Goal: Transaction & Acquisition: Purchase product/service

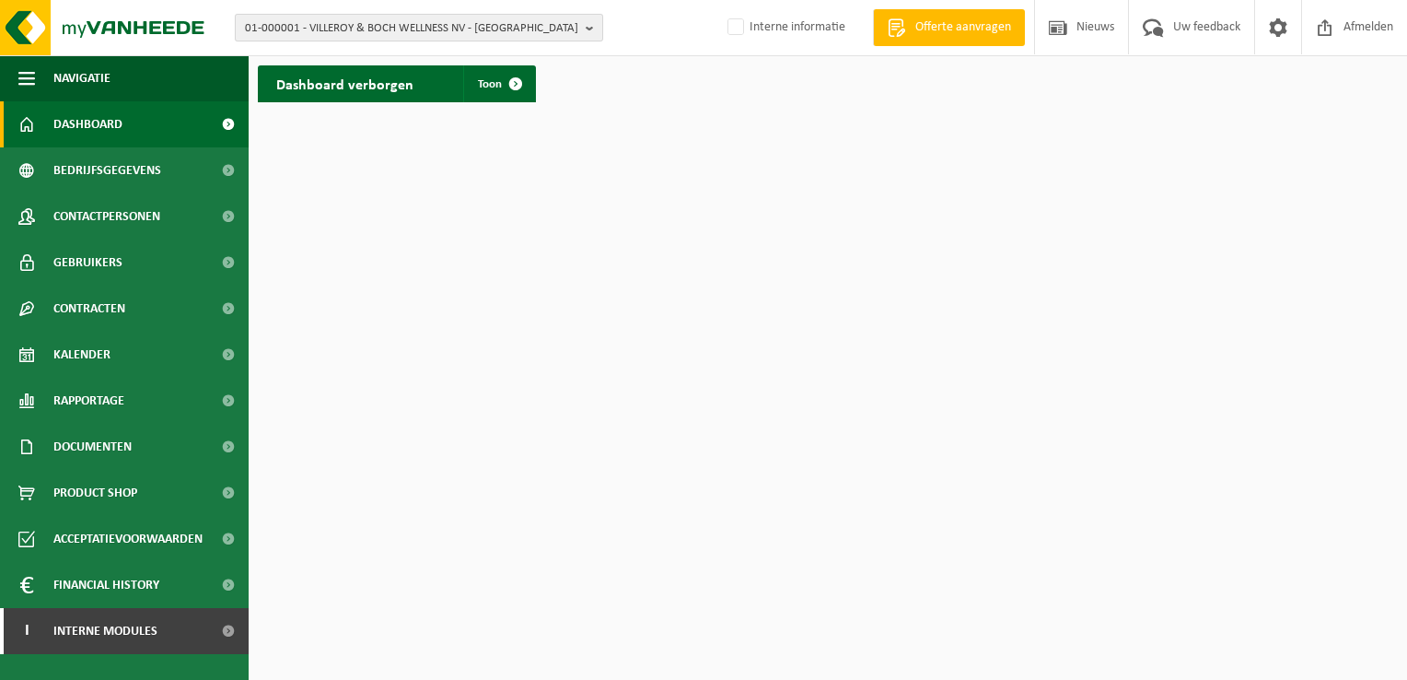
click at [598, 29] on b "button" at bounding box center [594, 28] width 17 height 26
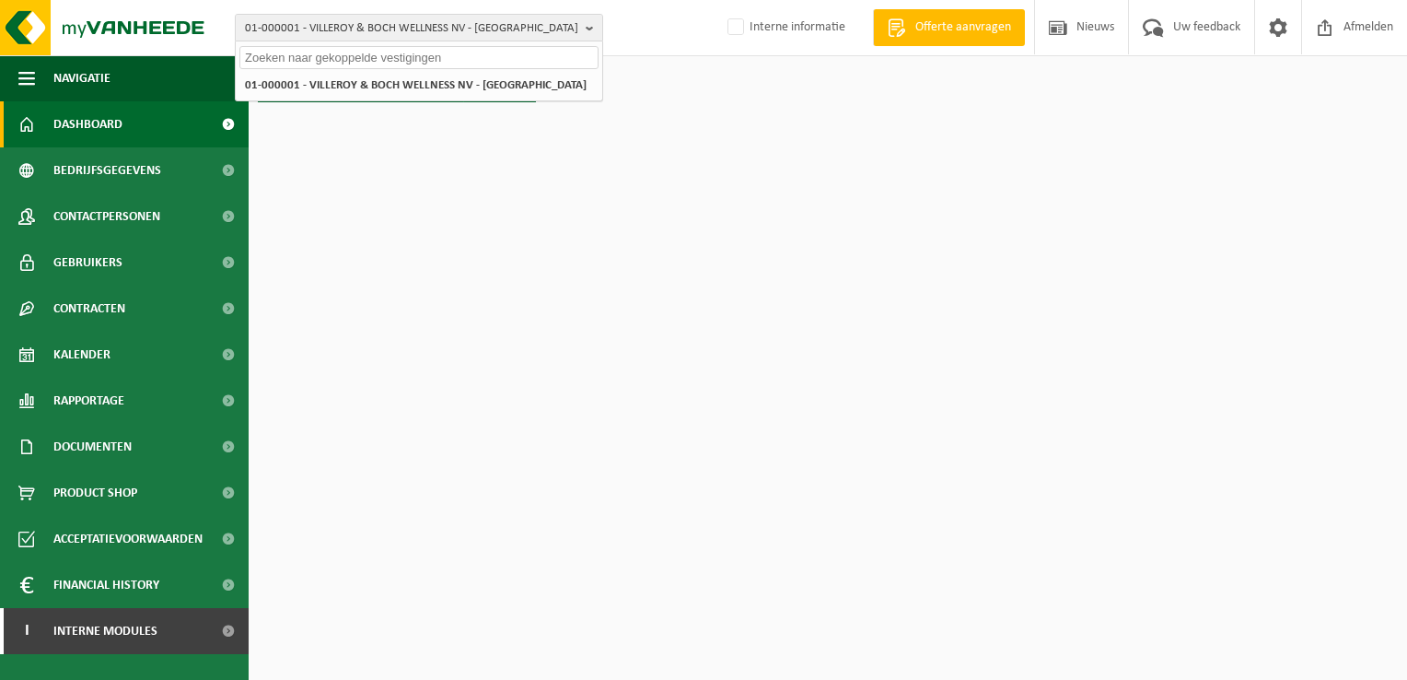
click at [542, 61] on input "text" at bounding box center [418, 57] width 359 height 23
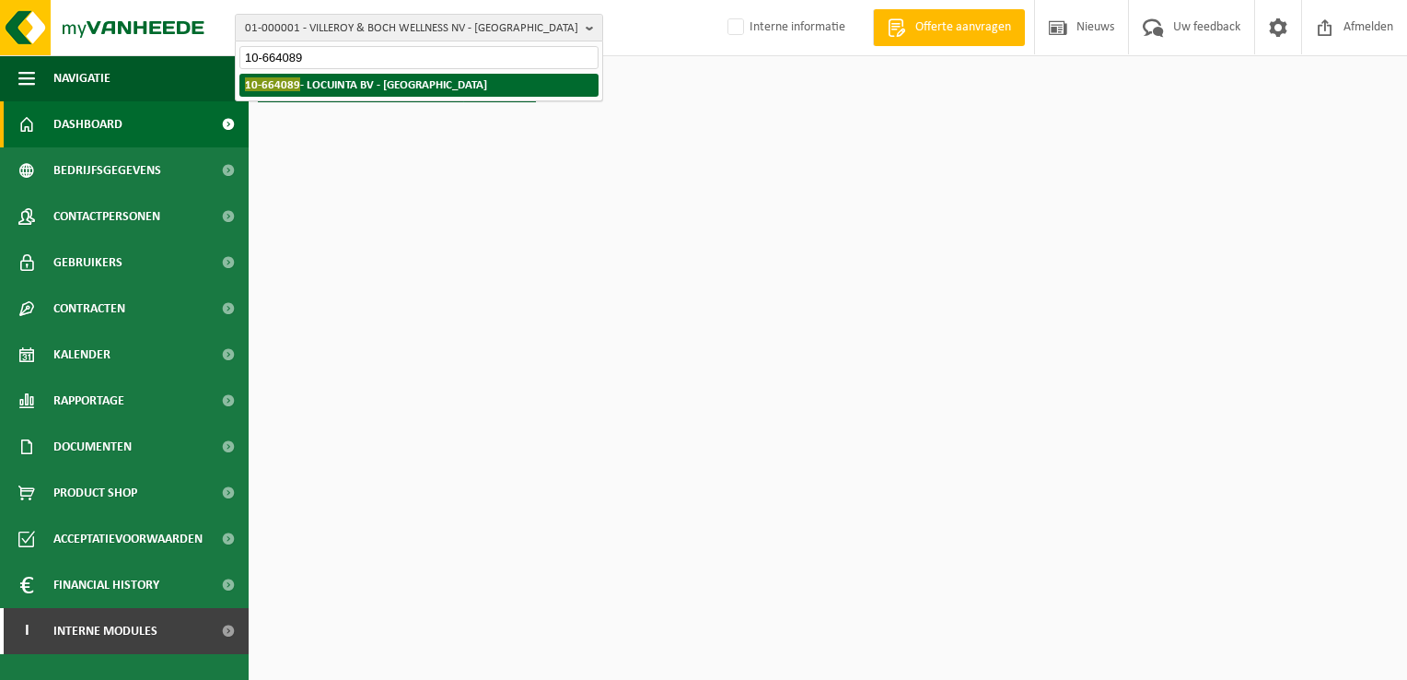
type input "10-664089"
click at [468, 77] on li "10-664089 - LOCUINTA BV - ROESELARE" at bounding box center [418, 85] width 359 height 23
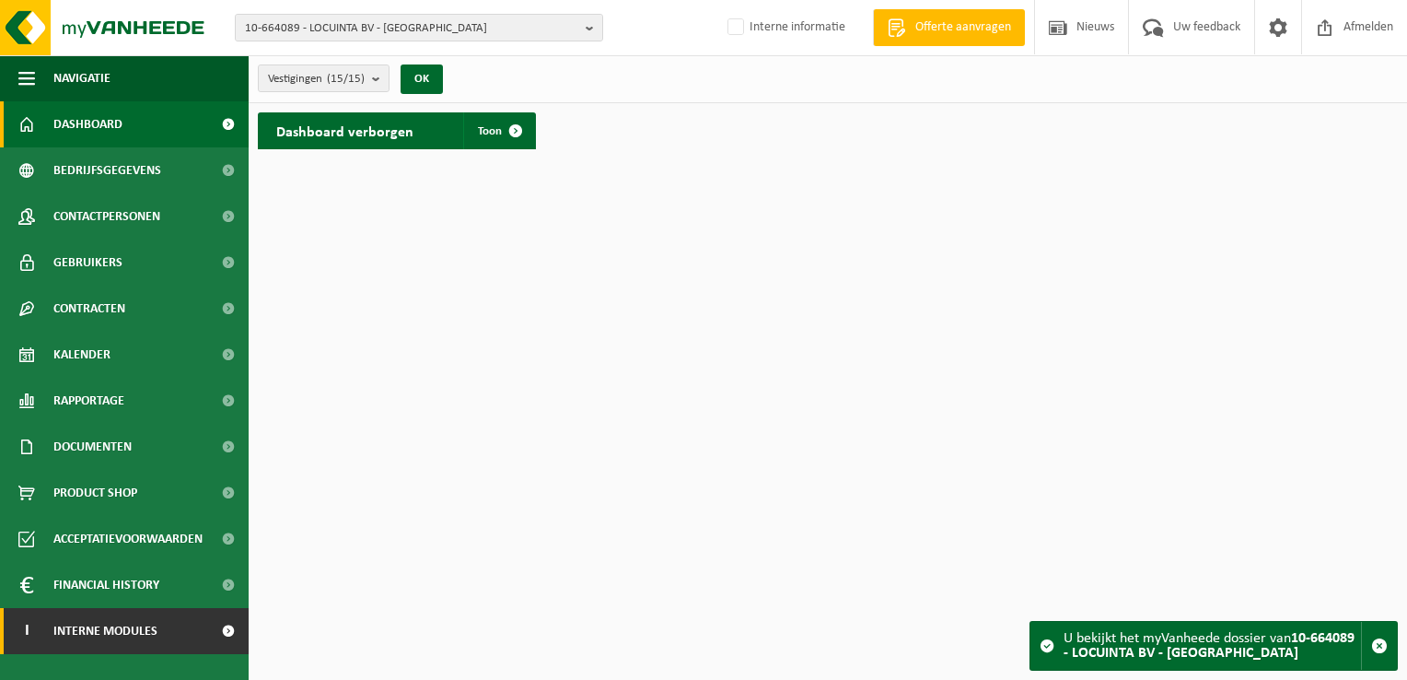
click at [139, 631] on span "Interne modules" at bounding box center [105, 631] width 104 height 46
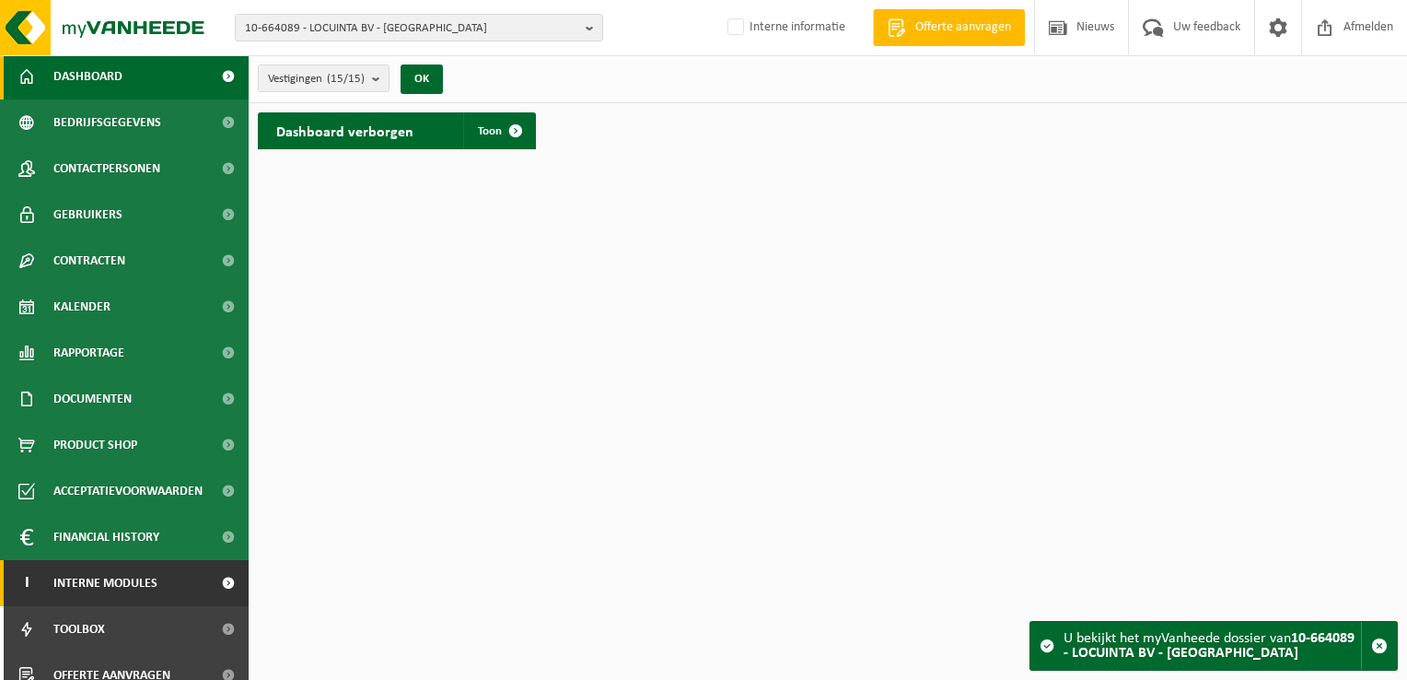
scroll to position [66, 0]
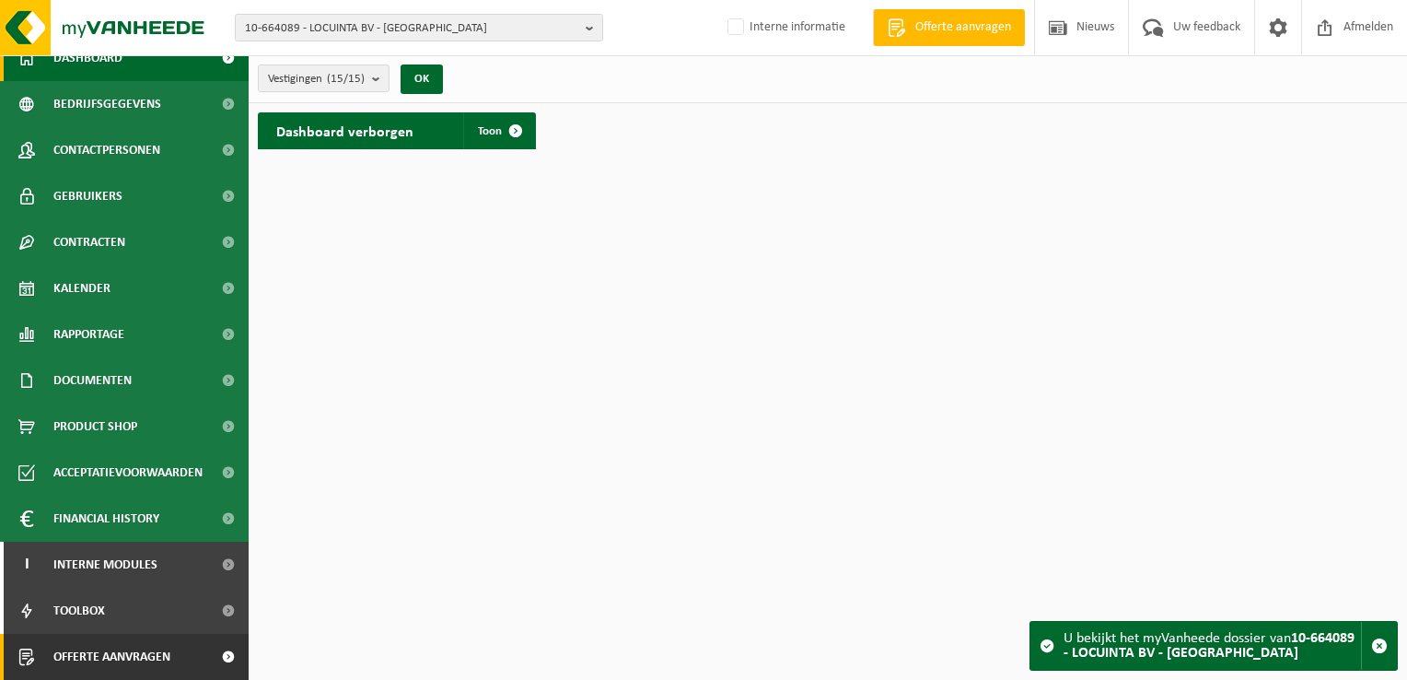
click at [134, 656] on span "Offerte aanvragen" at bounding box center [111, 657] width 117 height 46
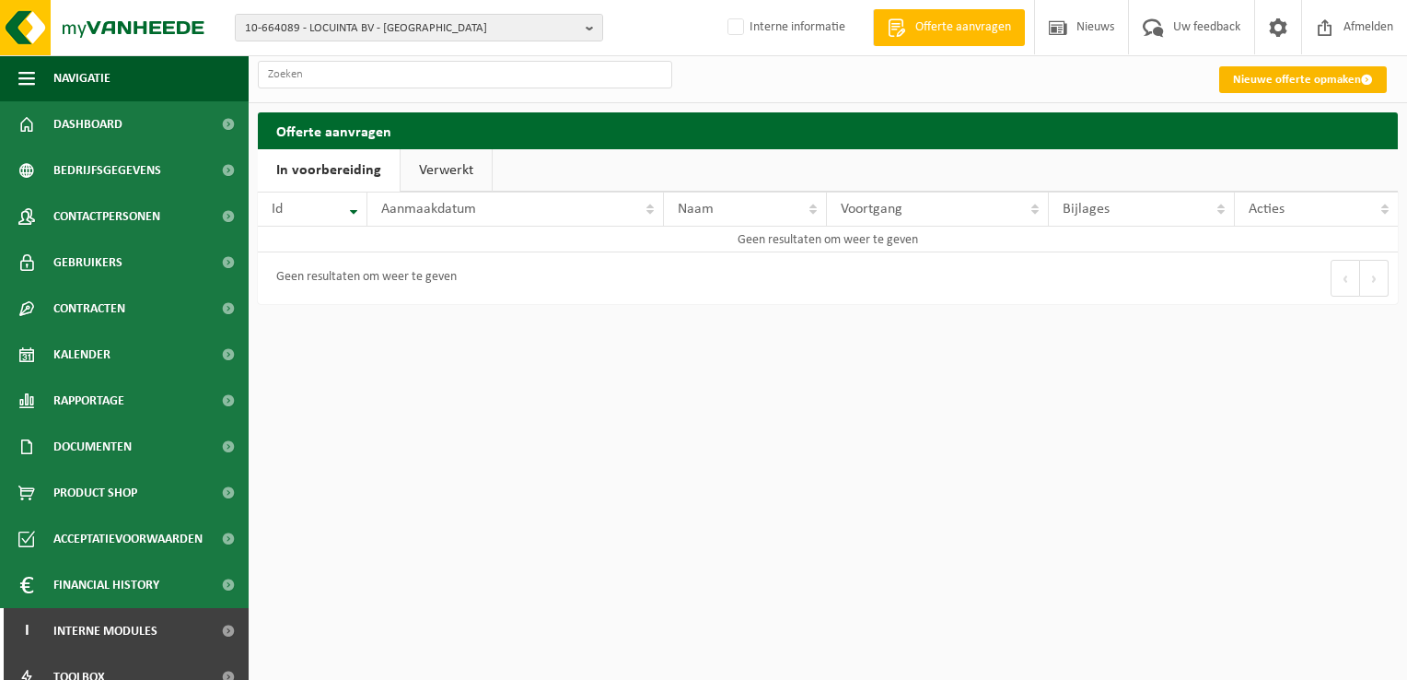
click at [1305, 76] on link "Nieuwe offerte opmaken" at bounding box center [1303, 79] width 168 height 27
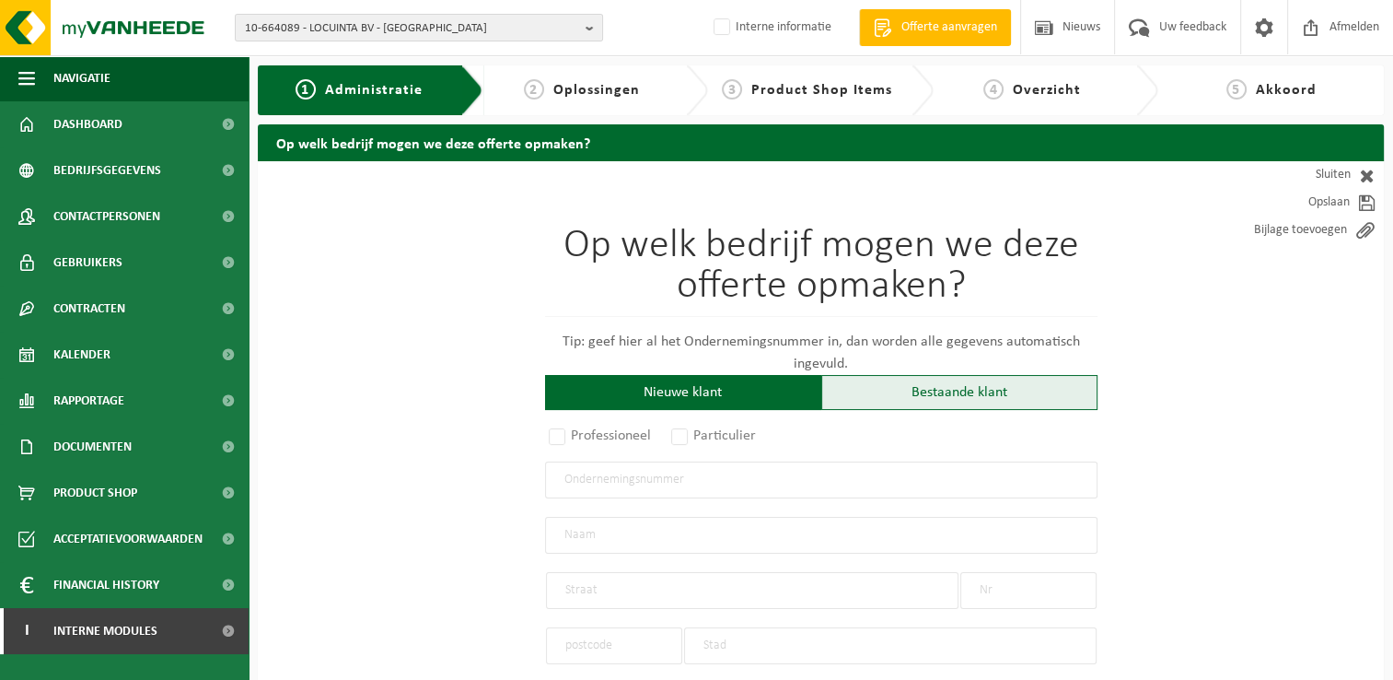
click at [971, 396] on div "Bestaande klant" at bounding box center [960, 392] width 276 height 35
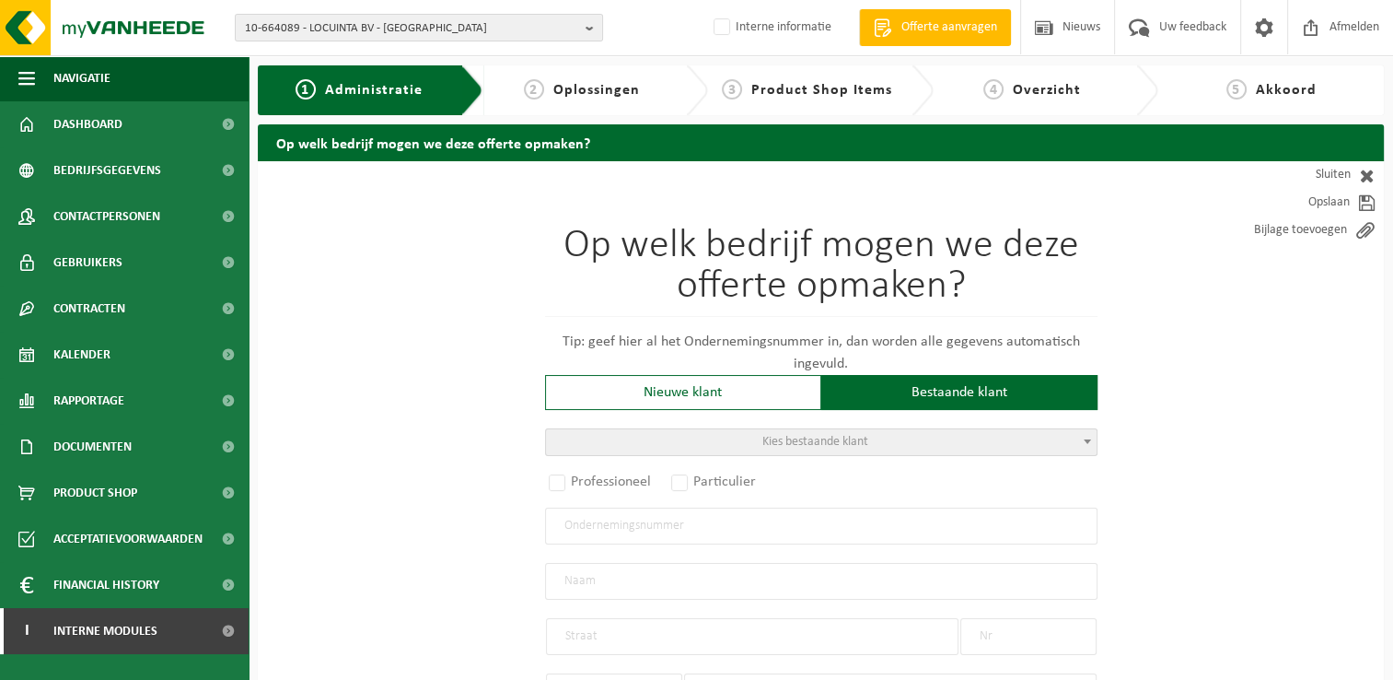
click at [1092, 437] on span at bounding box center [1087, 441] width 18 height 24
click at [1031, 466] on input "search" at bounding box center [820, 470] width 543 height 23
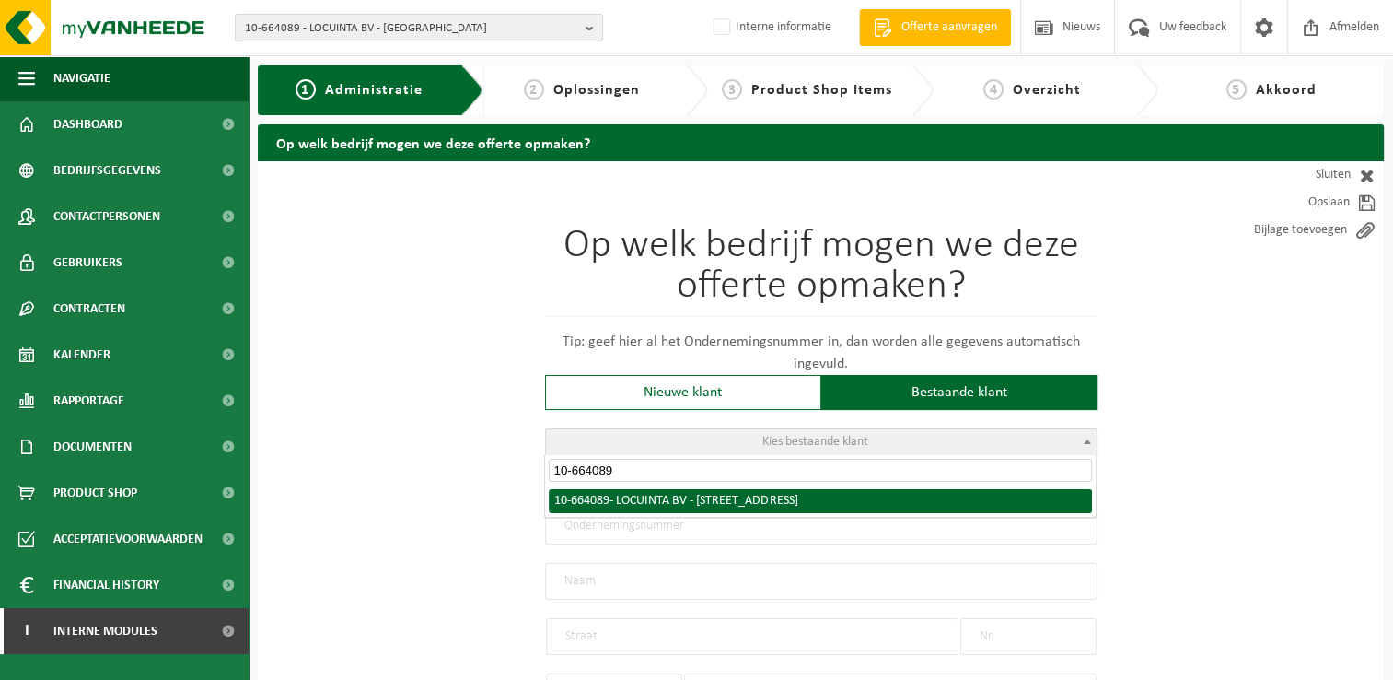
type input "10-664089"
radio input "true"
type input "0848.353.288"
type input "LOCUINTA BV"
type input "ONLEDEBEEKSTRAAT"
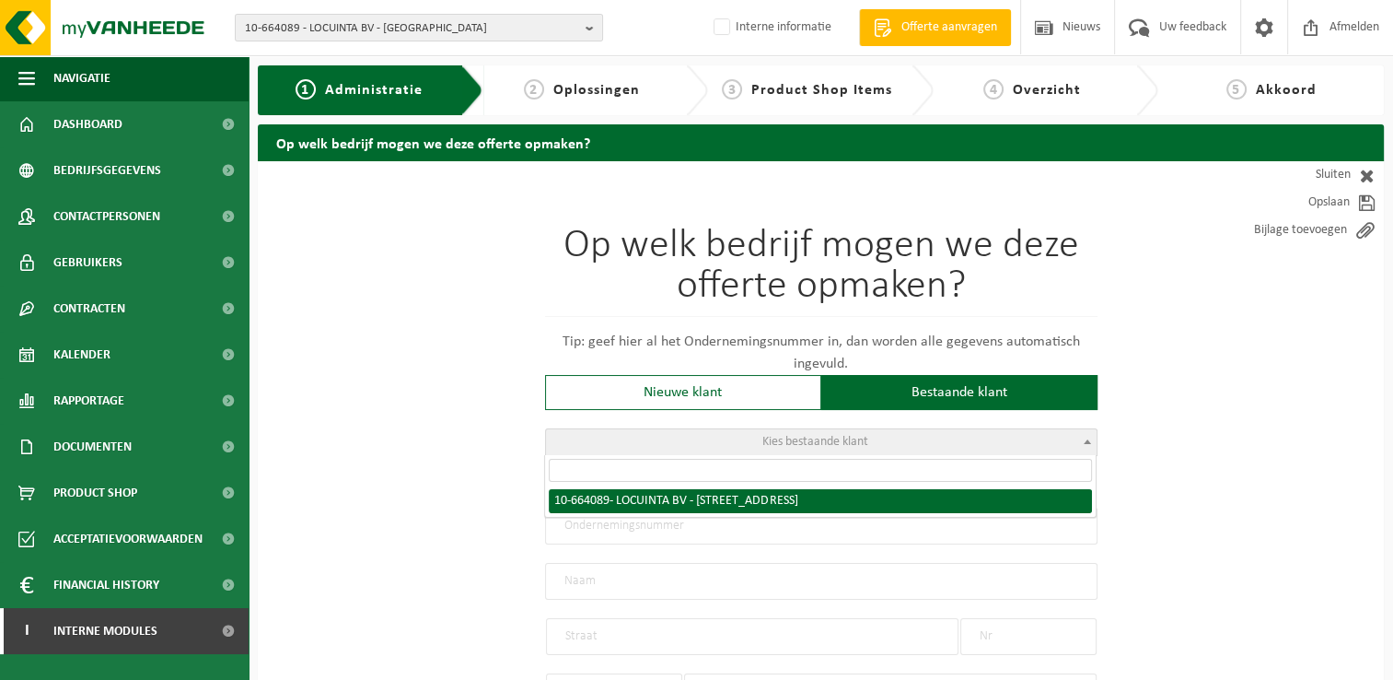
type input "15"
type input "8800"
type input "ROESELARE"
select select "657"
type input "LOCUINTA BV"
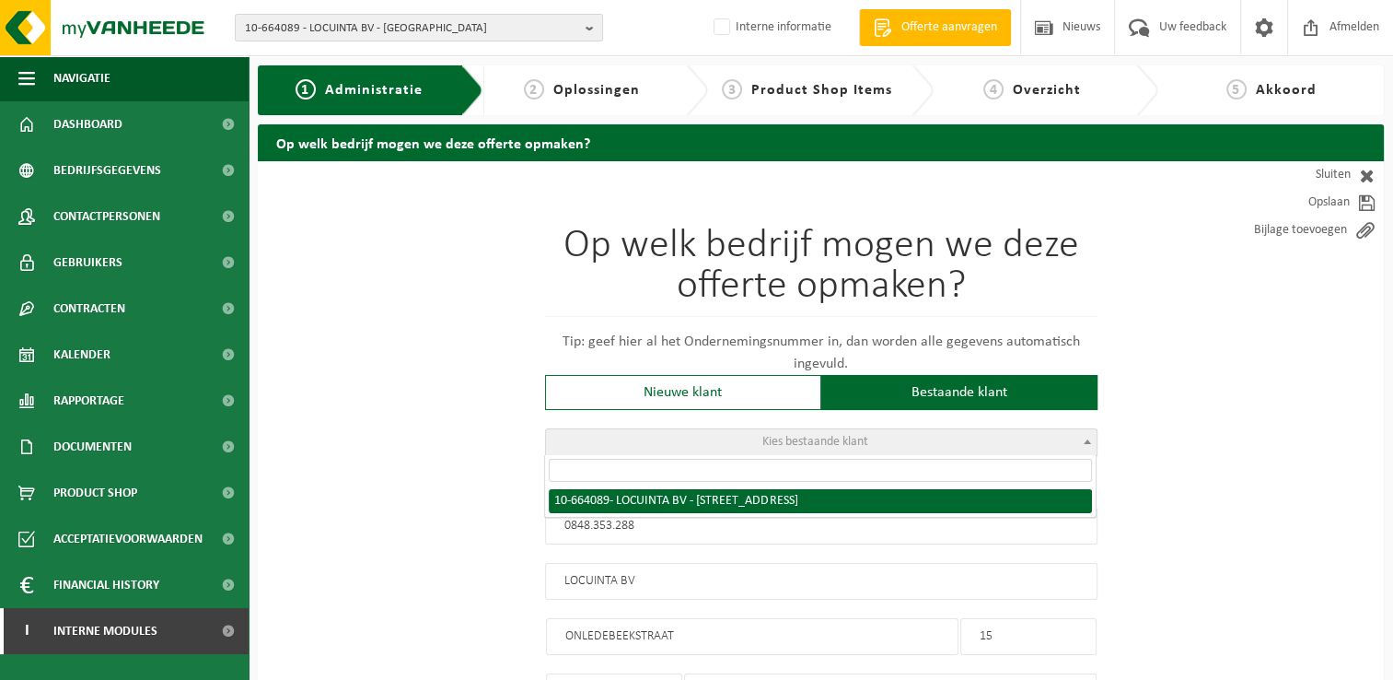
type input "ONLEDEBEEKSTRAAT"
type input "15"
type input "8800"
type input "ROESELARE"
select select "35600"
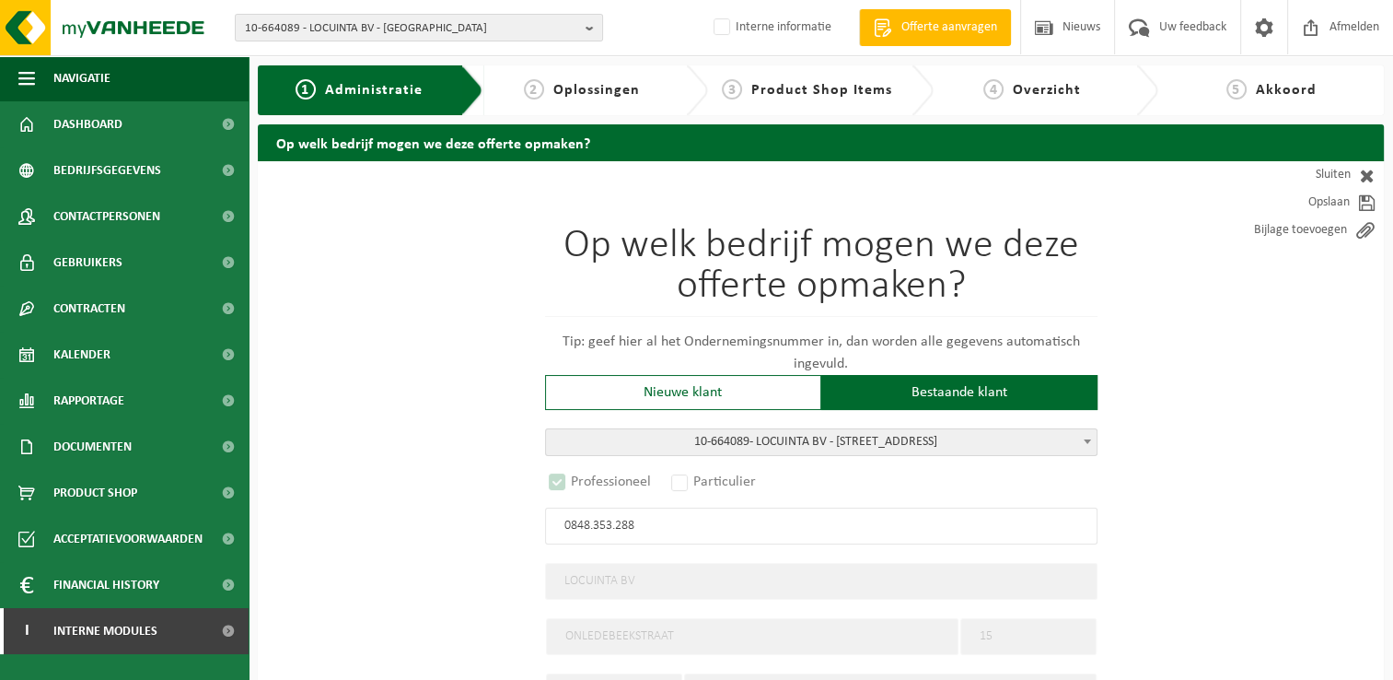
select select "D"
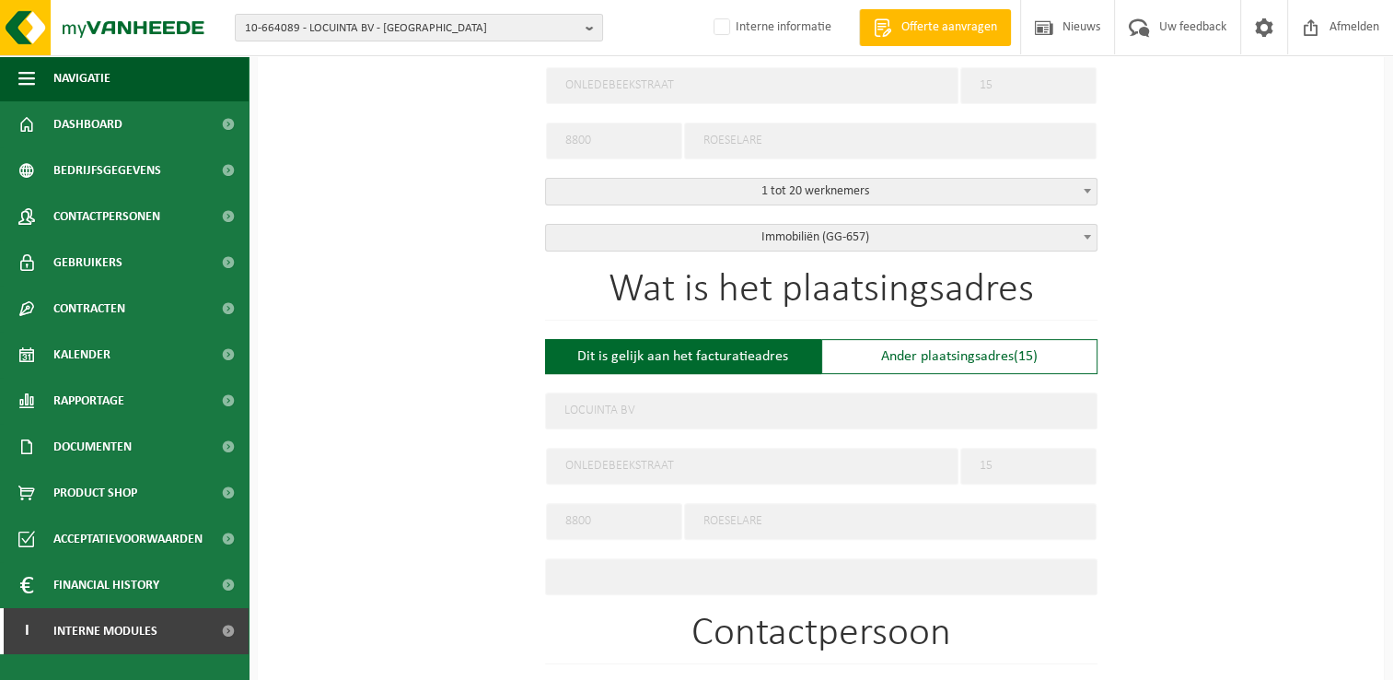
scroll to position [645, 0]
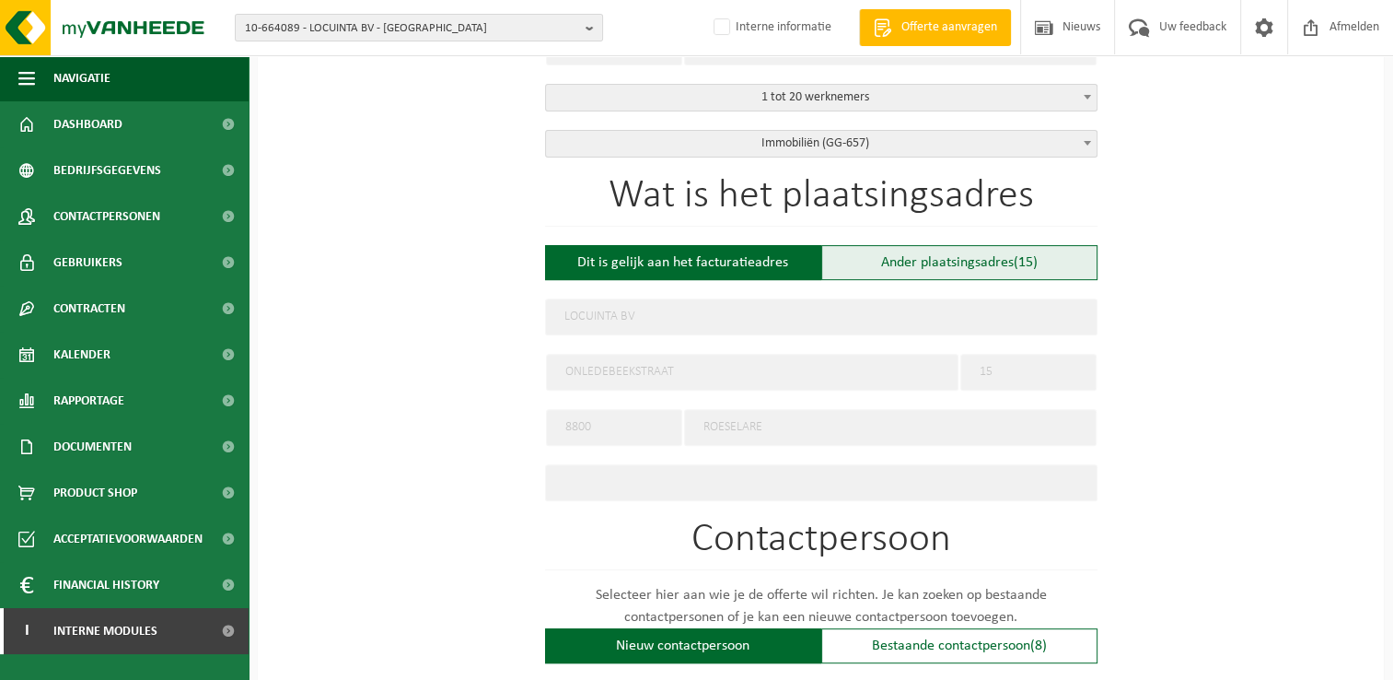
click at [937, 264] on div "Ander plaatsingsadres (15)" at bounding box center [960, 262] width 276 height 35
type input "Werf -"
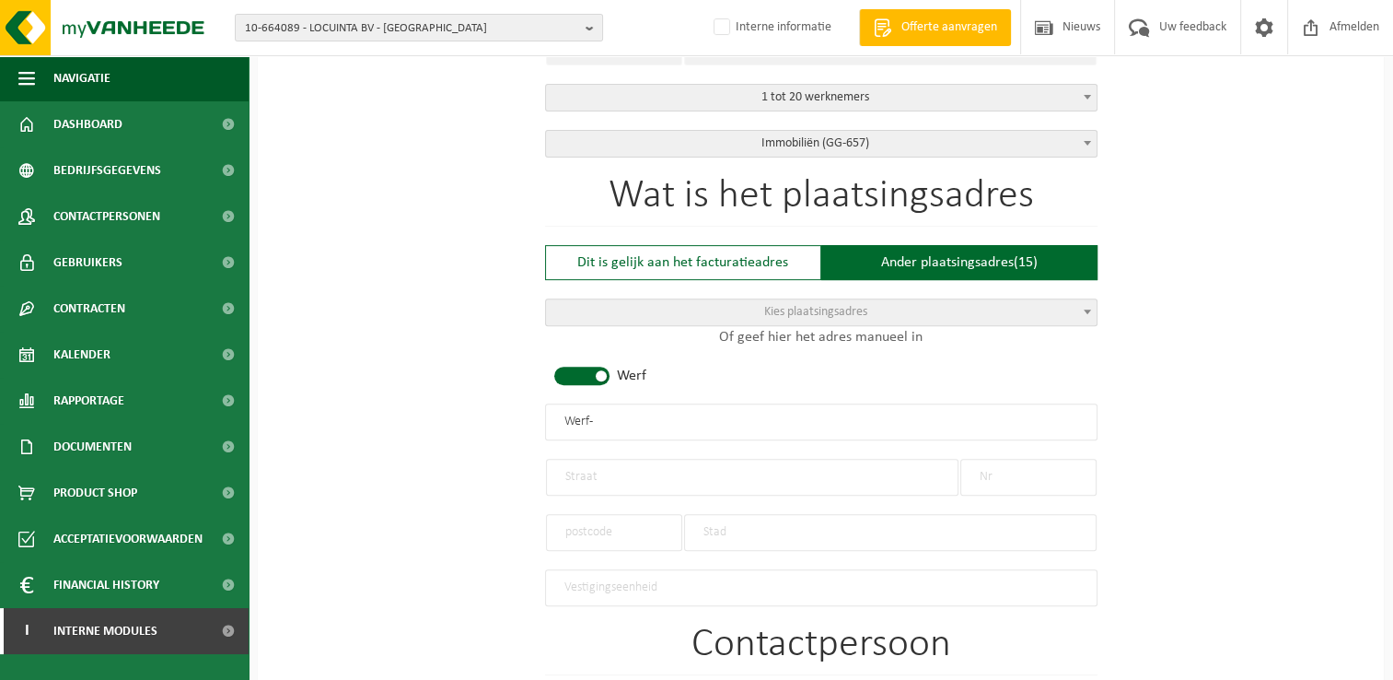
click at [607, 372] on span at bounding box center [581, 376] width 55 height 18
click at [674, 411] on input "text" at bounding box center [821, 421] width 553 height 37
type input "Locuinta De Panne"
click at [672, 470] on input "text" at bounding box center [752, 477] width 413 height 37
click at [657, 476] on input "text" at bounding box center [752, 477] width 413 height 37
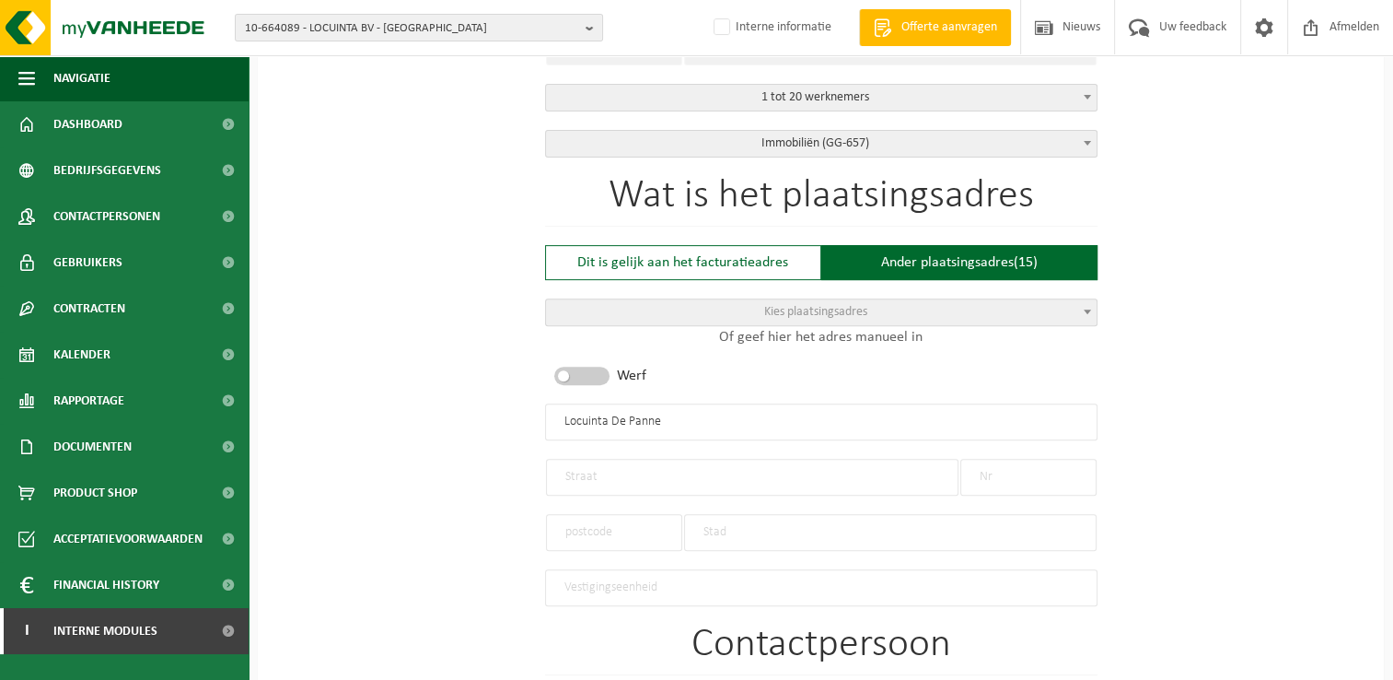
paste input "Koninginnelaan 19)."
click at [758, 472] on input "Koninginnelaan 19)." at bounding box center [752, 477] width 413 height 37
type input "Koninginnelaan"
click at [1033, 470] on input "text" at bounding box center [1029, 477] width 136 height 37
type input "19"
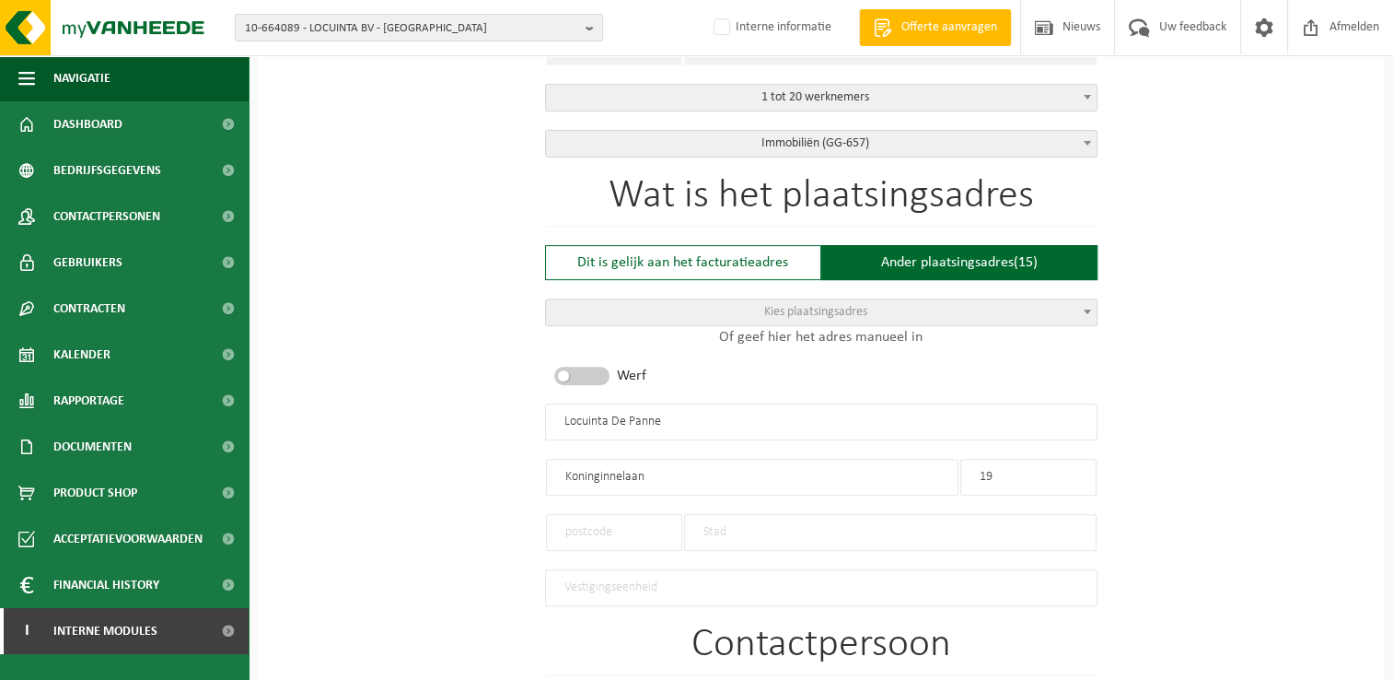
click at [597, 525] on input "text" at bounding box center [614, 532] width 136 height 37
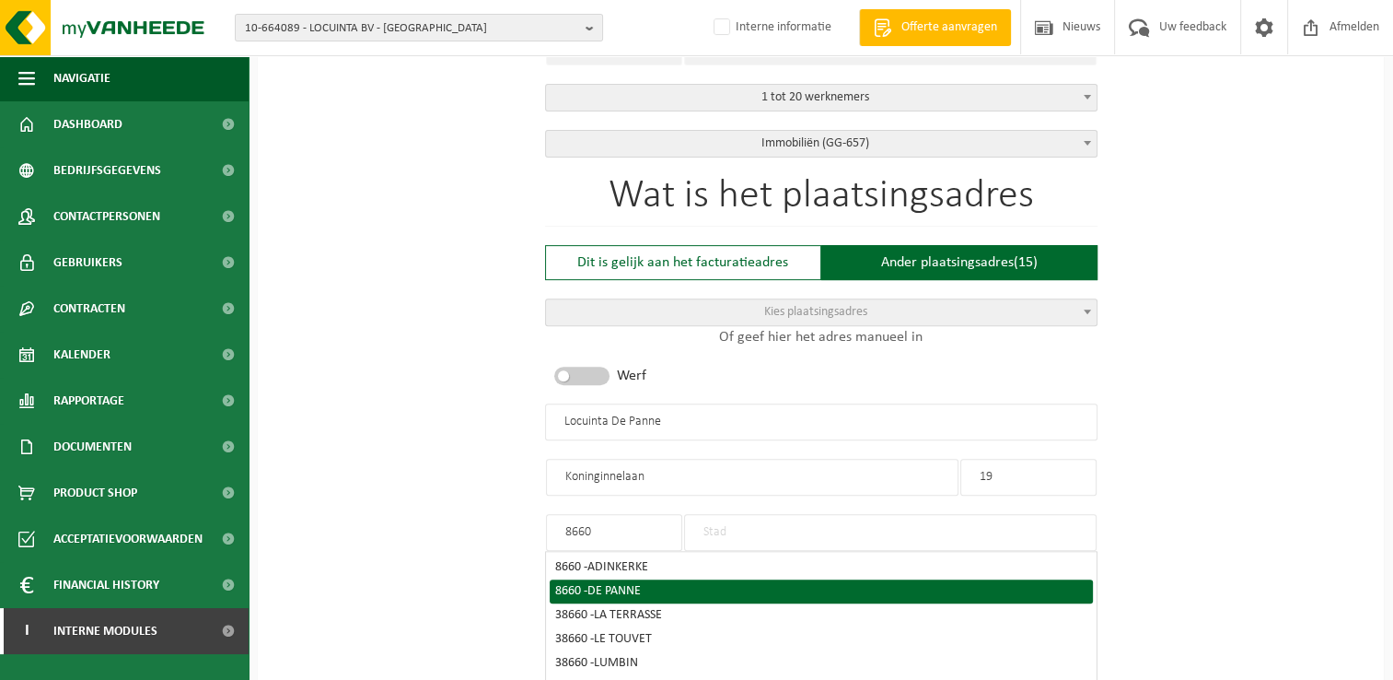
type input "8660"
click at [601, 586] on span "DE PANNE" at bounding box center [614, 591] width 53 height 14
type input "DE PANNE"
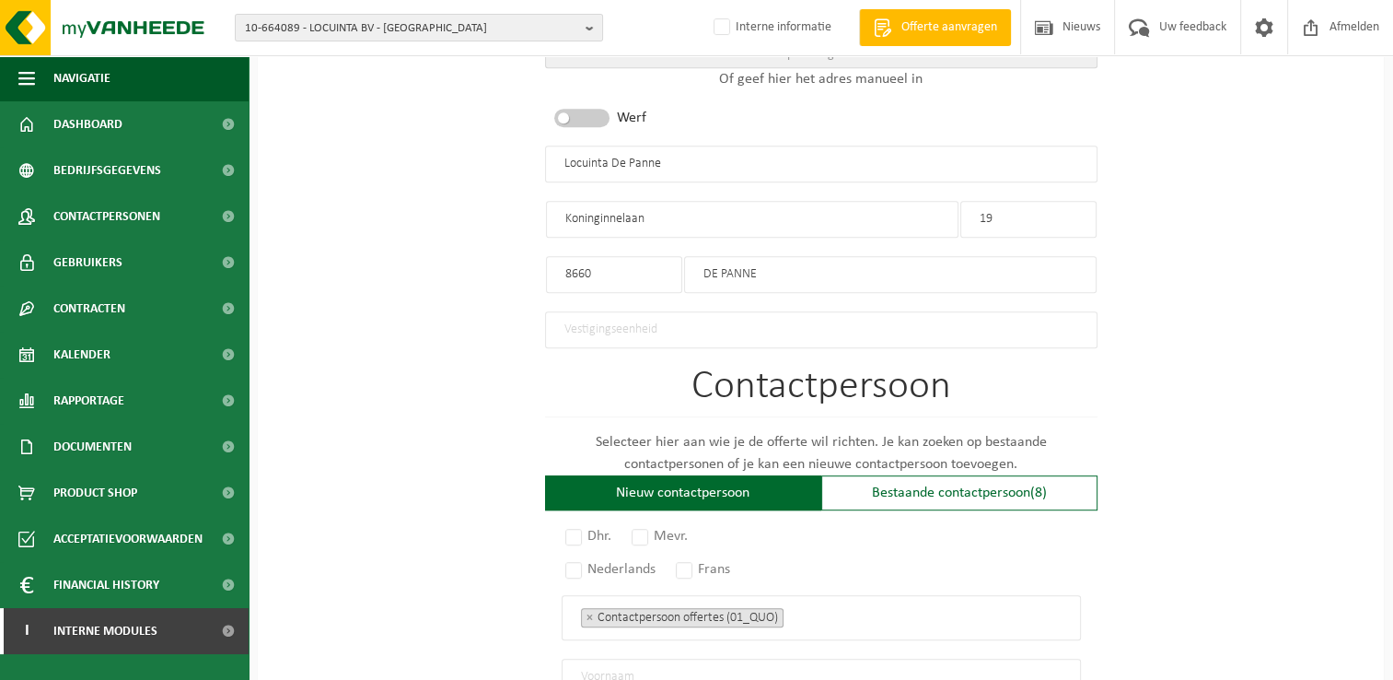
scroll to position [1013, 0]
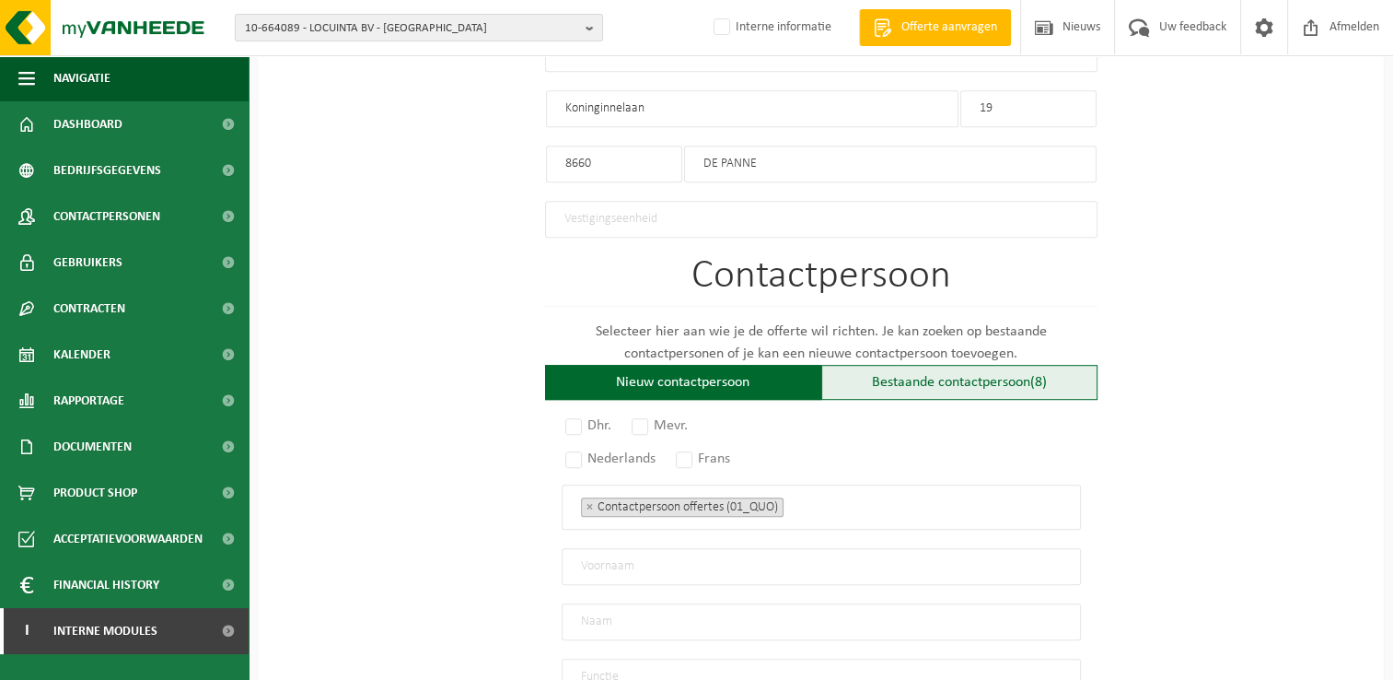
click at [937, 385] on div "Bestaande contactpersoon (8)" at bounding box center [960, 382] width 276 height 35
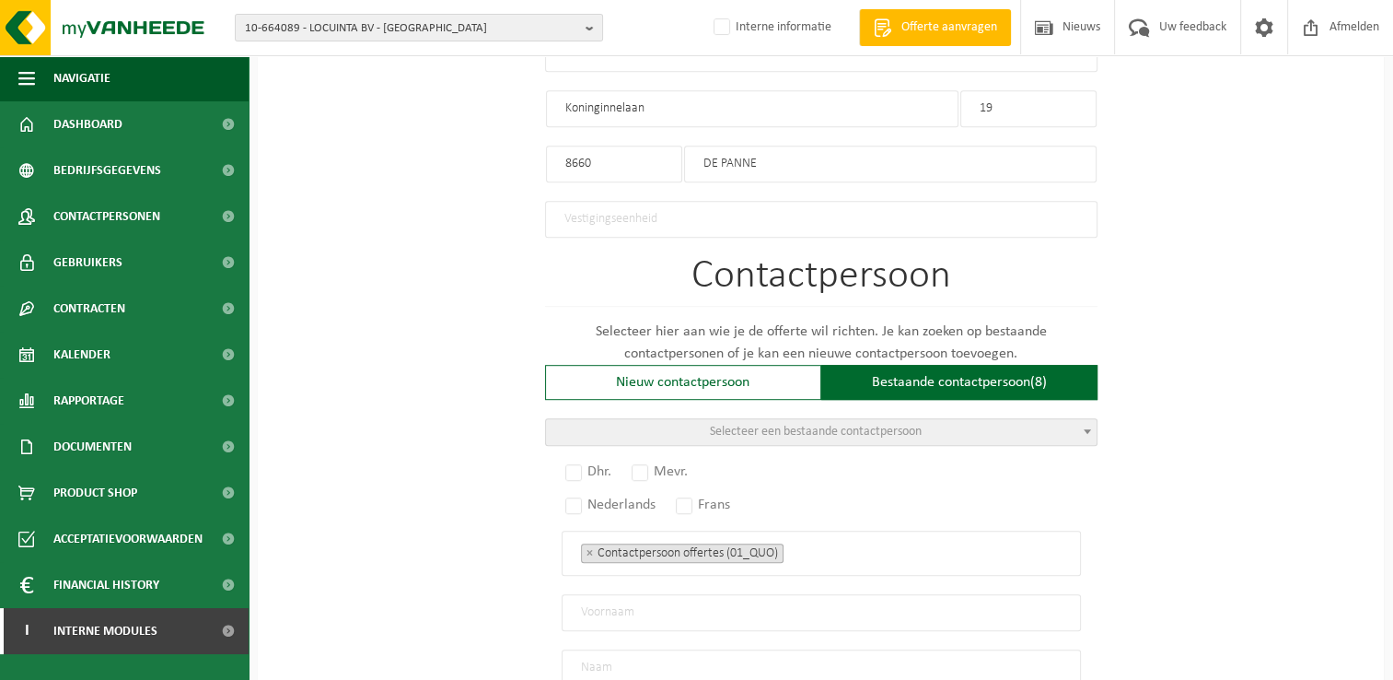
click at [1078, 422] on span "Selecteer een bestaande contactpersoon" at bounding box center [821, 432] width 553 height 28
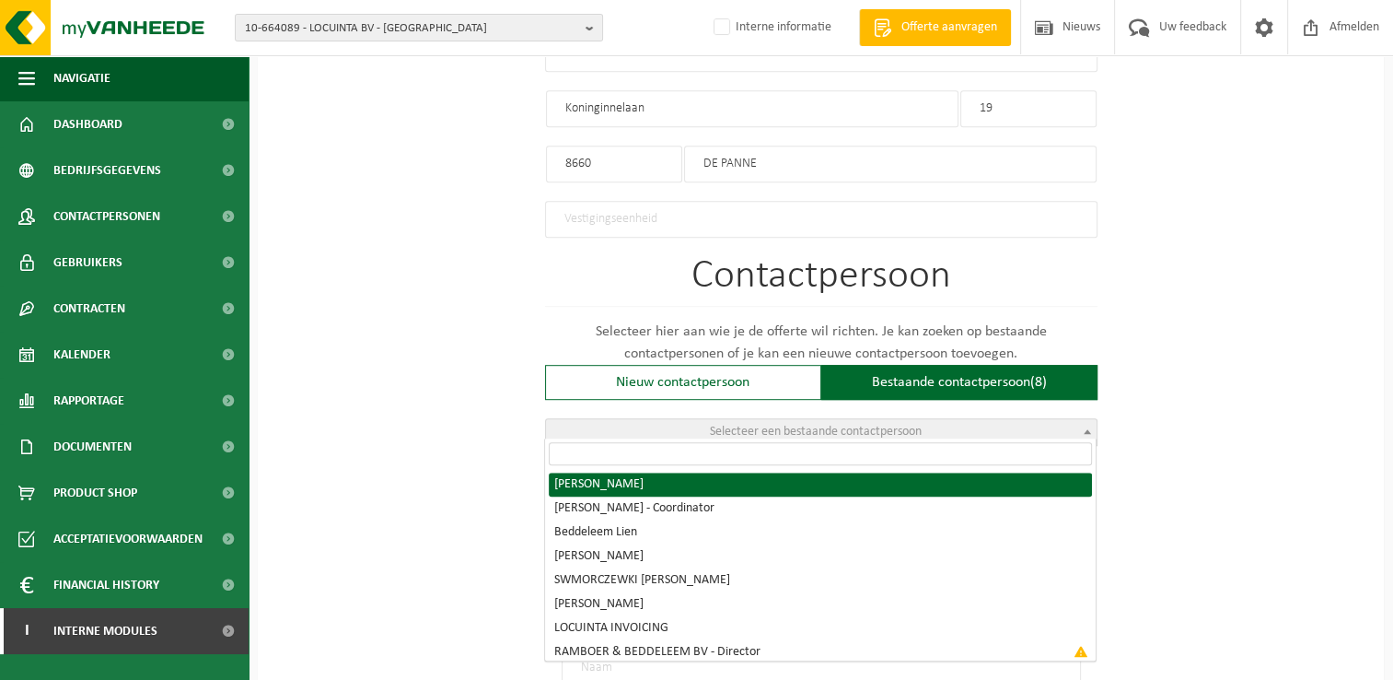
click at [950, 451] on input "search" at bounding box center [820, 453] width 543 height 23
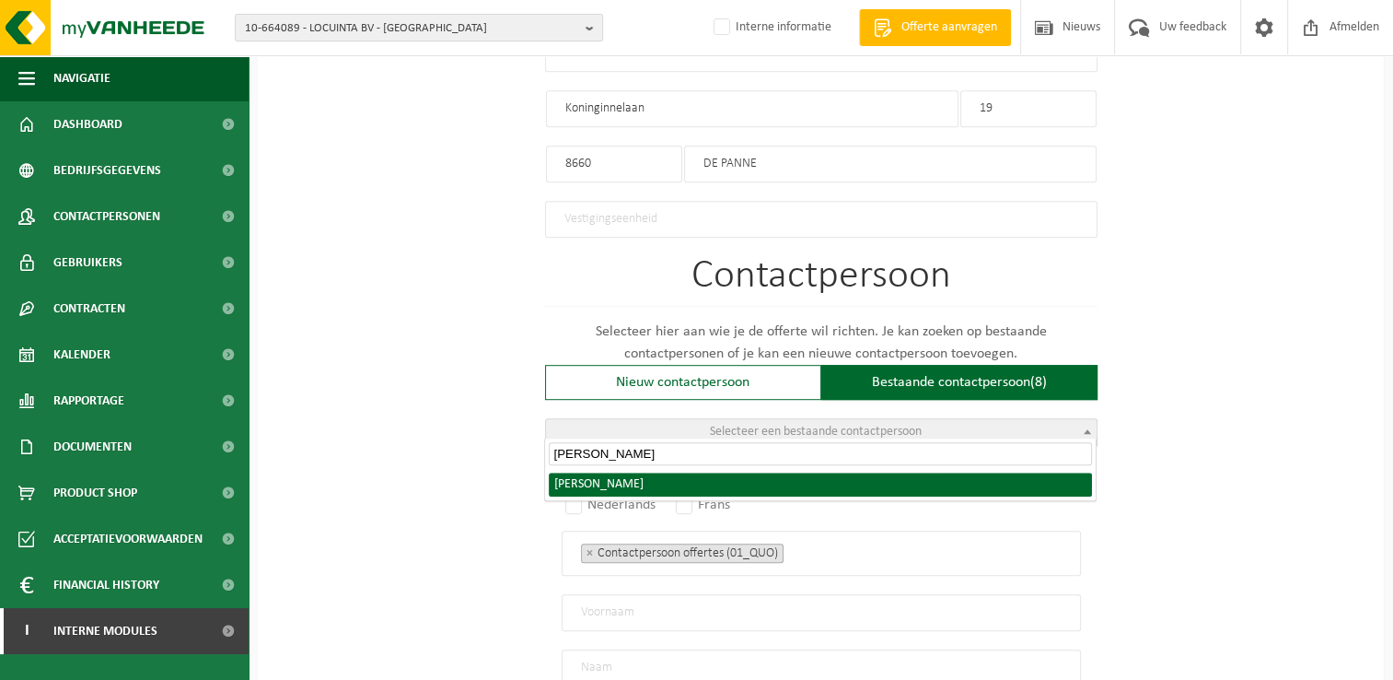
type input "Dieter"
radio input "true"
select select "{"code":"10-861255","firstname":"DIETER","surname":"DECROIX","gender":"Unknown"…"
type input "DIETER"
type input "DECROIX"
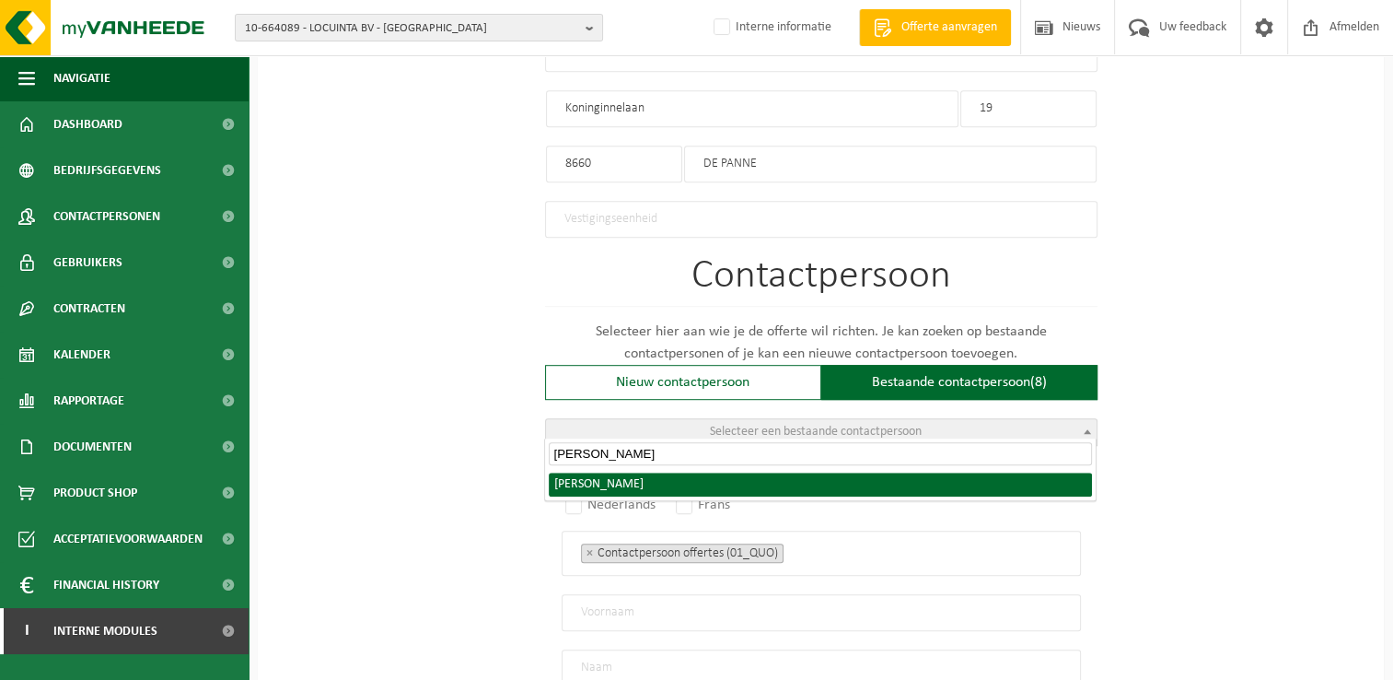
type input "dieter.decroix@absolutejobs.be"
type input "0488085479"
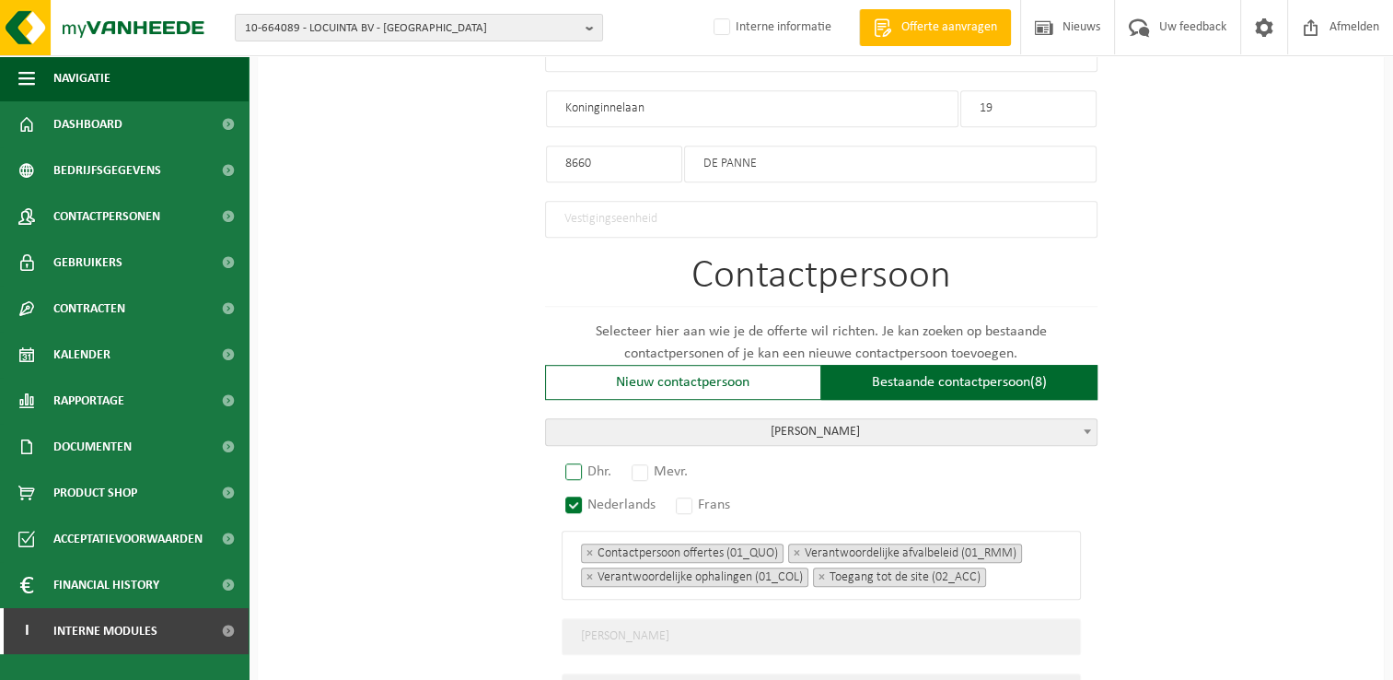
click at [577, 460] on label "Dhr." at bounding box center [589, 472] width 55 height 26
radio input "true"
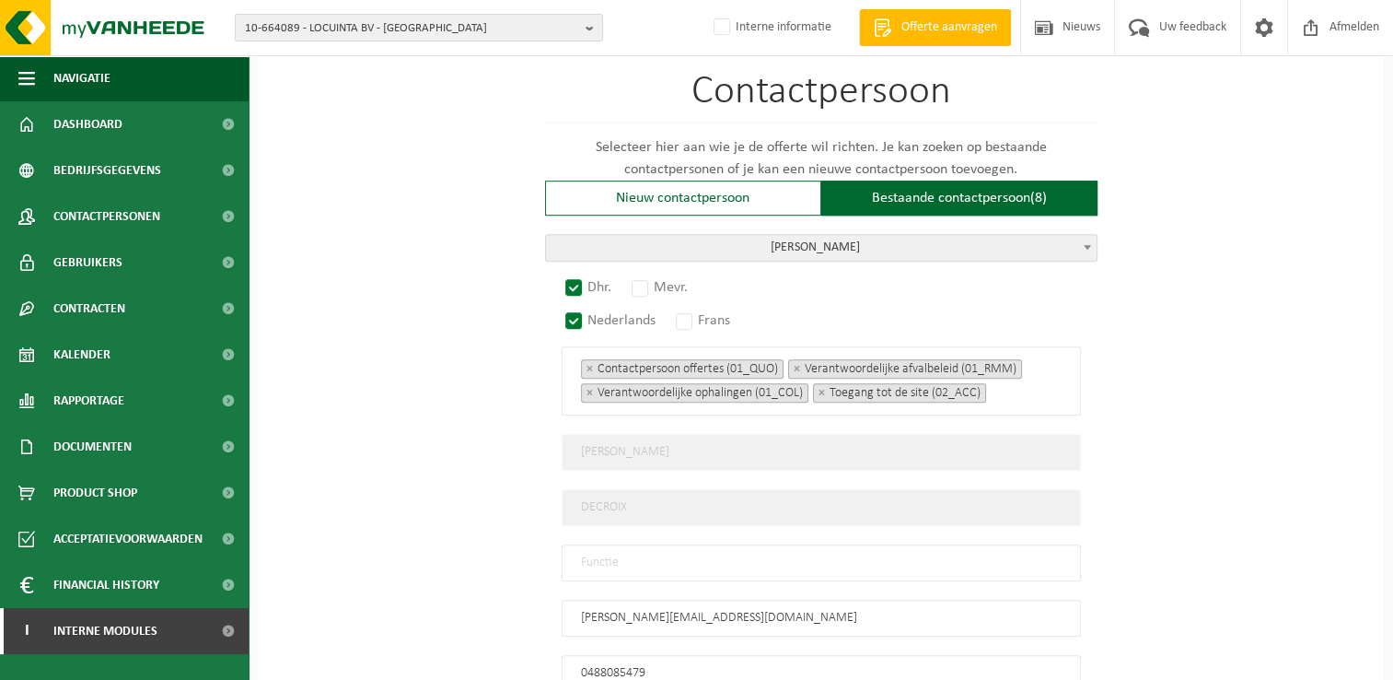
click at [665, 558] on input "text" at bounding box center [821, 562] width 519 height 37
click at [727, 554] on input "text" at bounding box center [821, 562] width 519 height 37
paste input "Coördinator Headoffice"
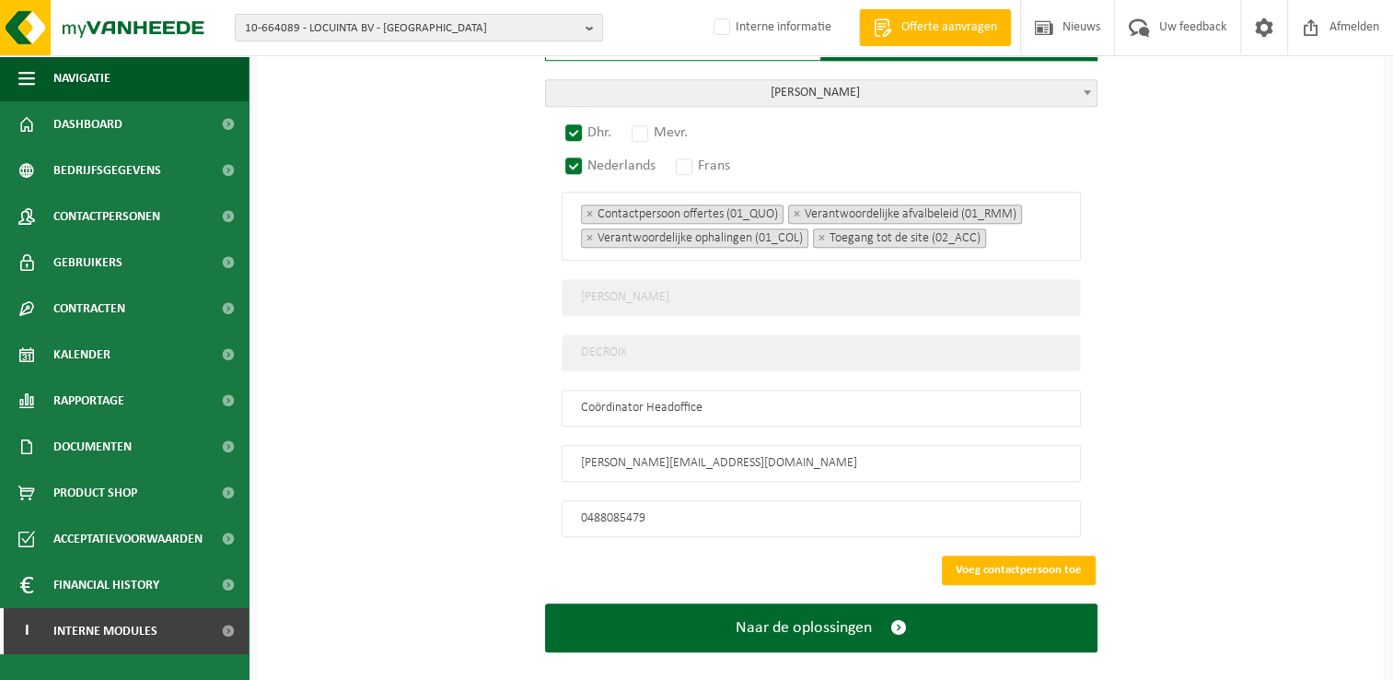
scroll to position [1365, 0]
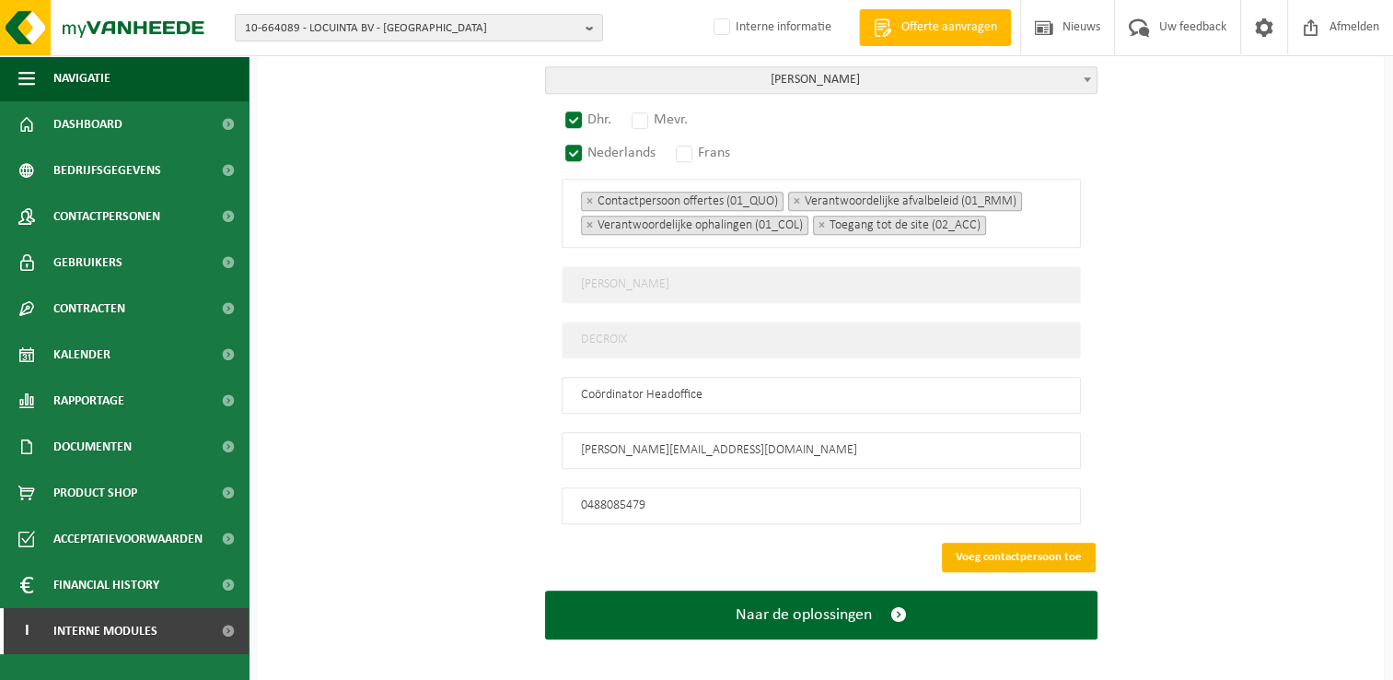
type input "Coördinator Headoffice"
click at [980, 545] on button "Voeg contactpersoon toe" at bounding box center [1019, 556] width 154 height 29
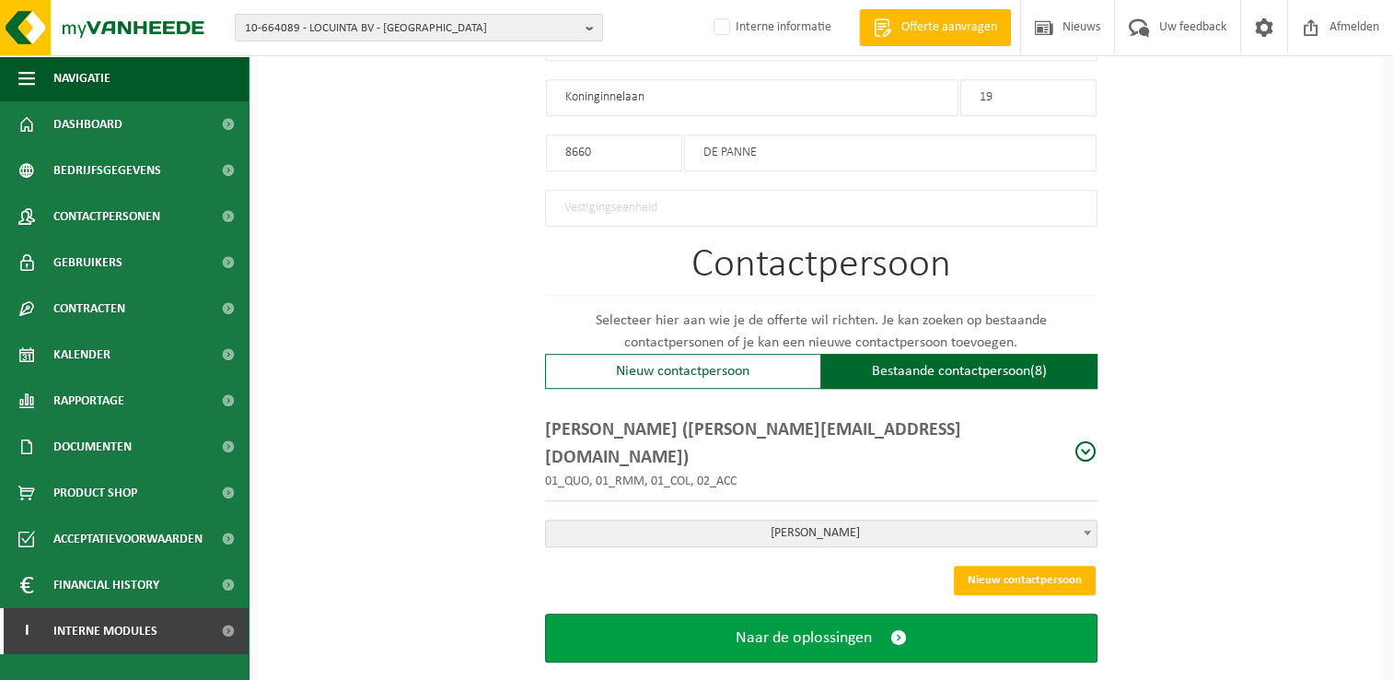
click at [893, 628] on span "submit" at bounding box center [899, 637] width 17 height 19
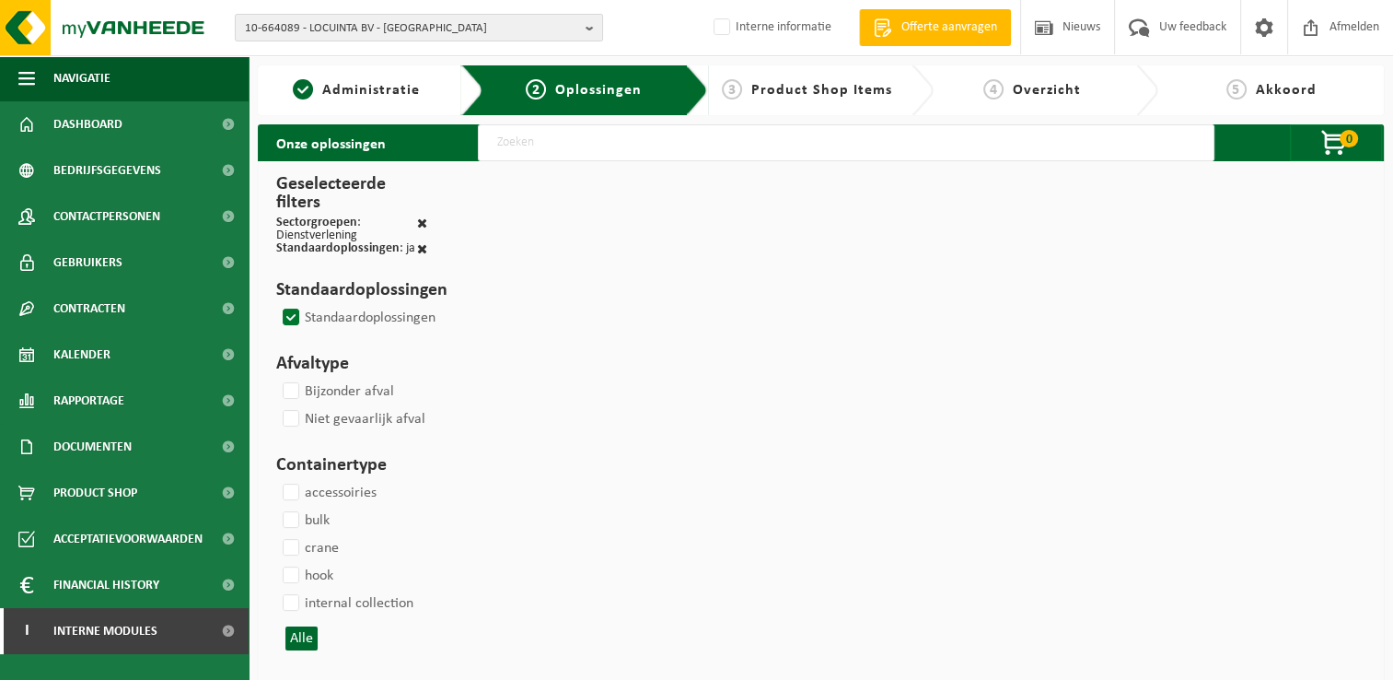
click at [662, 134] on input "text" at bounding box center [846, 142] width 737 height 37
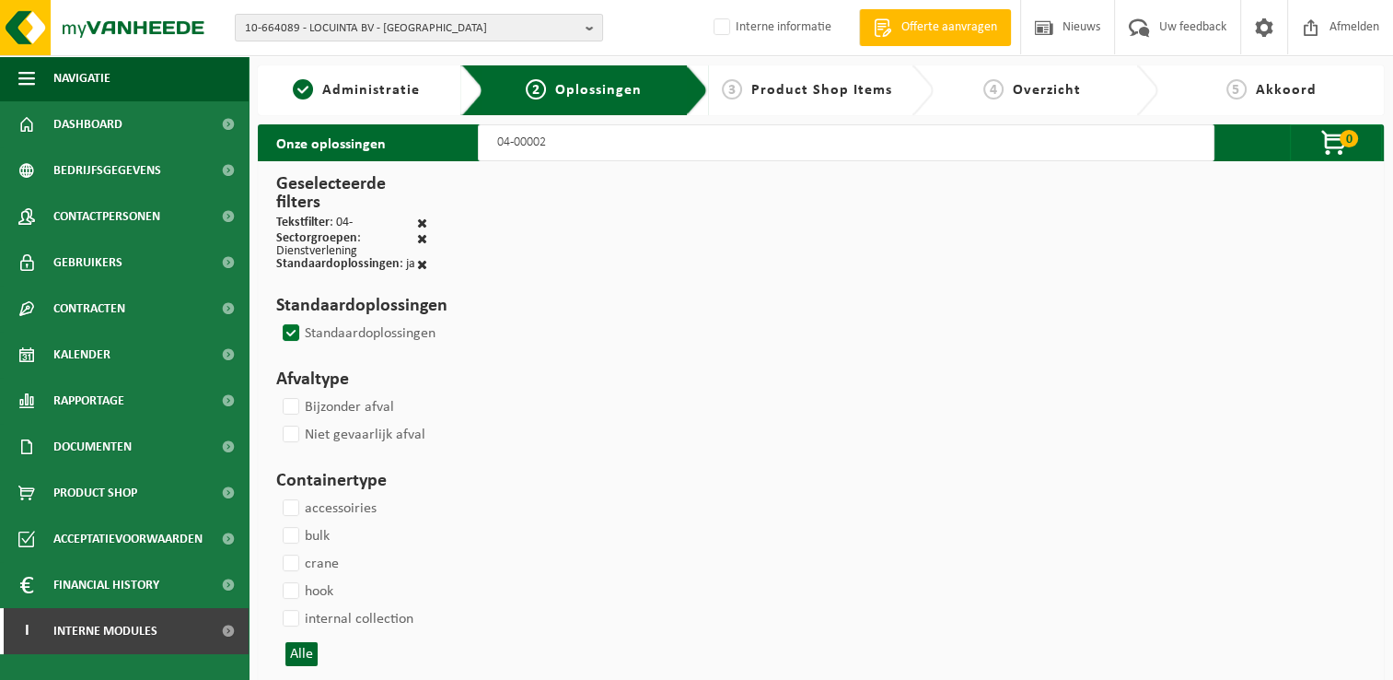
type input "04-000029"
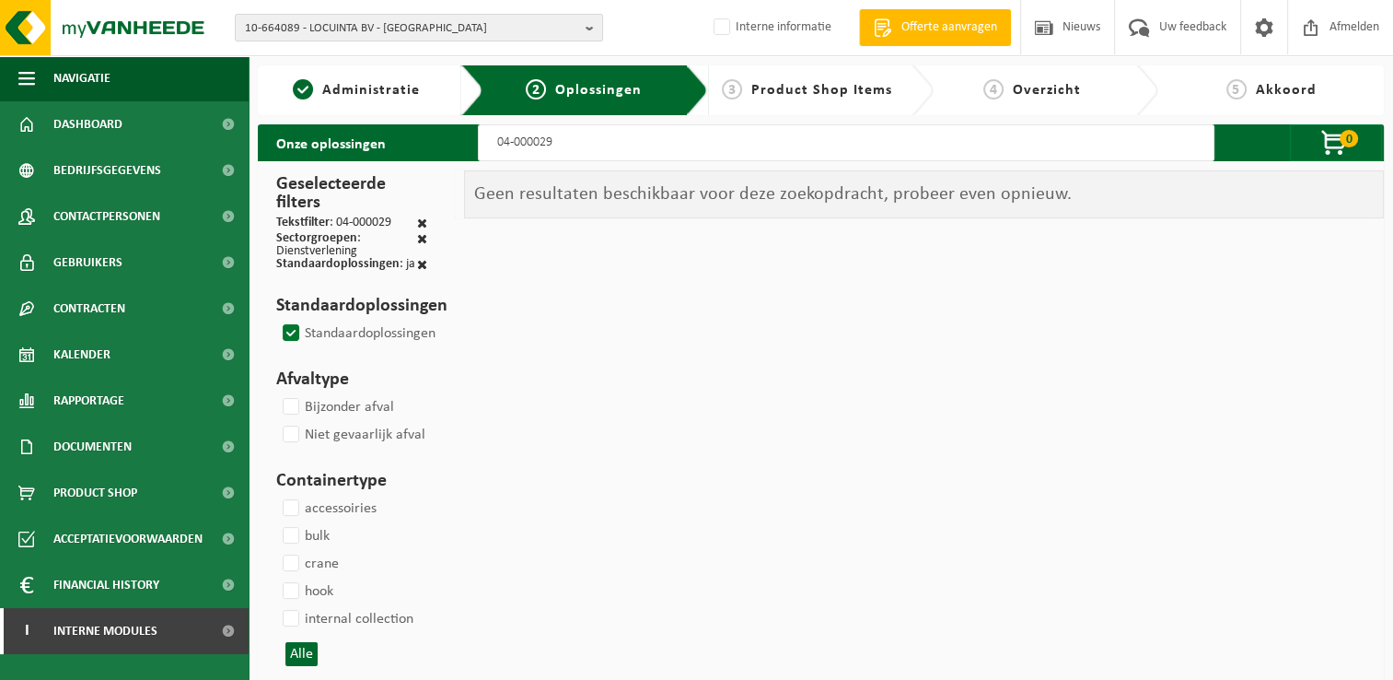
select select
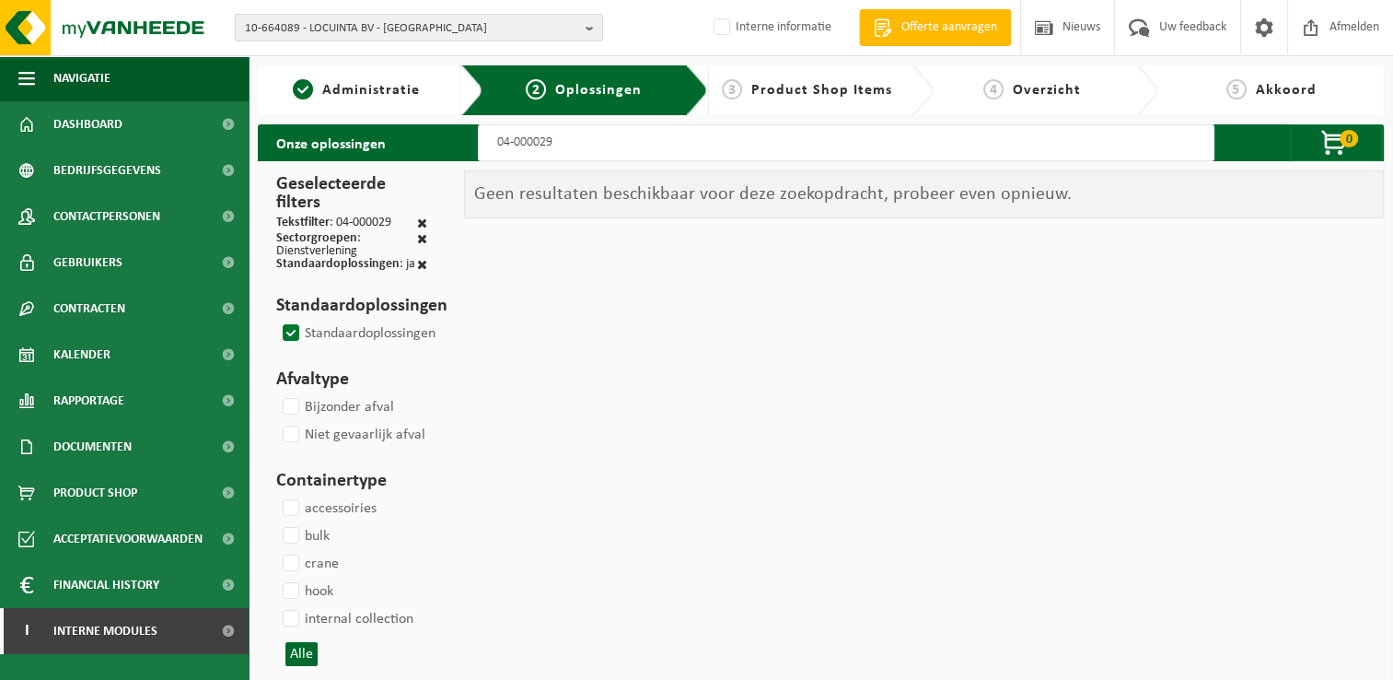
select select
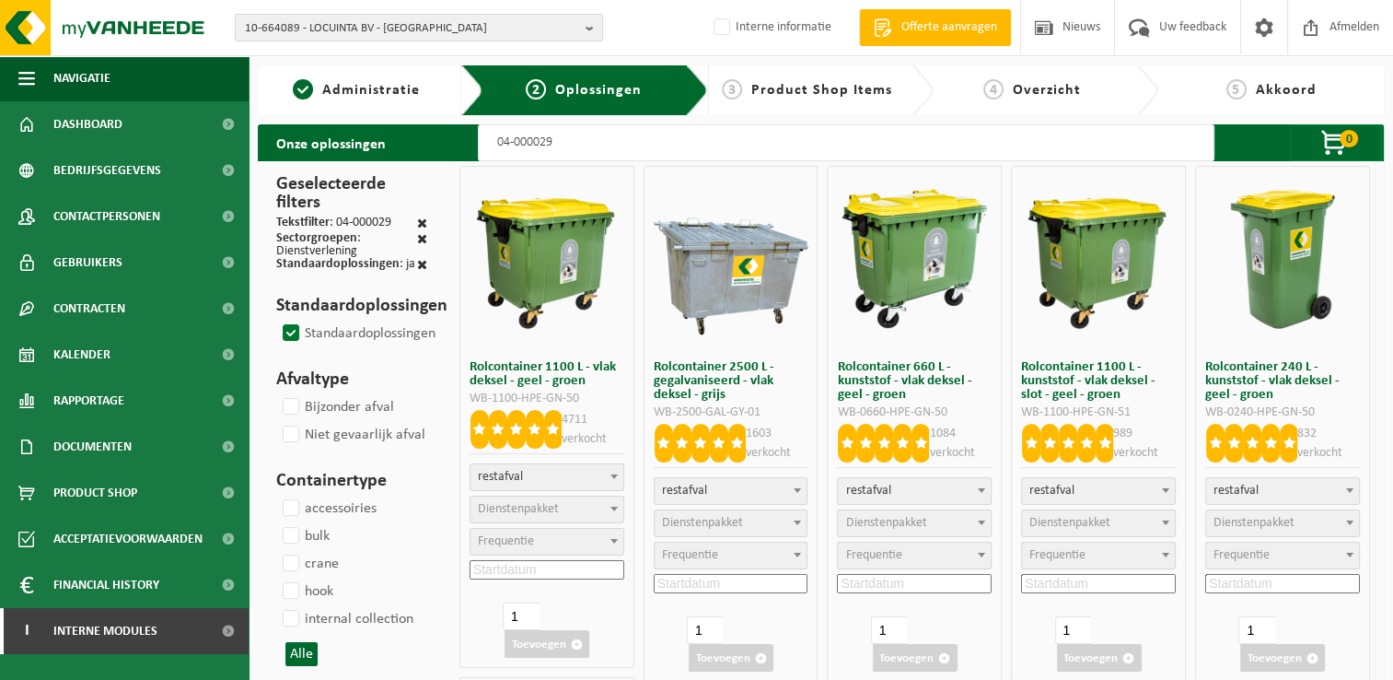
select select
type input "04-000029"
select select
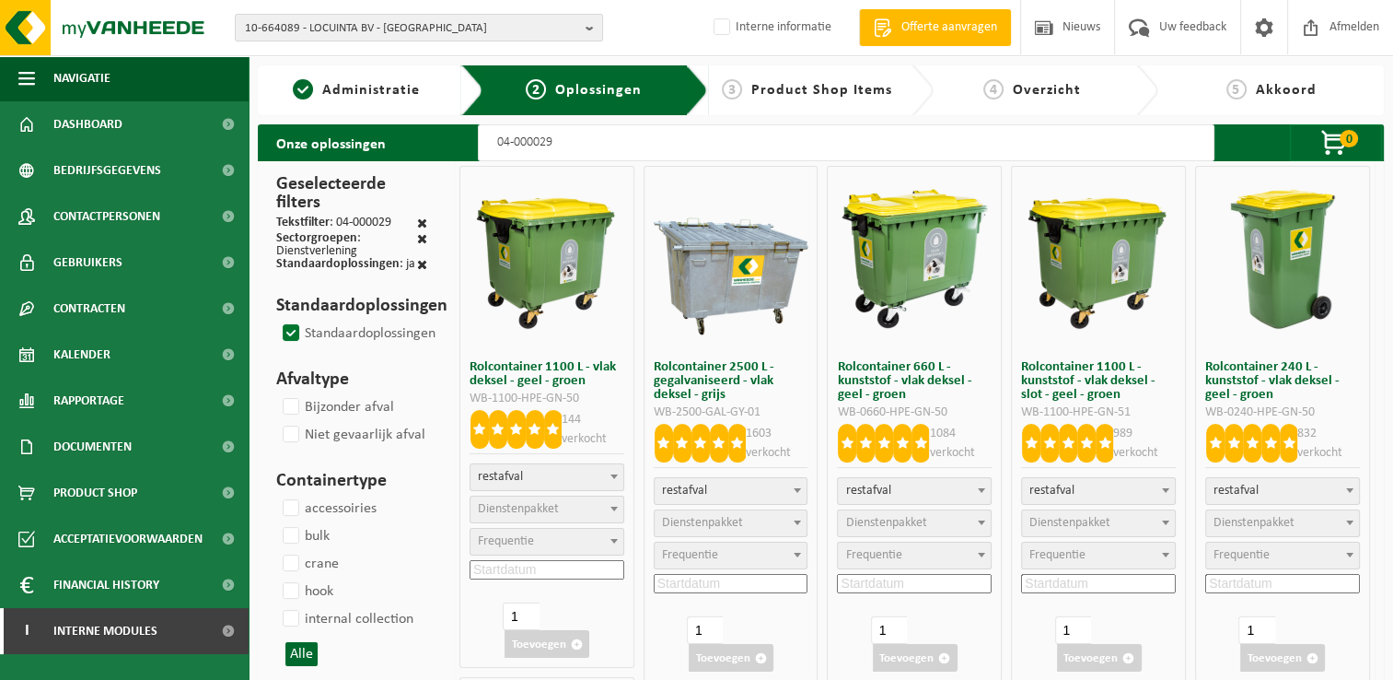
select select
select select "2"
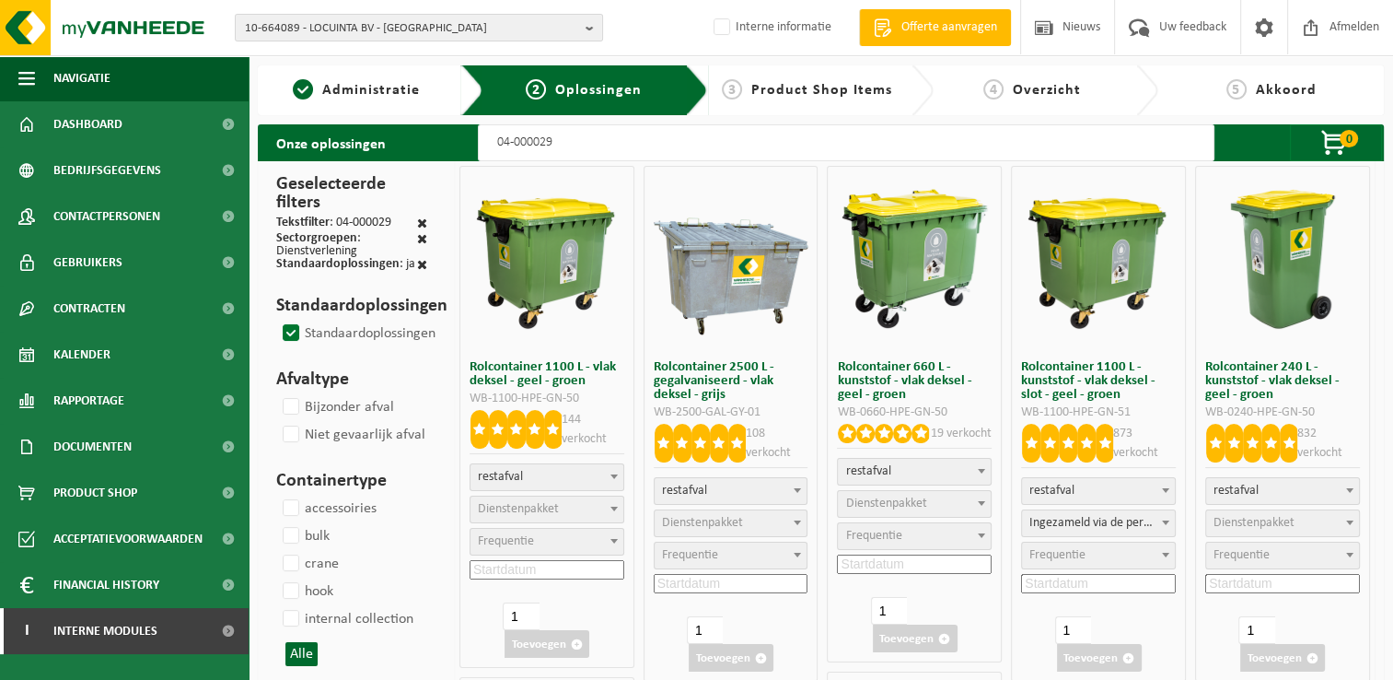
select select
type input "04-000029 3"
select select
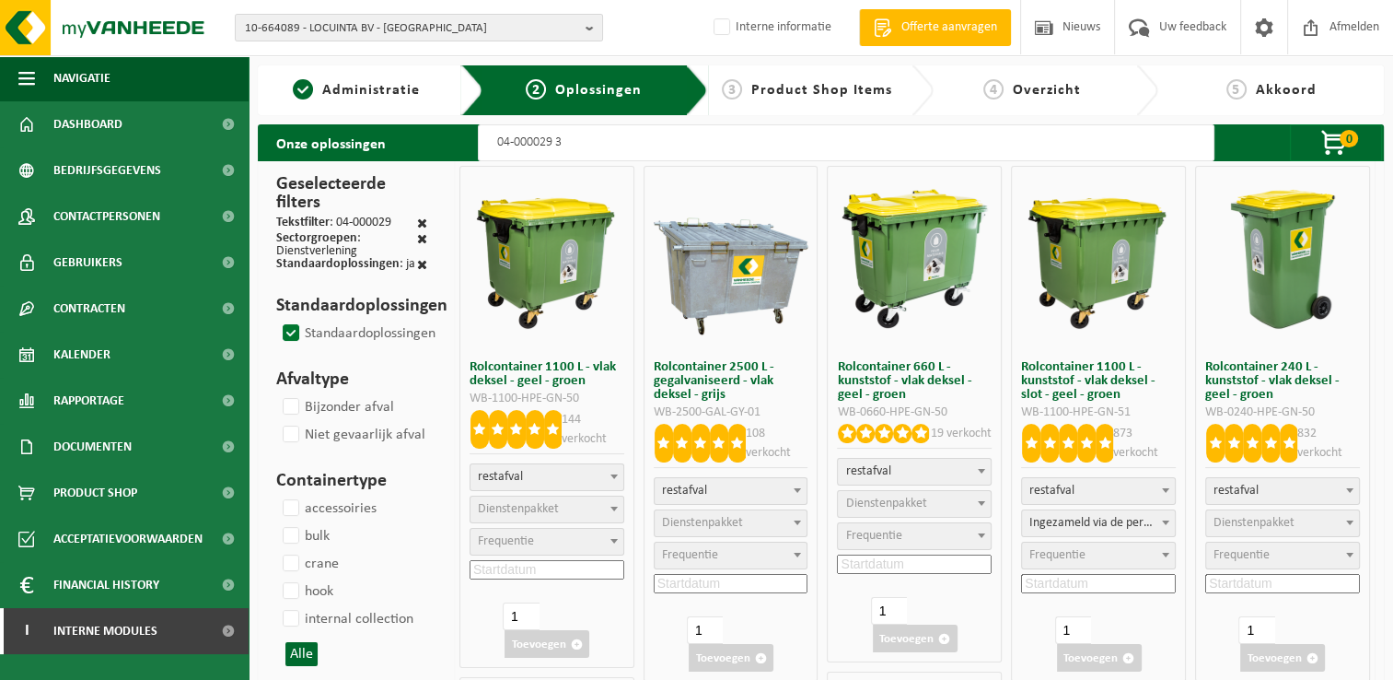
select select
select select "2"
select select
select select "2"
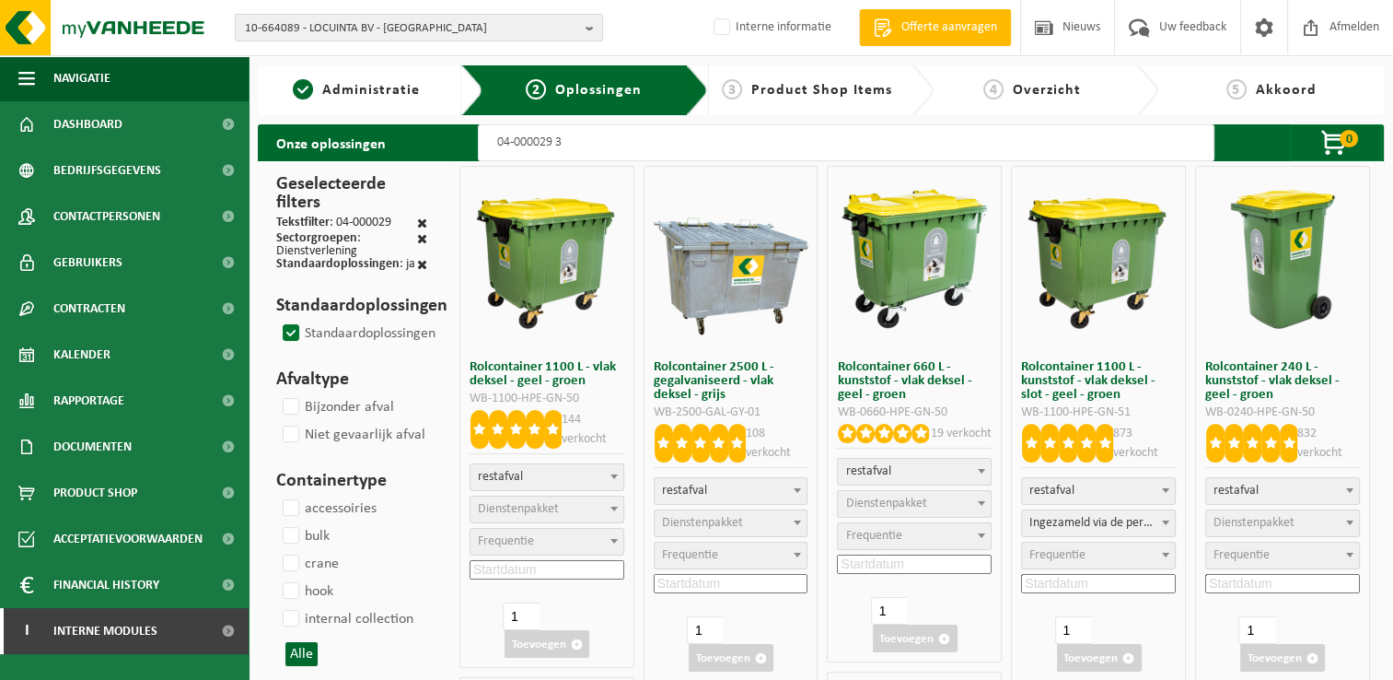
select select
select select "2"
select select
select select "2"
select select
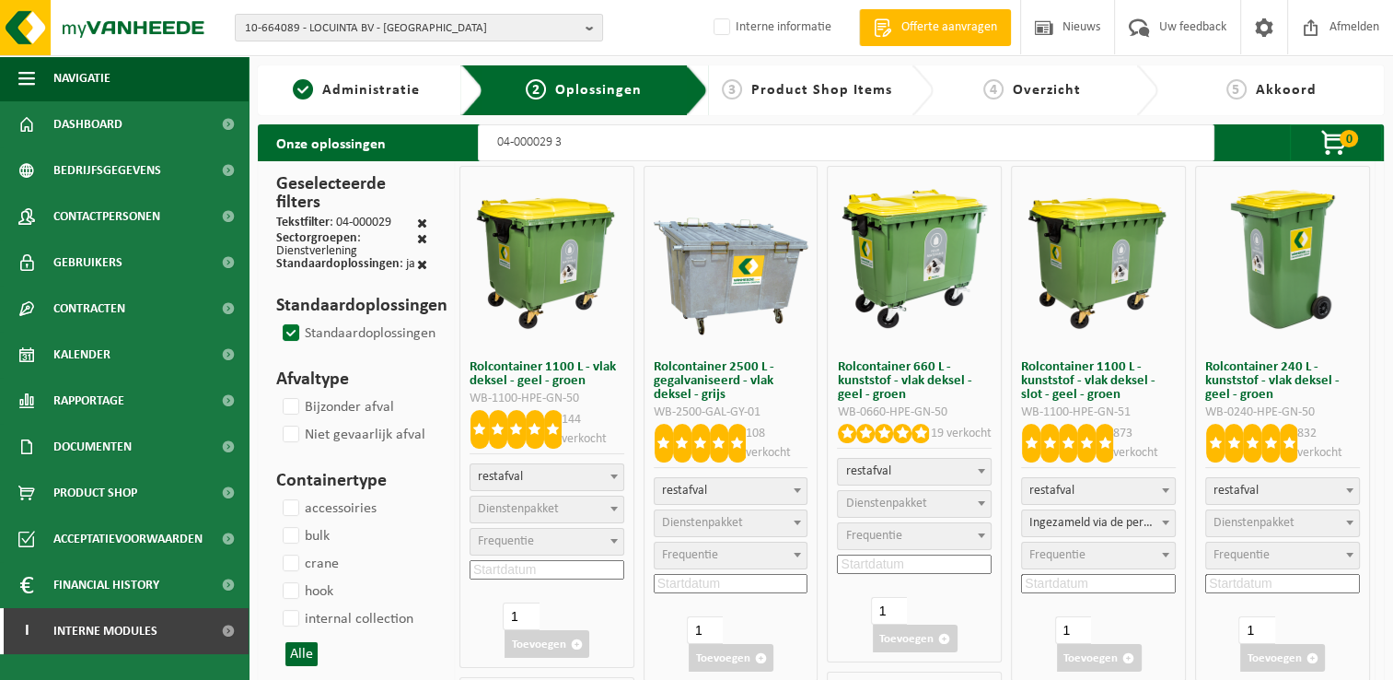
select select "2"
select select
type input "04-000029 37"
select select
select select "2"
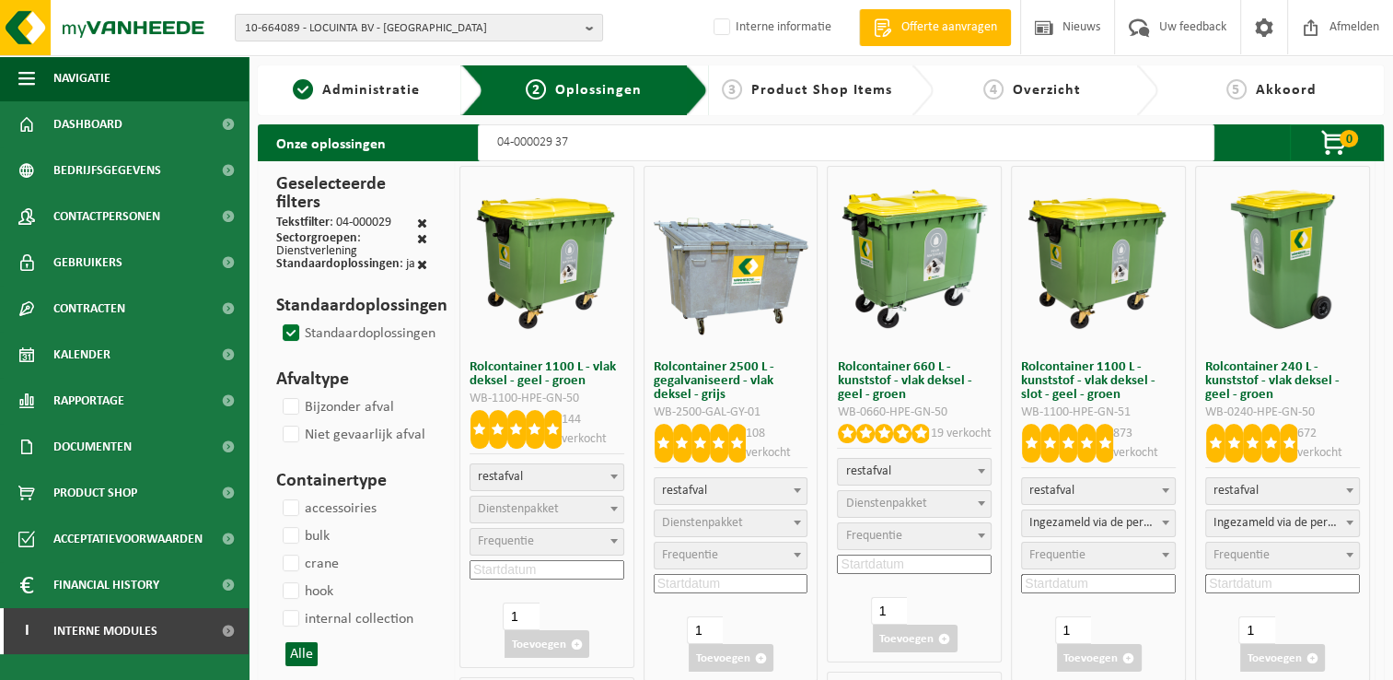
select select
type input "04-000029 370"
select select
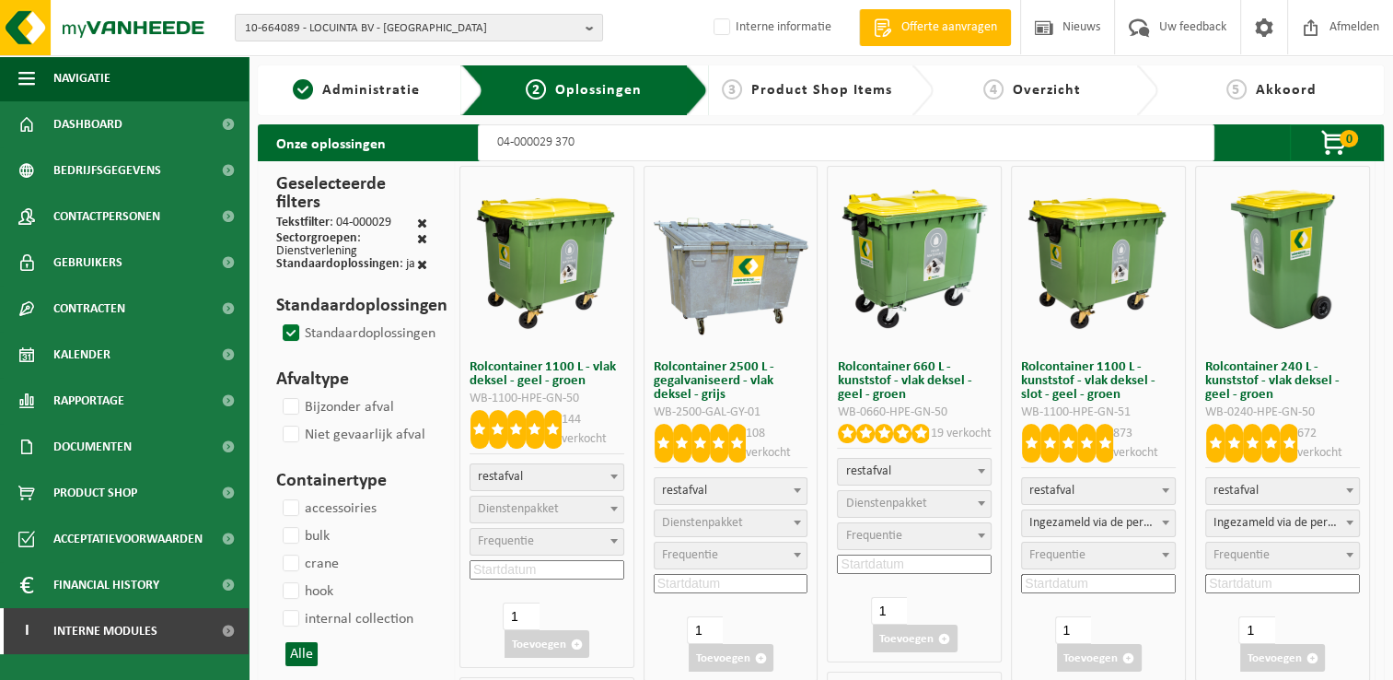
select select
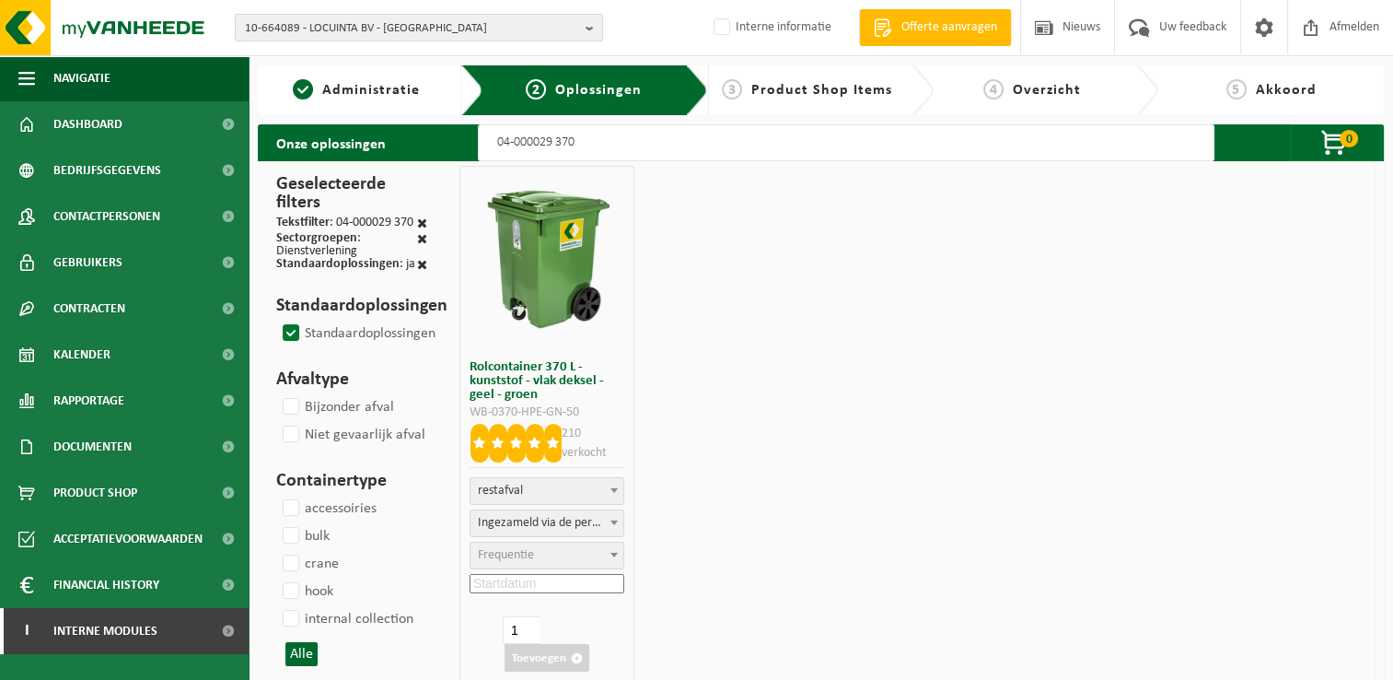
select select
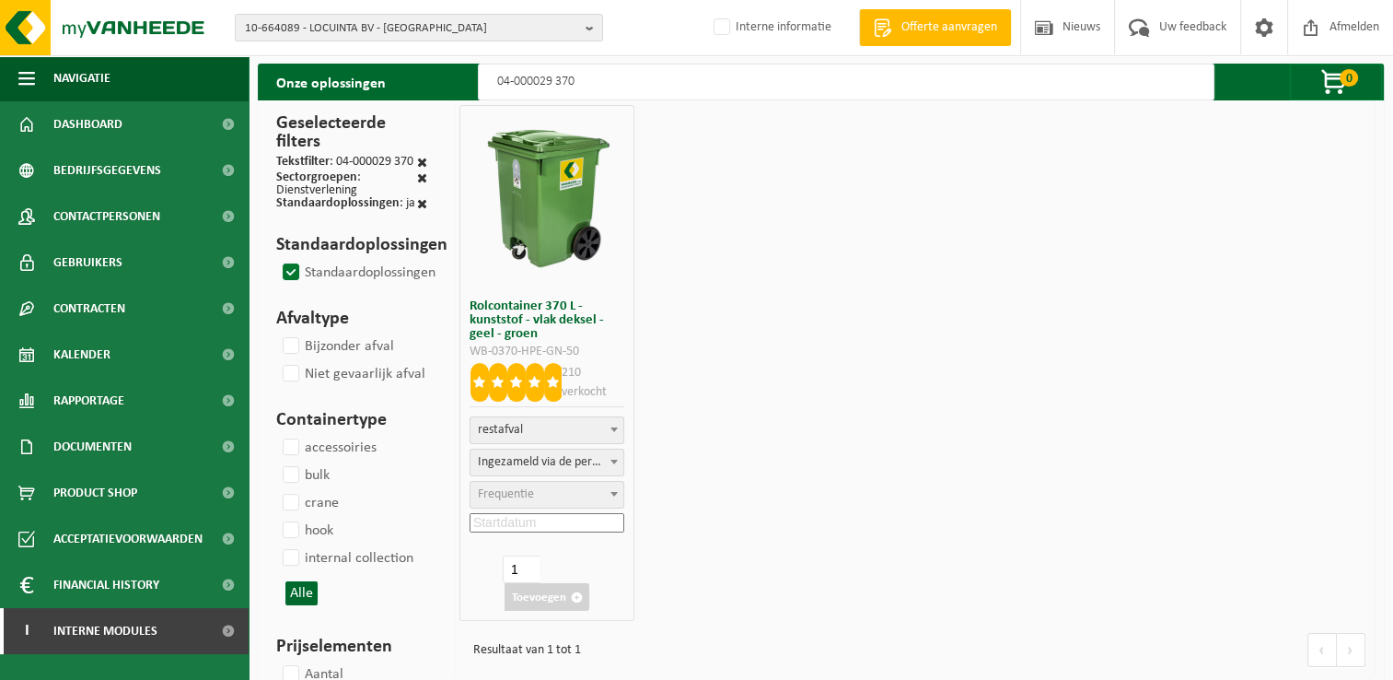
scroll to position [92, 0]
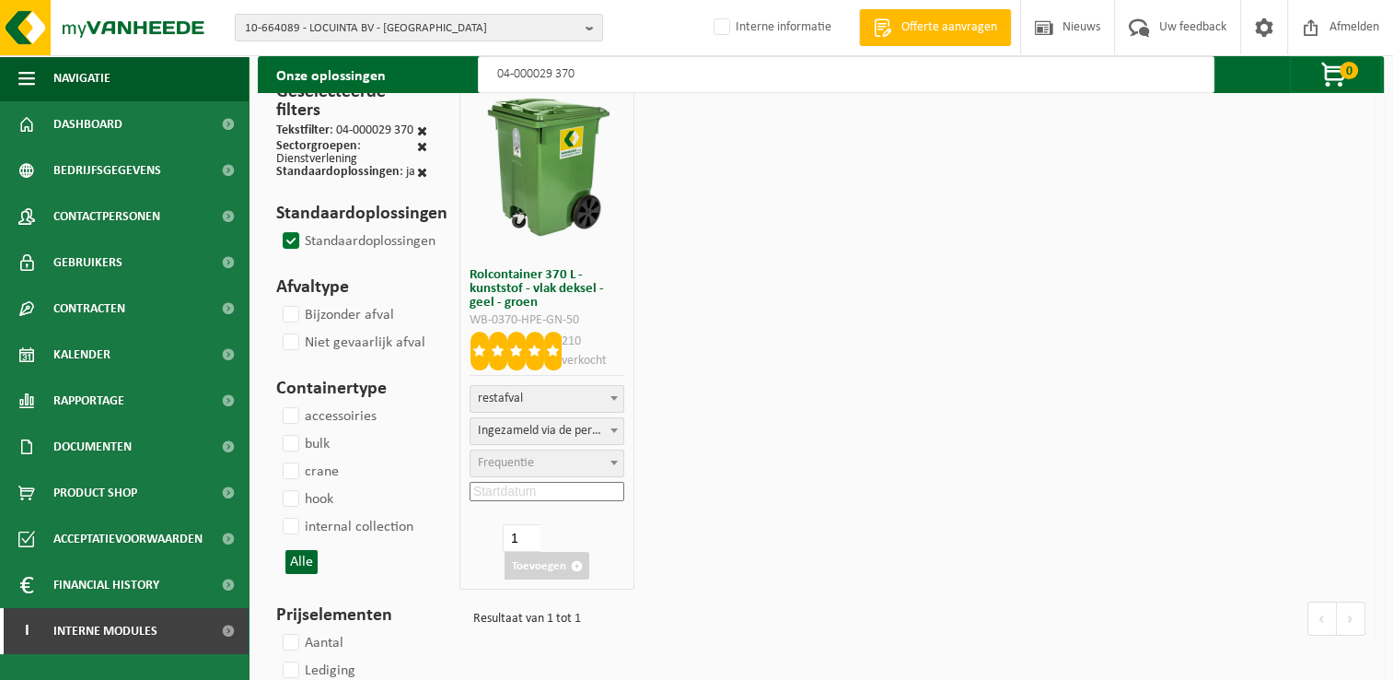
type input "04-000029 370"
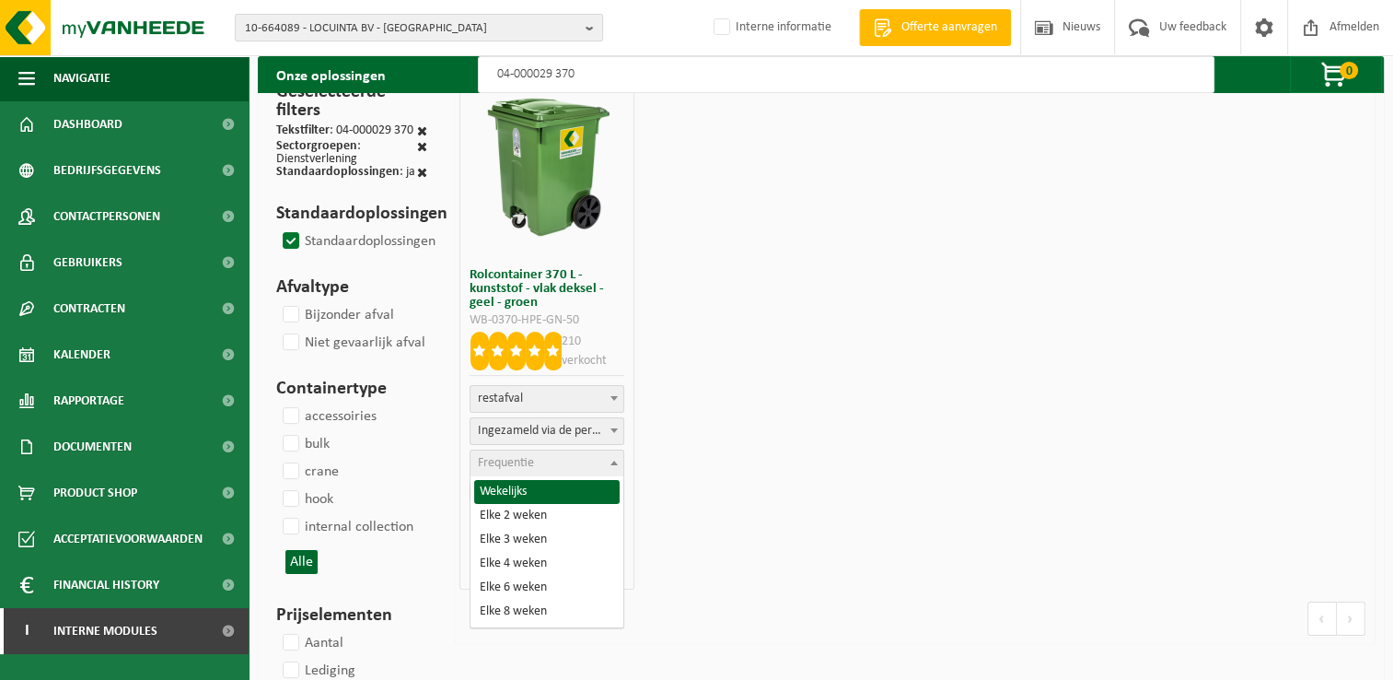
click at [515, 459] on span "Frequentie" at bounding box center [506, 463] width 56 height 14
select select "11"
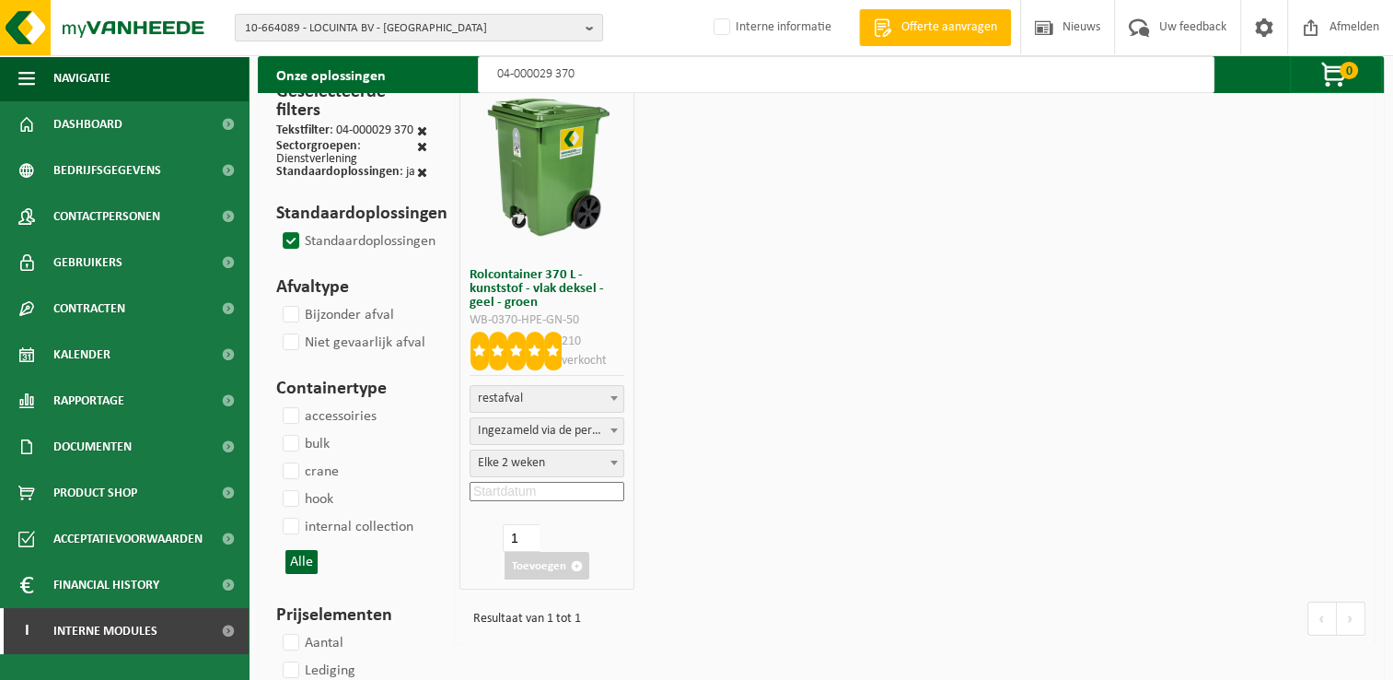
click at [523, 488] on input at bounding box center [547, 491] width 155 height 19
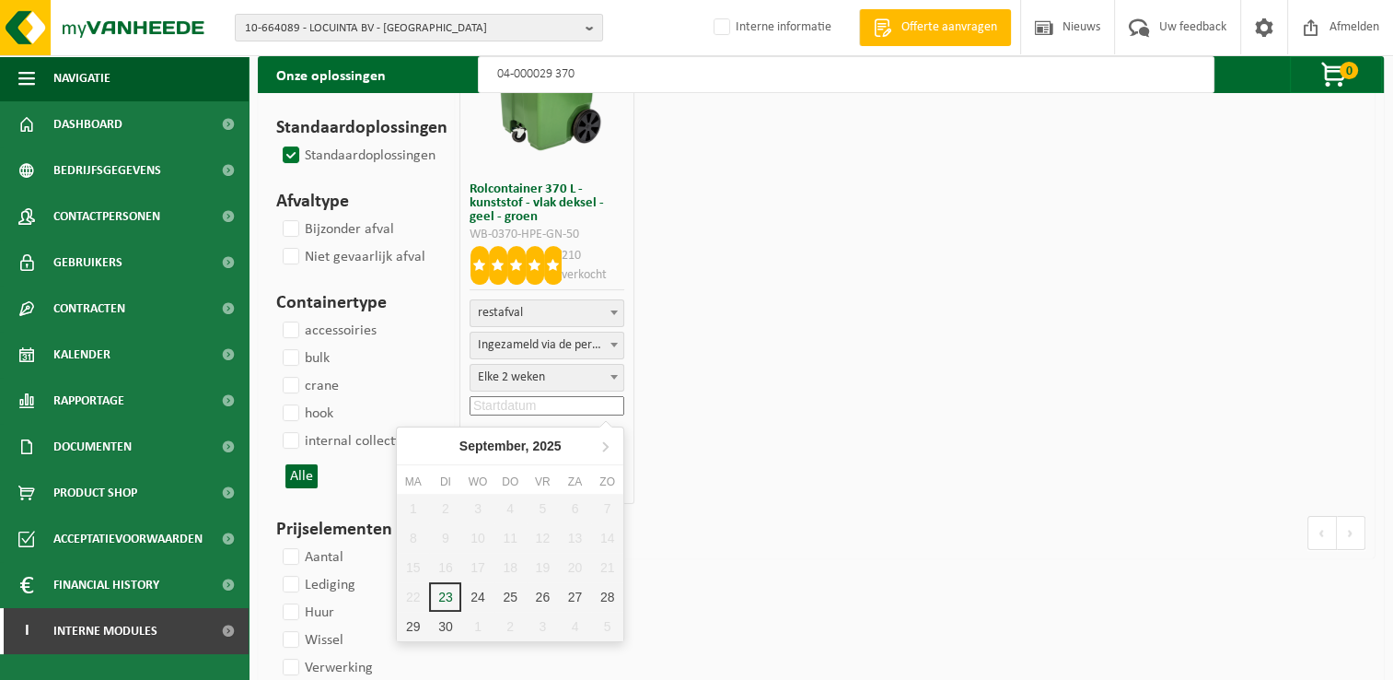
scroll to position [368, 0]
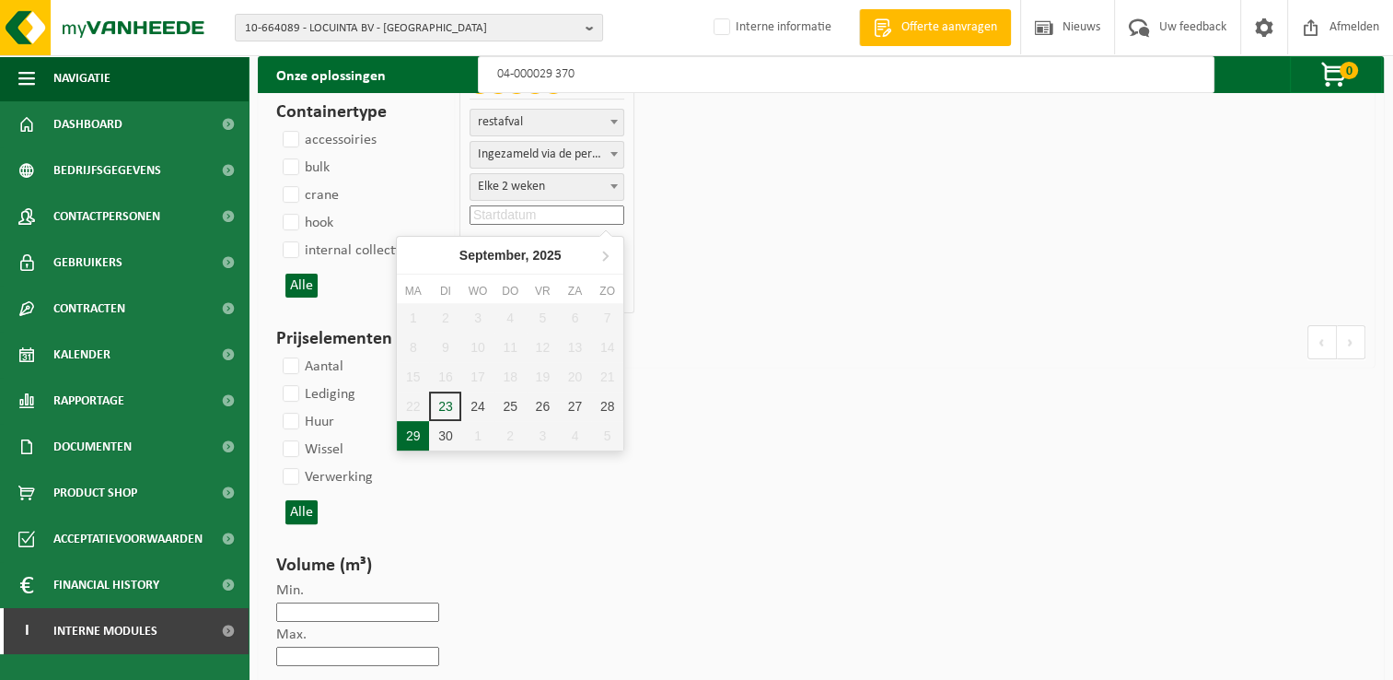
click at [409, 437] on div "29" at bounding box center [413, 435] width 32 height 29
type input "2025-09-29"
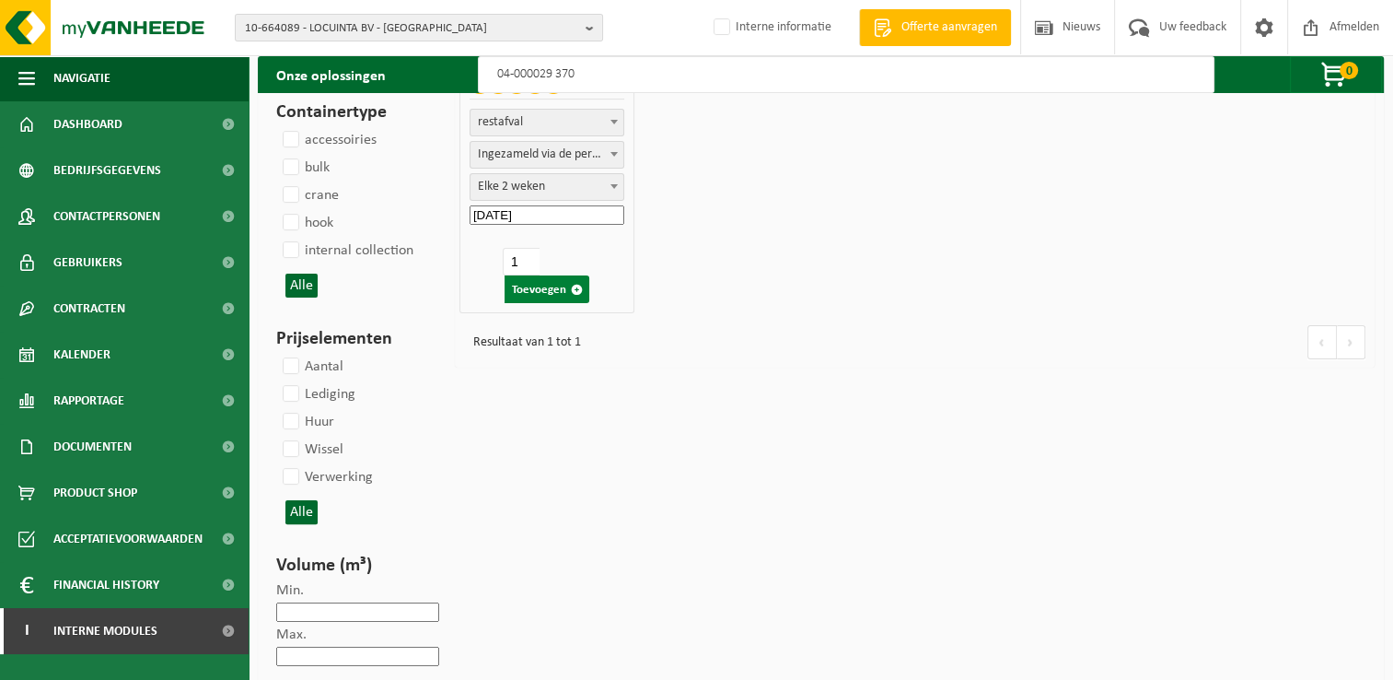
click at [538, 287] on button "Toevoegen" at bounding box center [547, 289] width 85 height 28
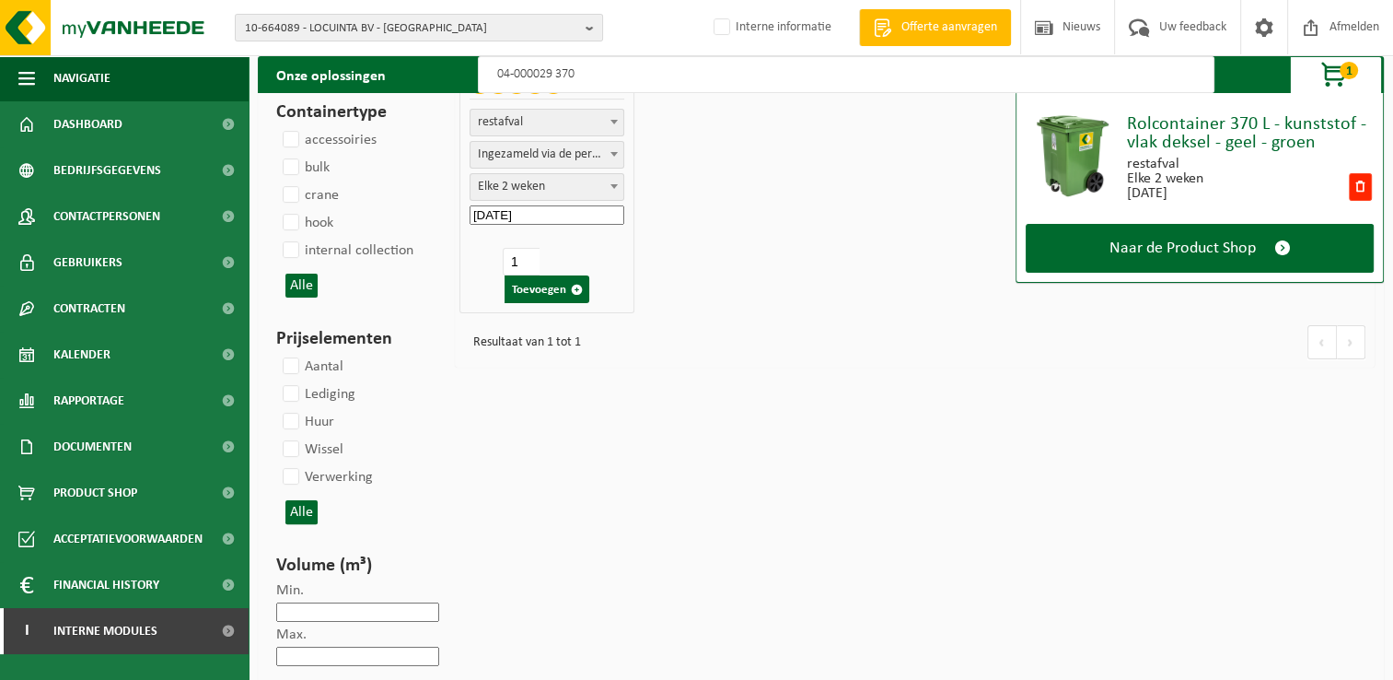
click at [618, 79] on input "04-000029 370" at bounding box center [846, 74] width 737 height 37
click at [551, 72] on input "04-000029 370" at bounding box center [846, 74] width 737 height 37
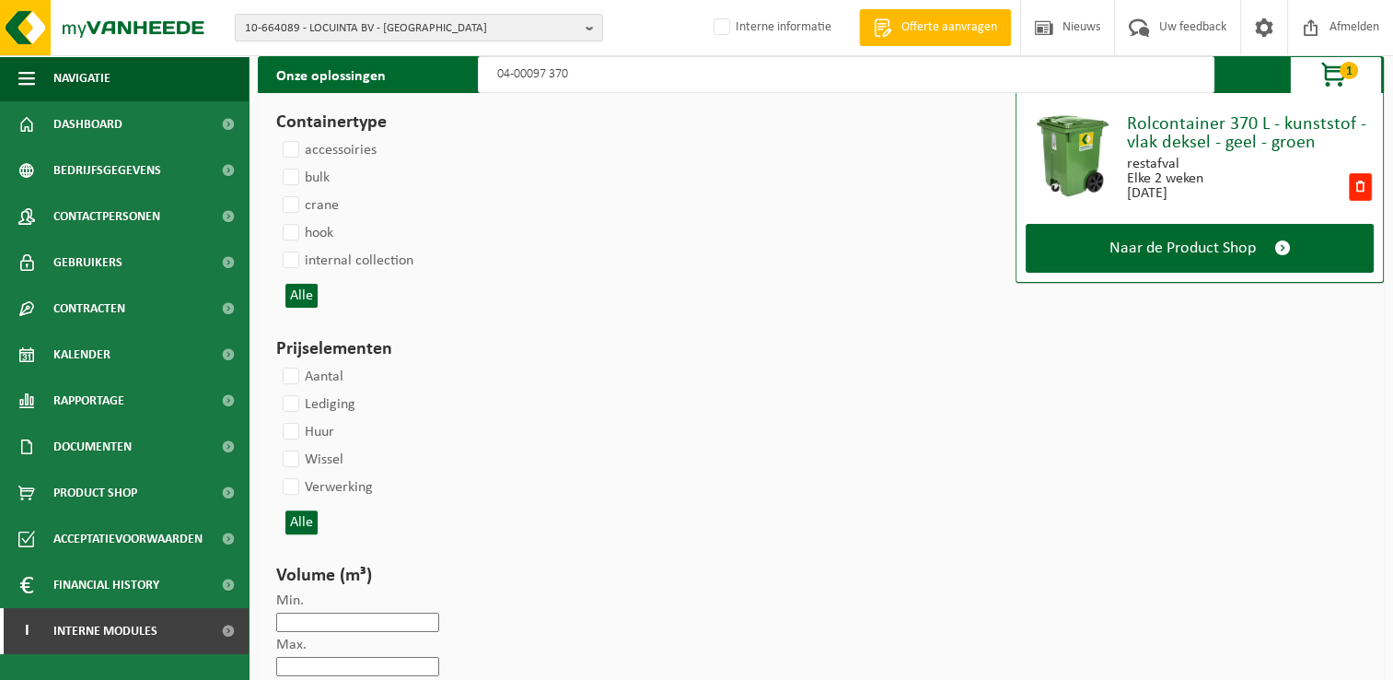
type input "04-000978 370"
select select
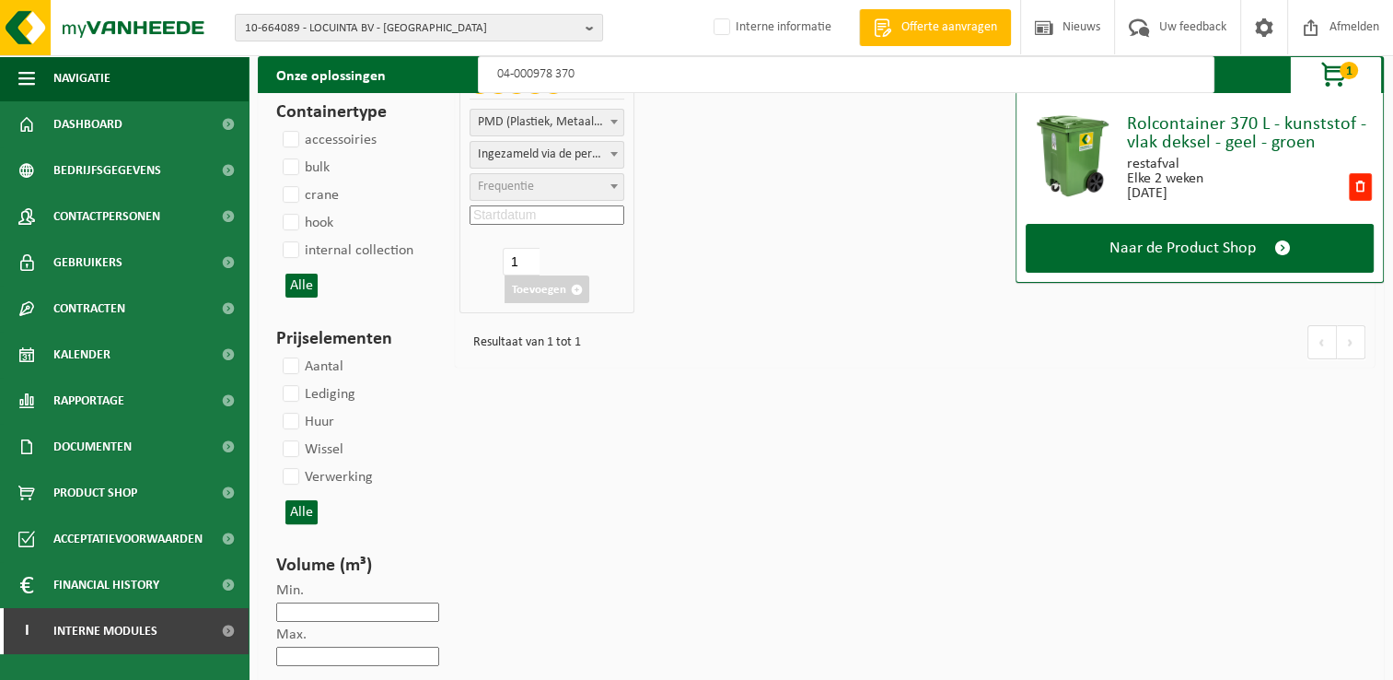
click at [722, 79] on input "04-000978 370" at bounding box center [846, 74] width 737 height 37
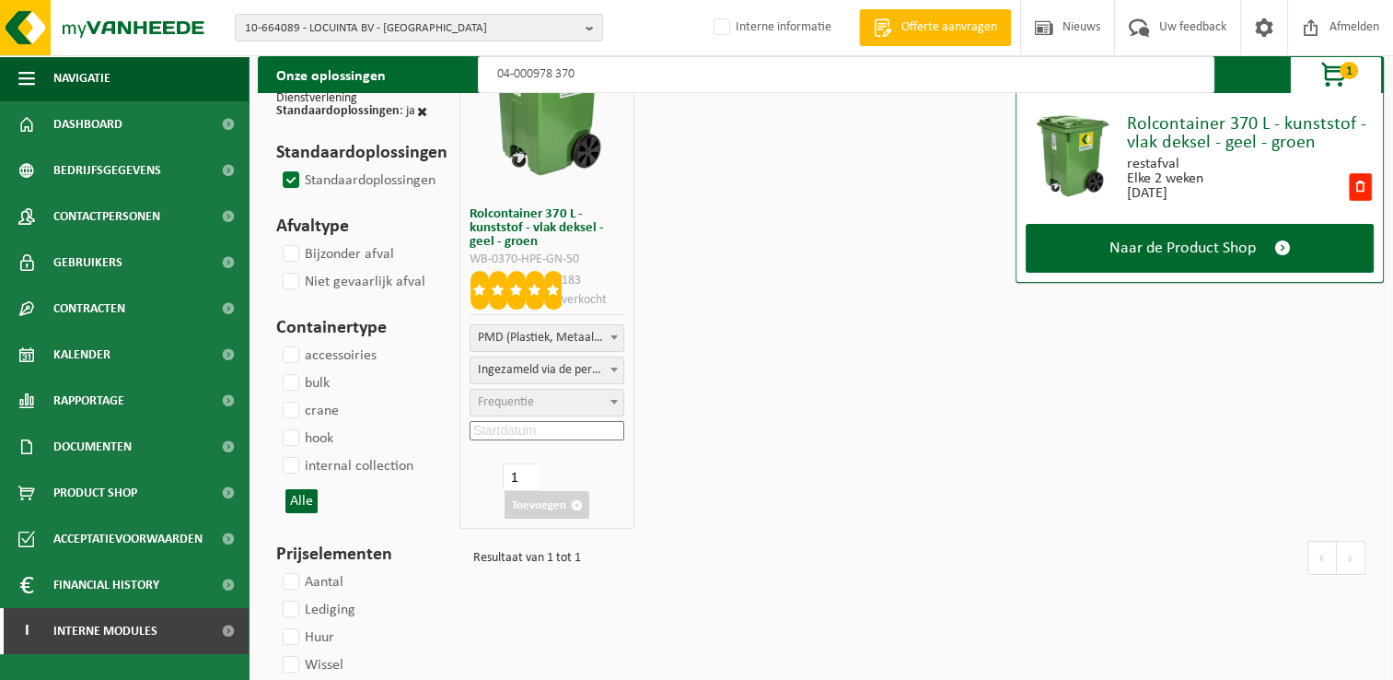
scroll to position [184, 0]
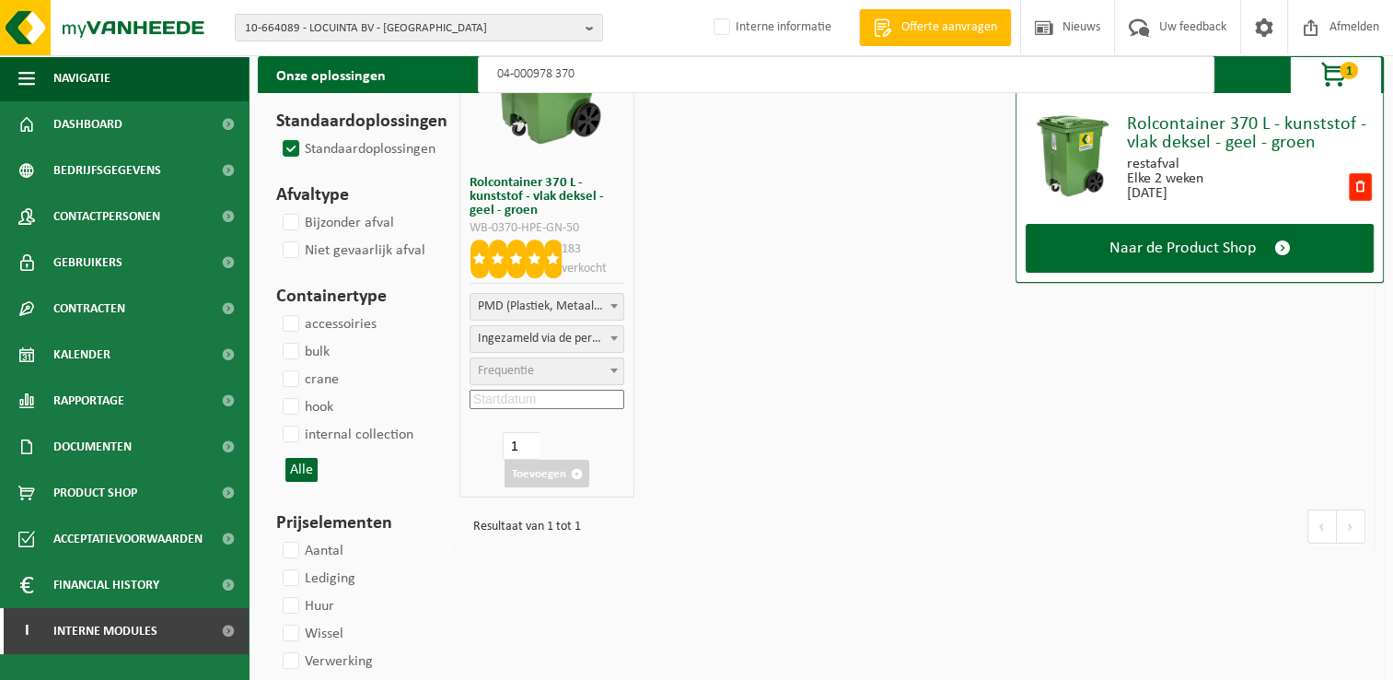
type input "04-000978 370"
click at [512, 368] on span "Frequentie" at bounding box center [506, 371] width 56 height 14
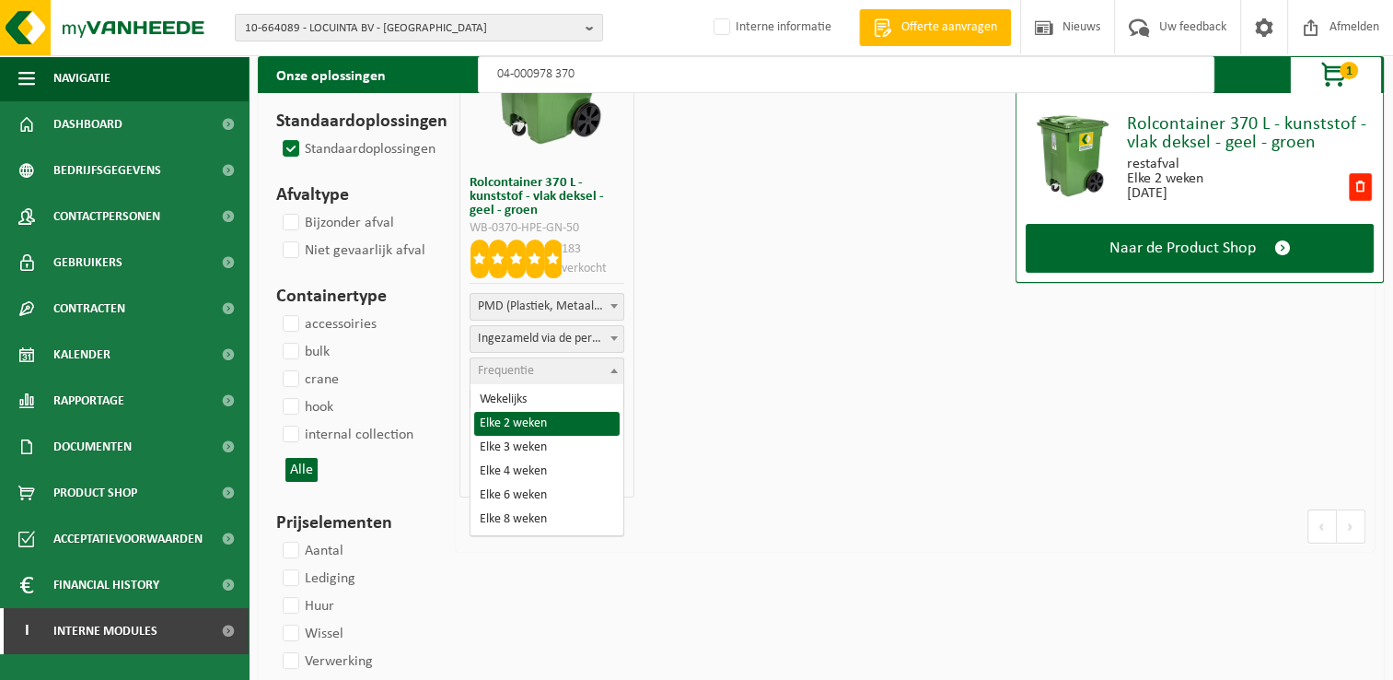
select select "11"
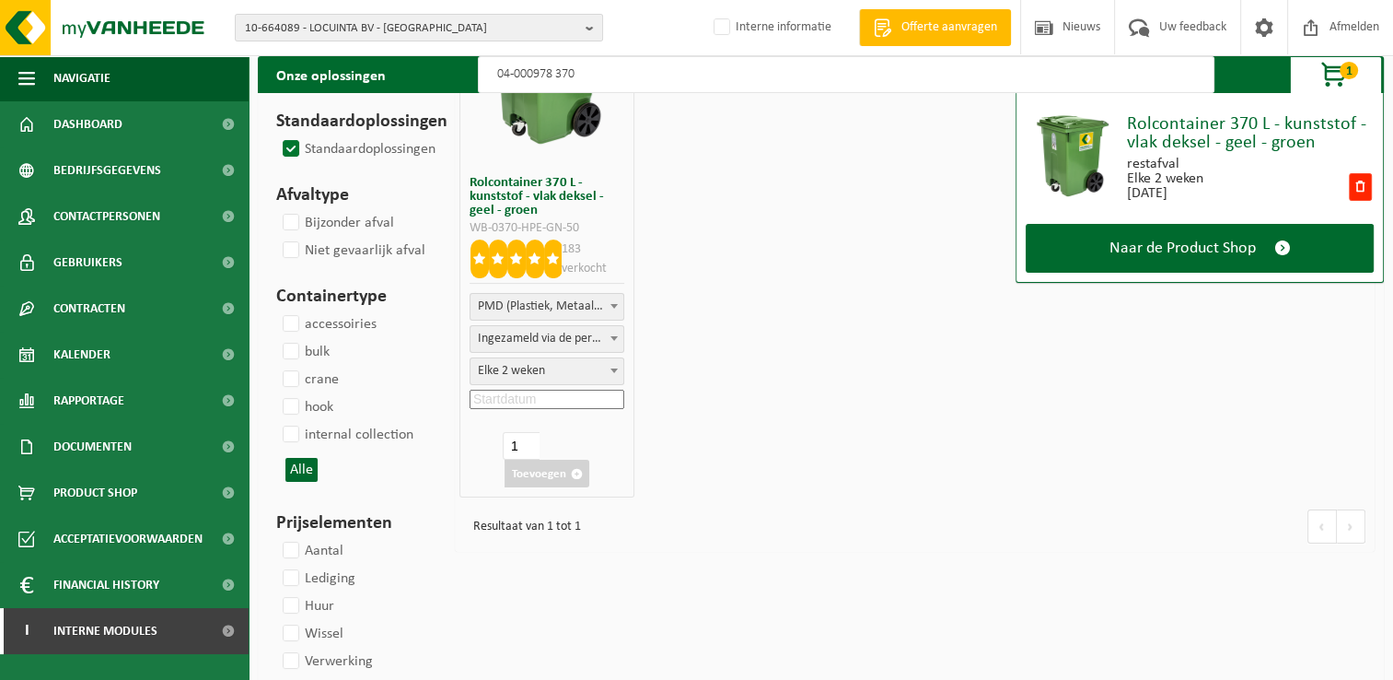
click at [540, 399] on input at bounding box center [547, 399] width 155 height 19
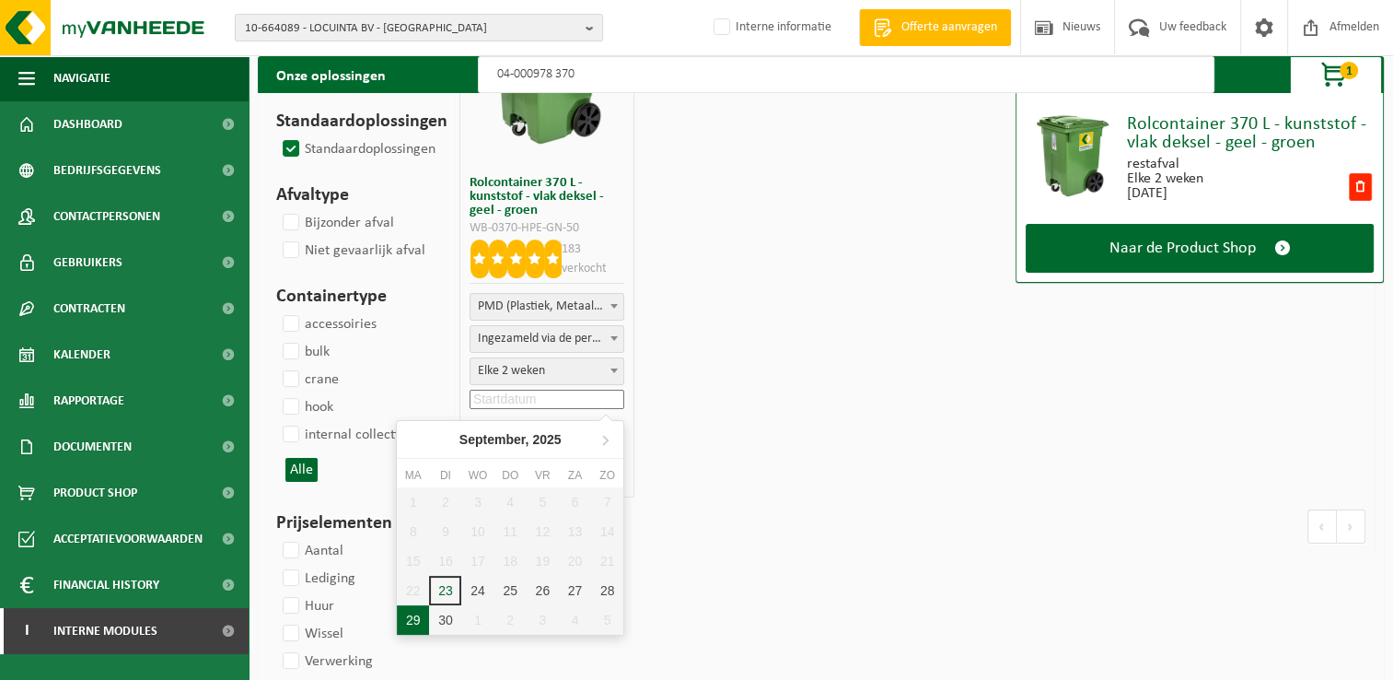
click at [407, 621] on div "29" at bounding box center [413, 619] width 32 height 29
type input "2025-09-29"
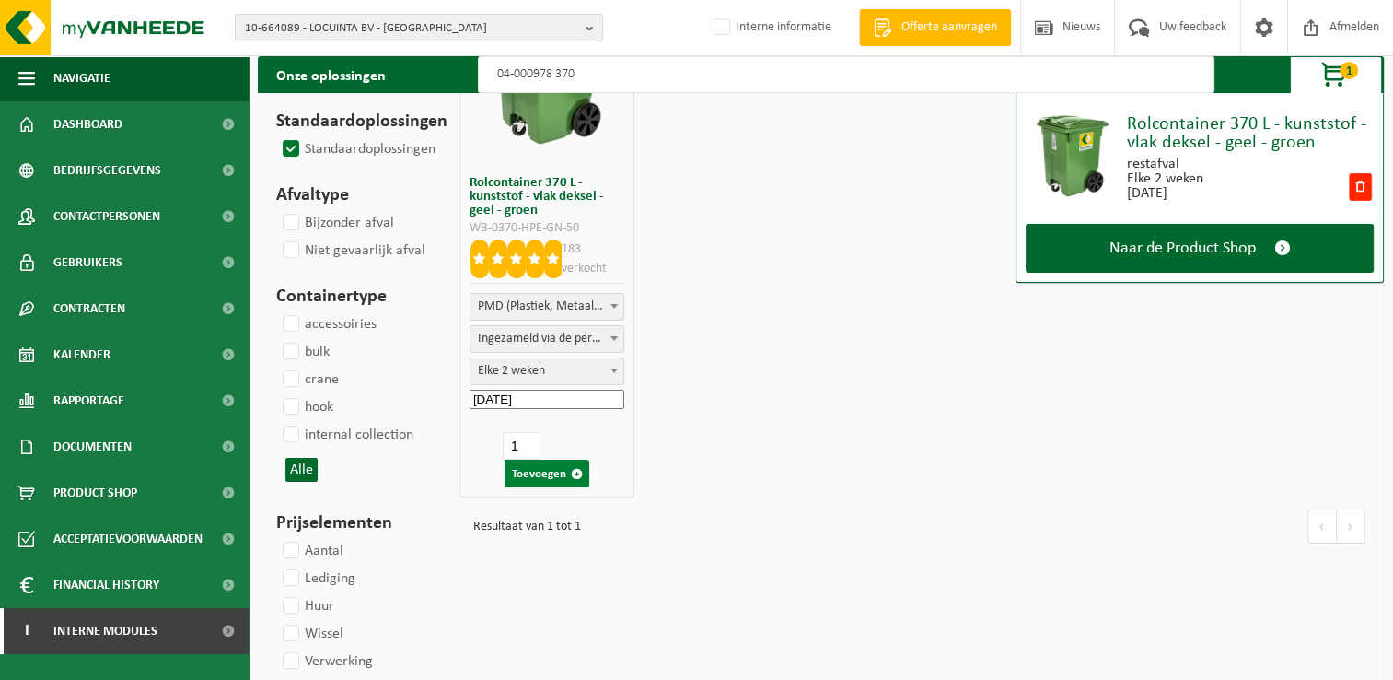
click at [540, 477] on button "Toevoegen" at bounding box center [547, 474] width 85 height 28
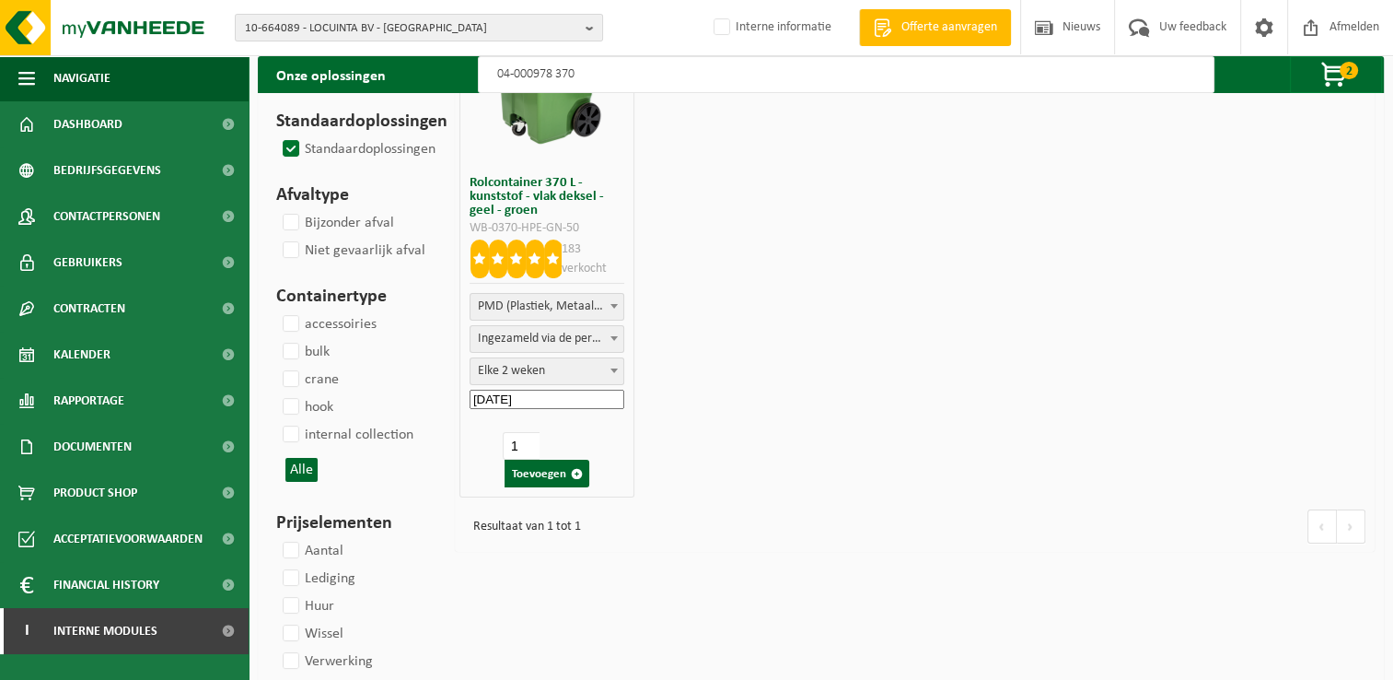
click at [641, 77] on input "04-000978 370" at bounding box center [846, 74] width 737 height 37
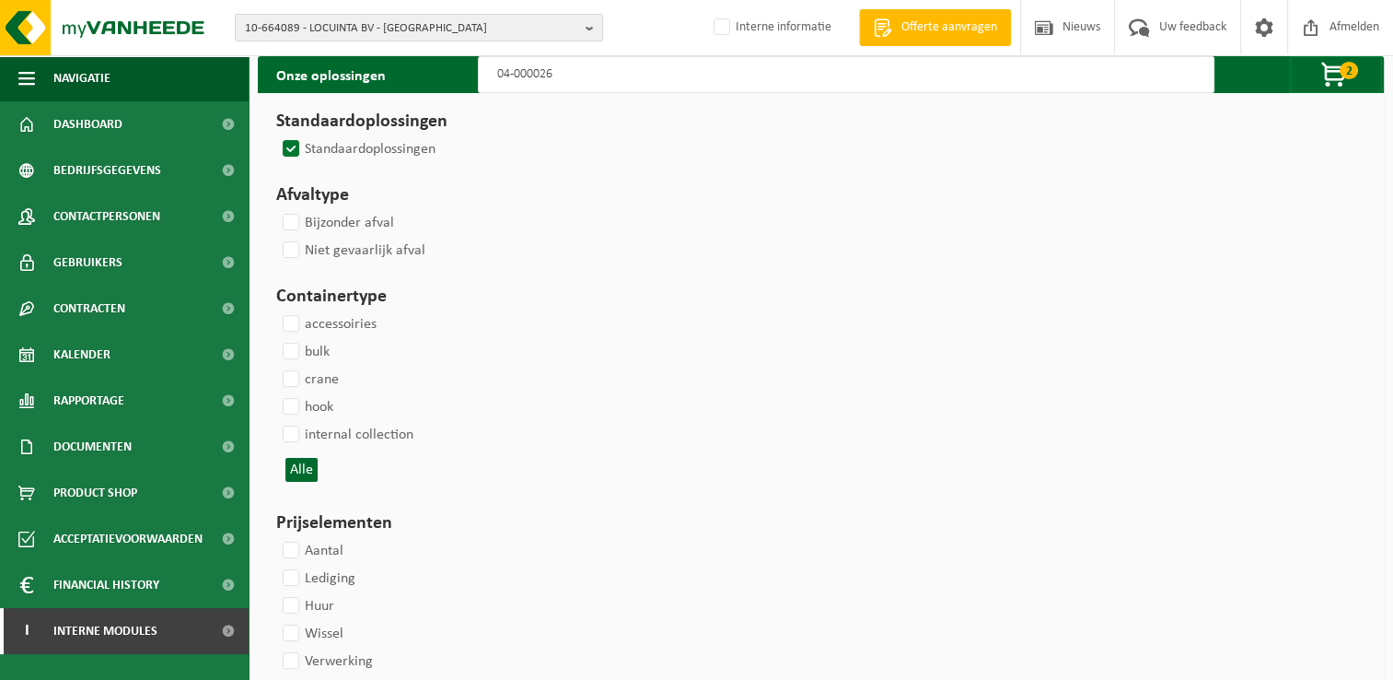
type input "04-000026 2"
select select
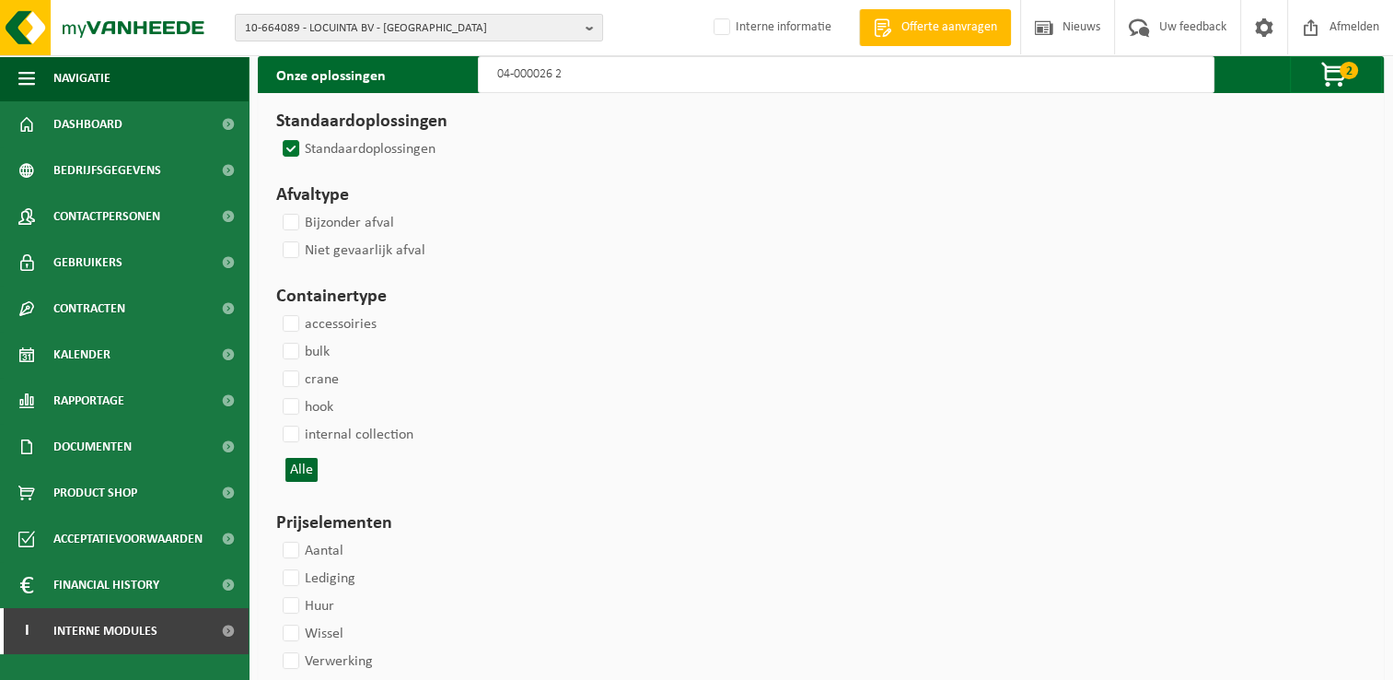
select select
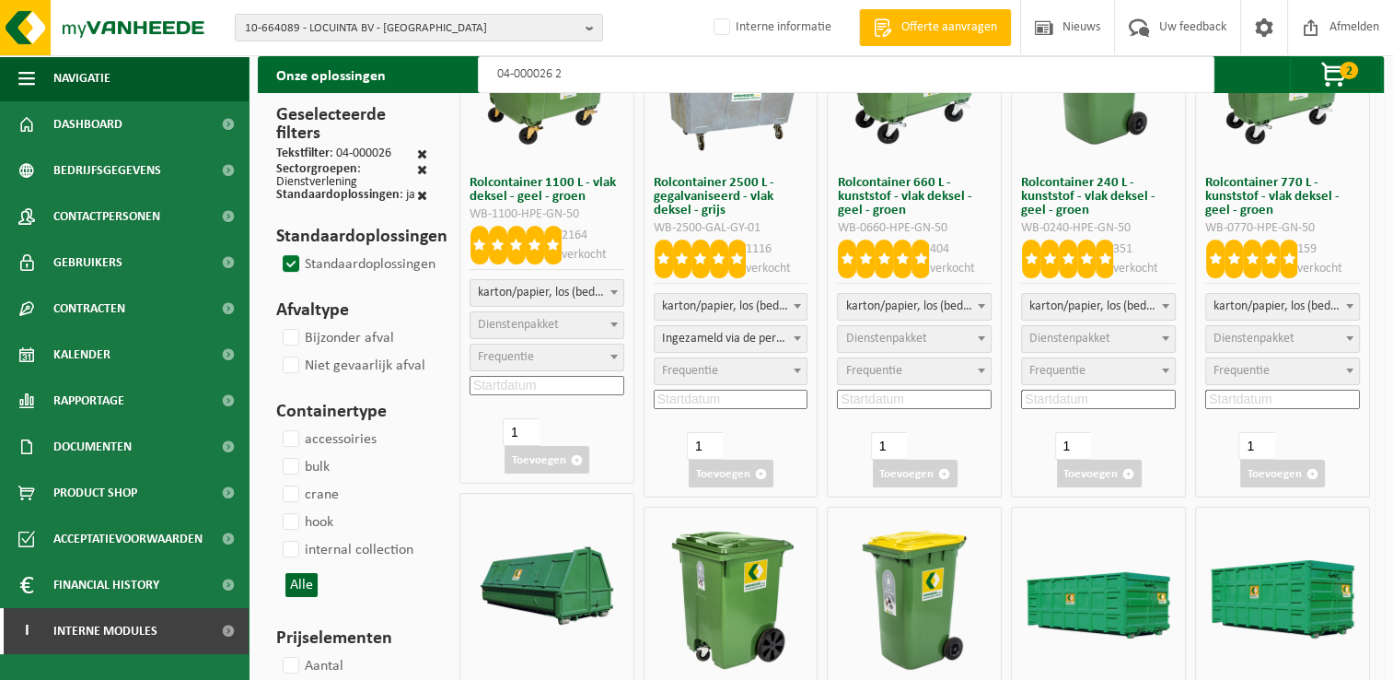
select select
type input "04-000026 24"
select select
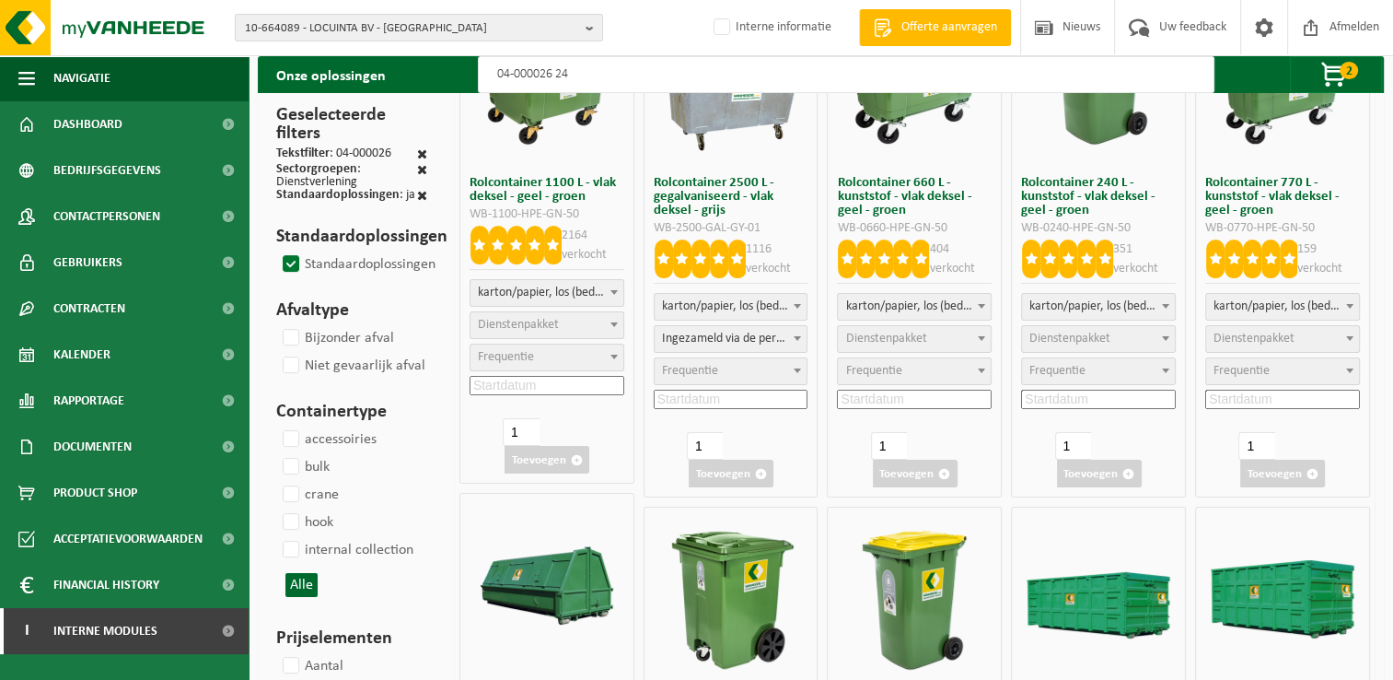
select select "2"
select select
select select "2"
select select
select select "2"
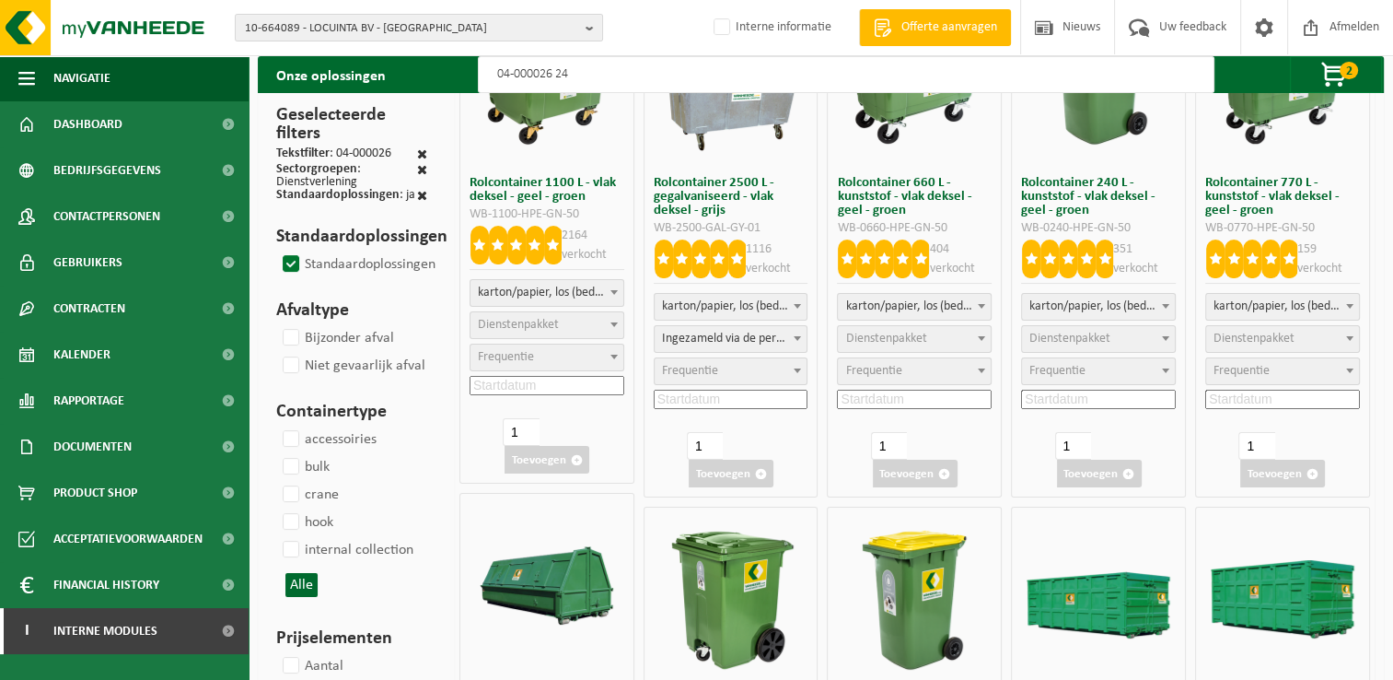
select select
select select "2"
select select
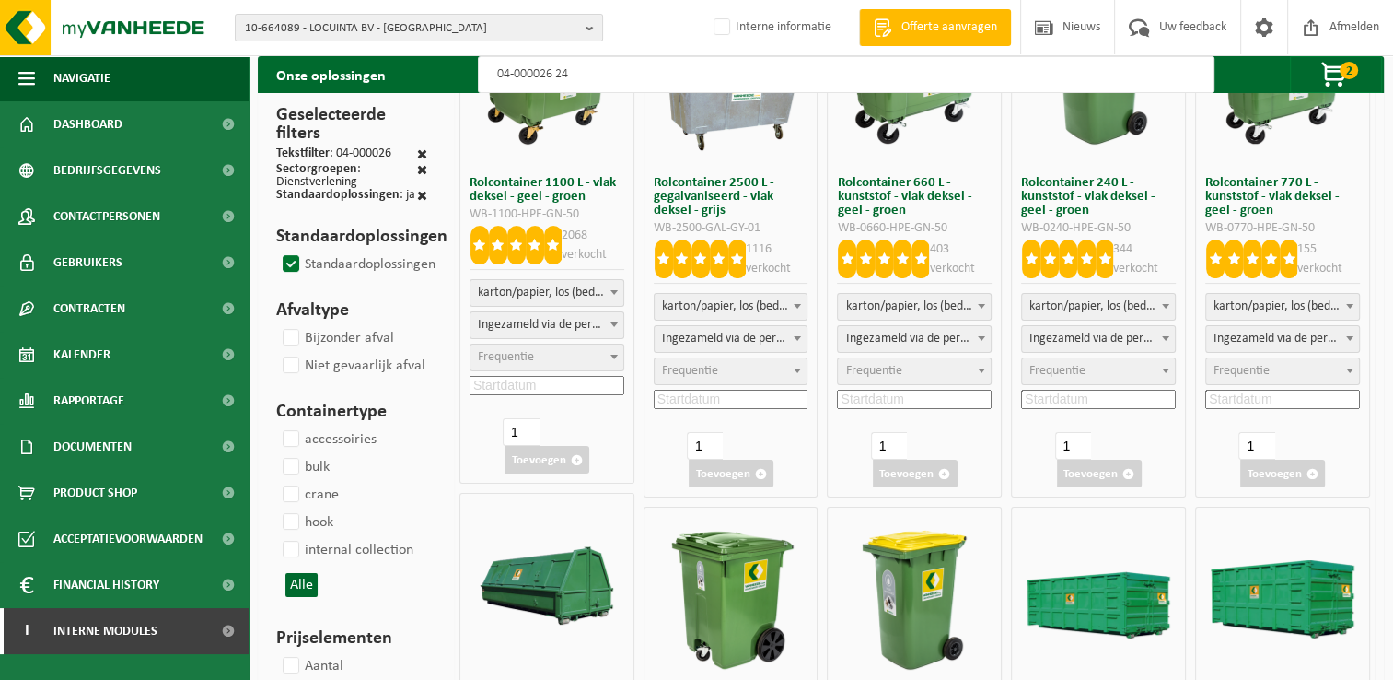
type input "04-000026 240"
select select
select select "7"
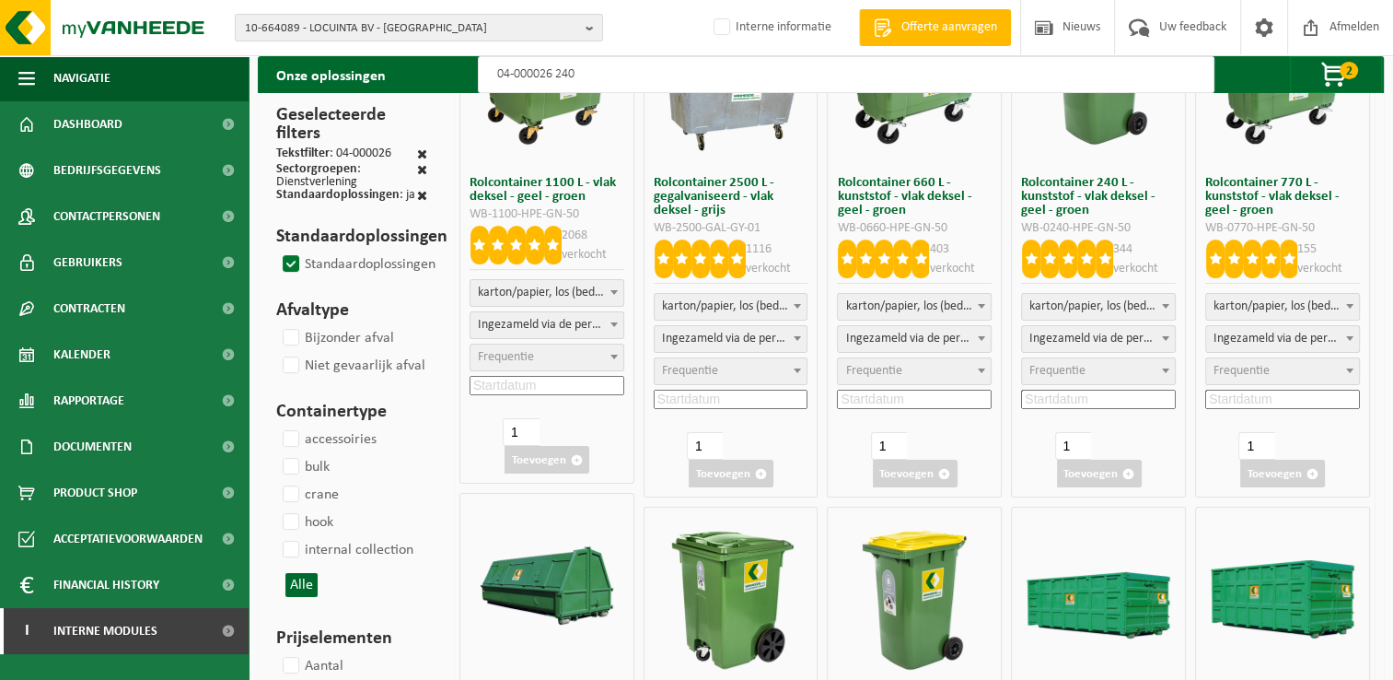
select select
select select "2"
select select
select select "2"
select select
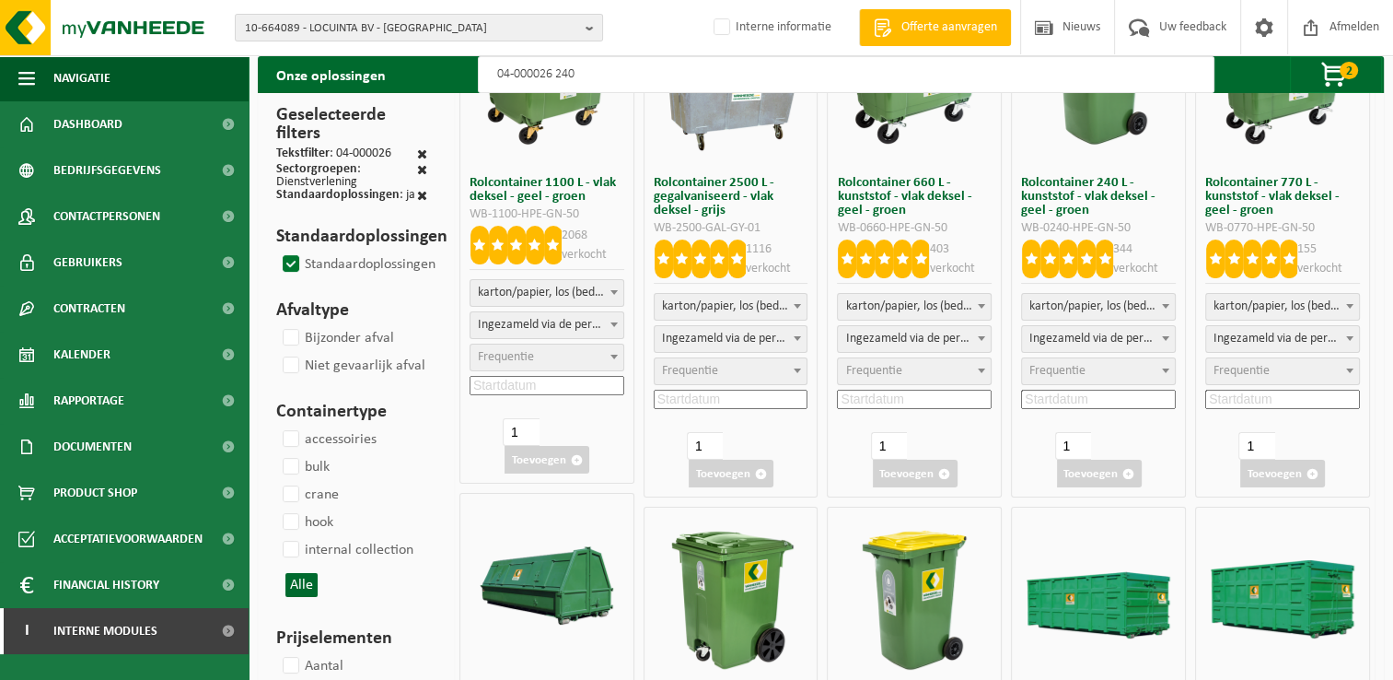
select select
select select "7"
select select
select select "2"
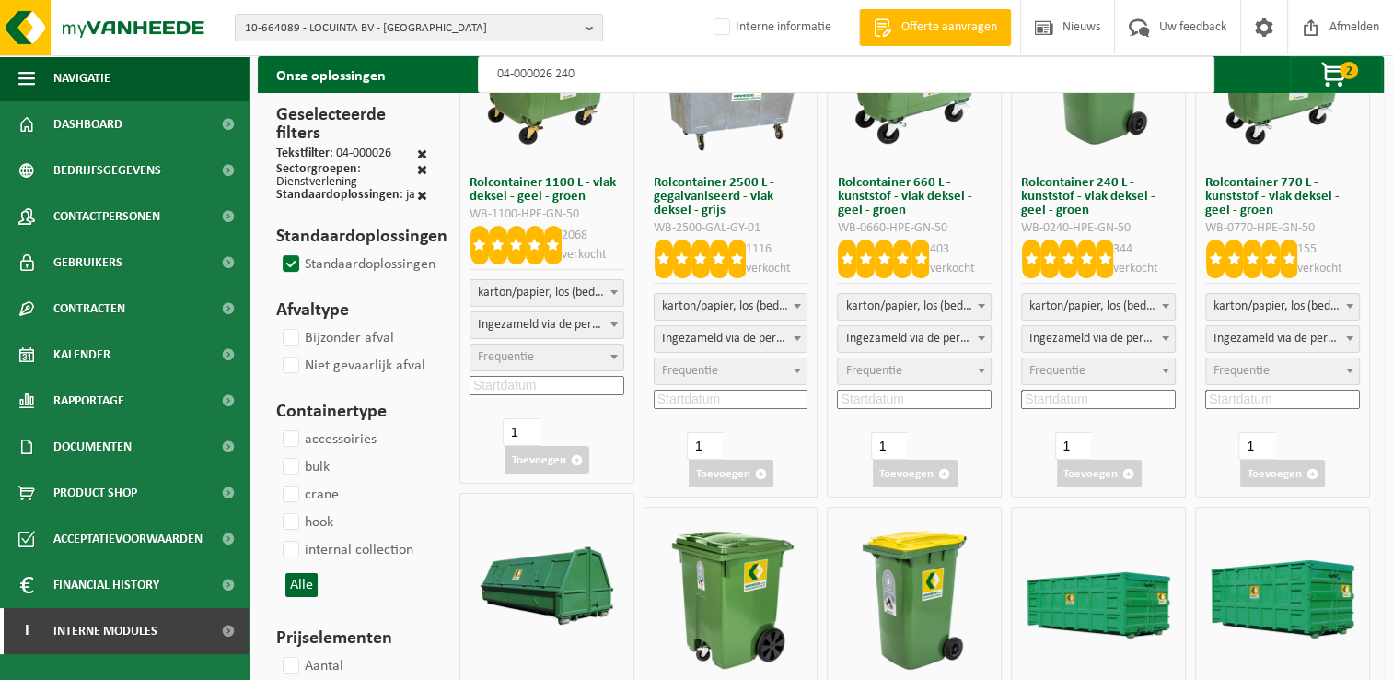
select select
select select "7"
select select
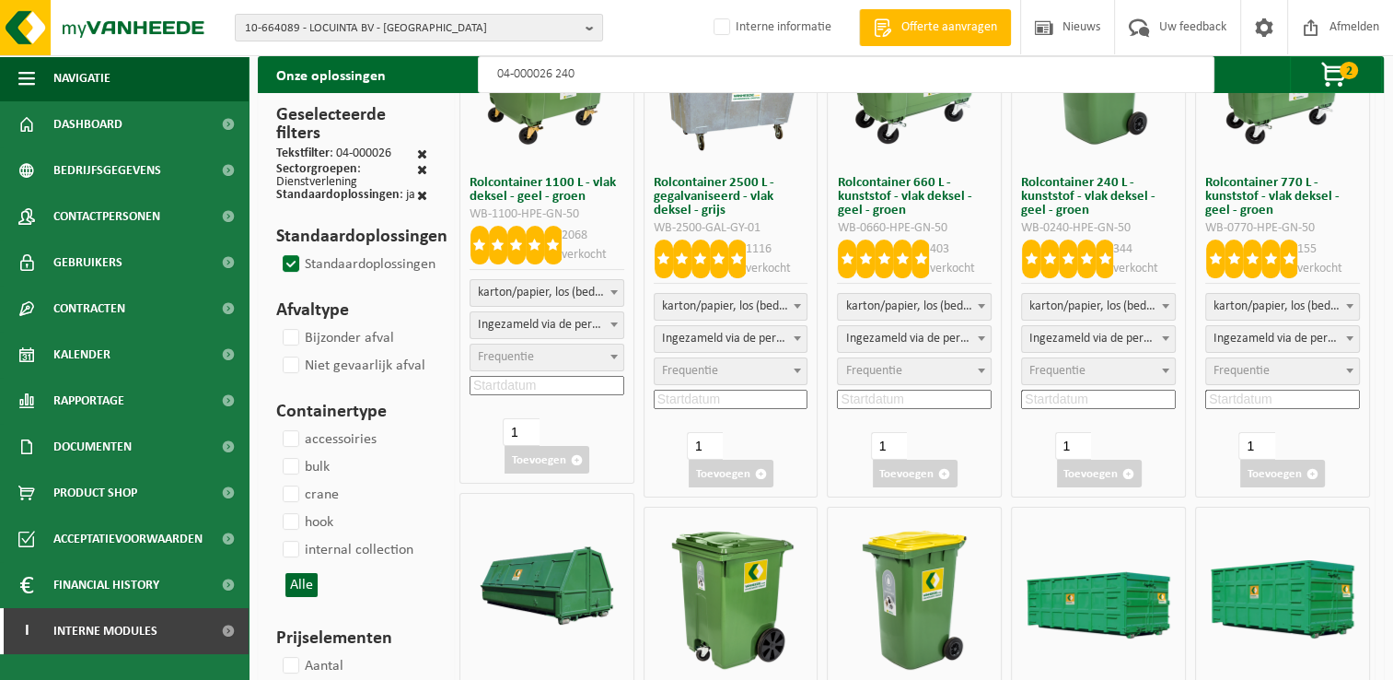
select select
select select "8"
select select
select select "8"
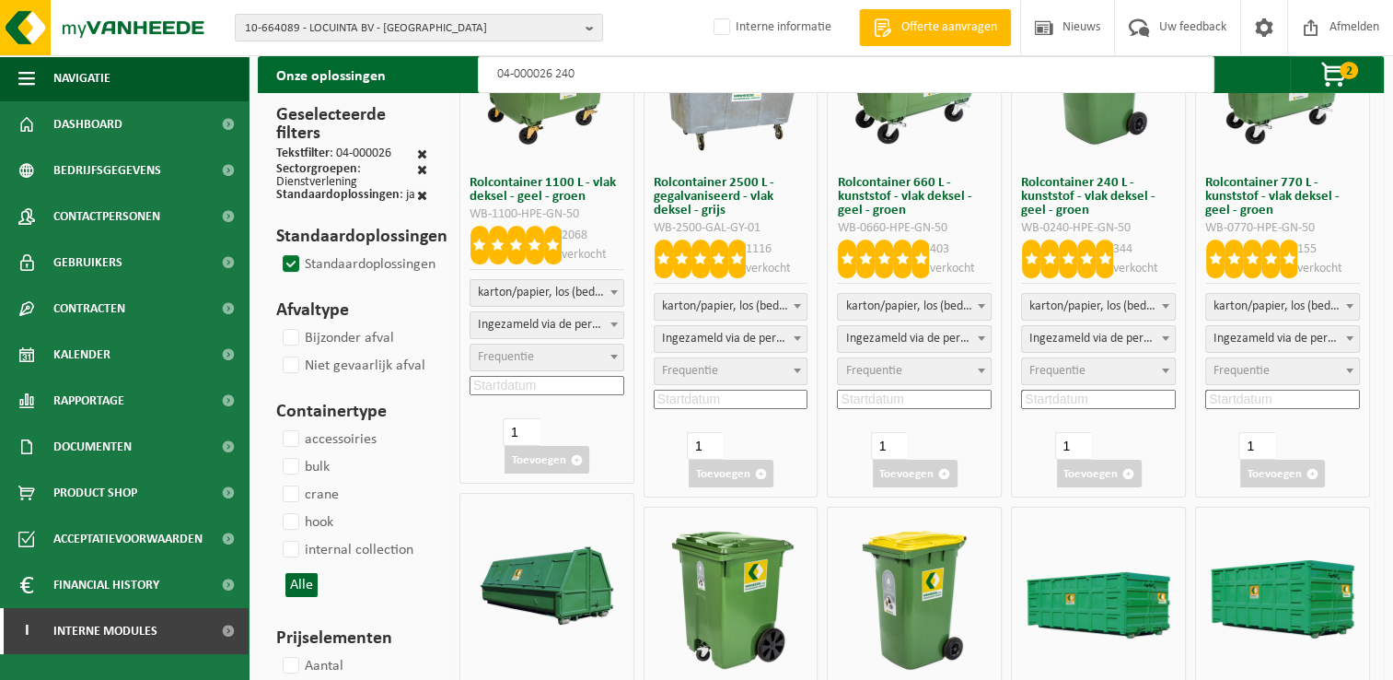
select select
select select "7"
select select
select select "47"
select select
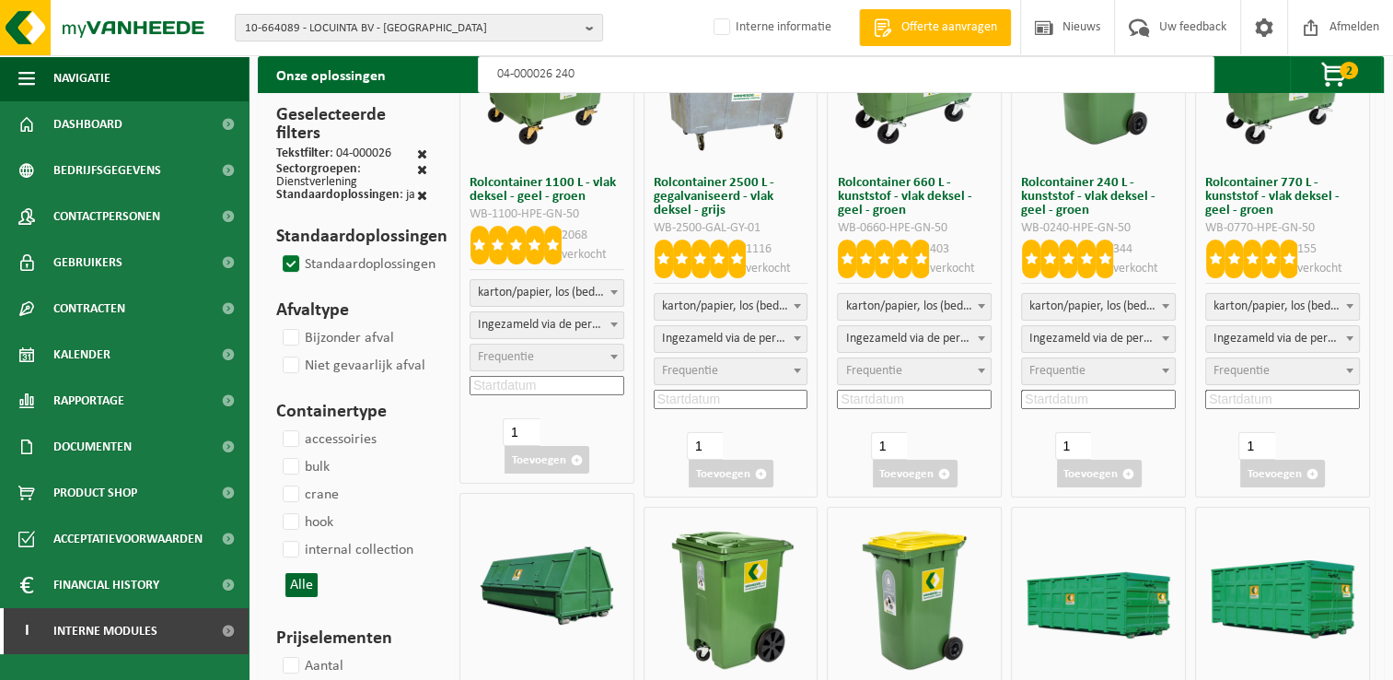
select select
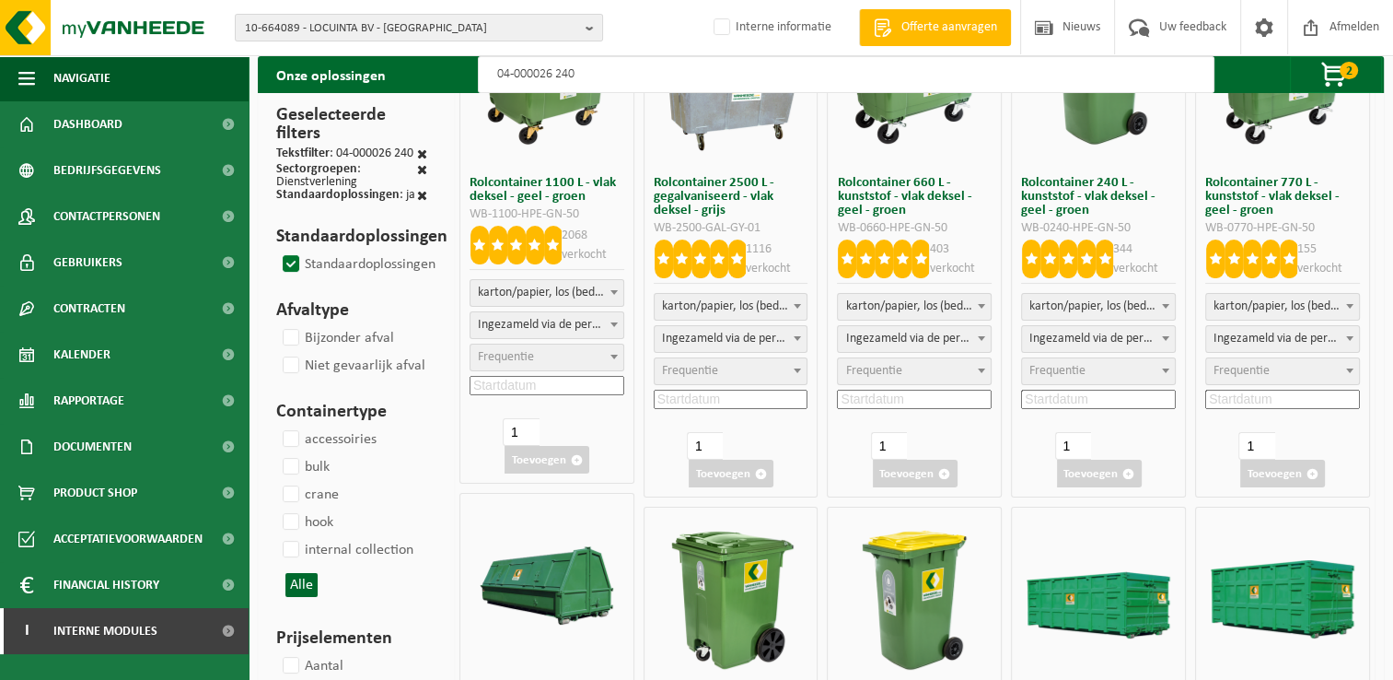
select select "25"
select select
select select "25"
select select
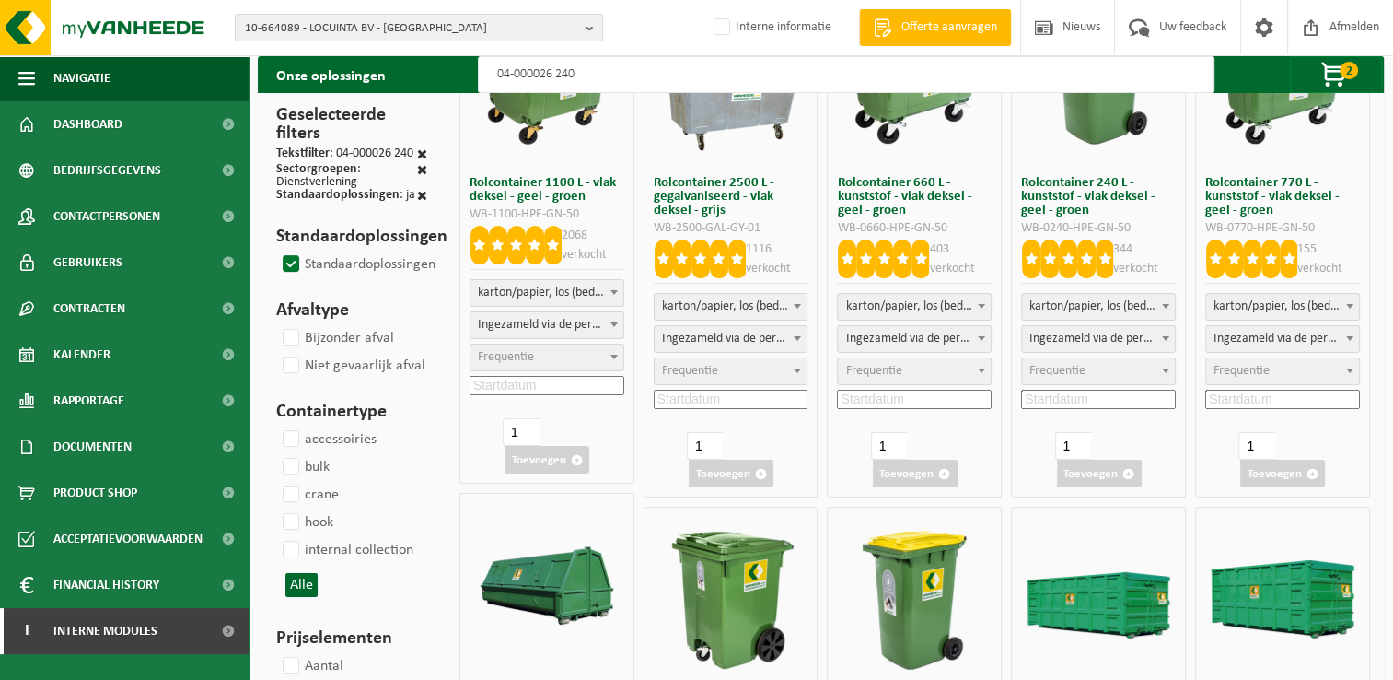
select select "25"
select select
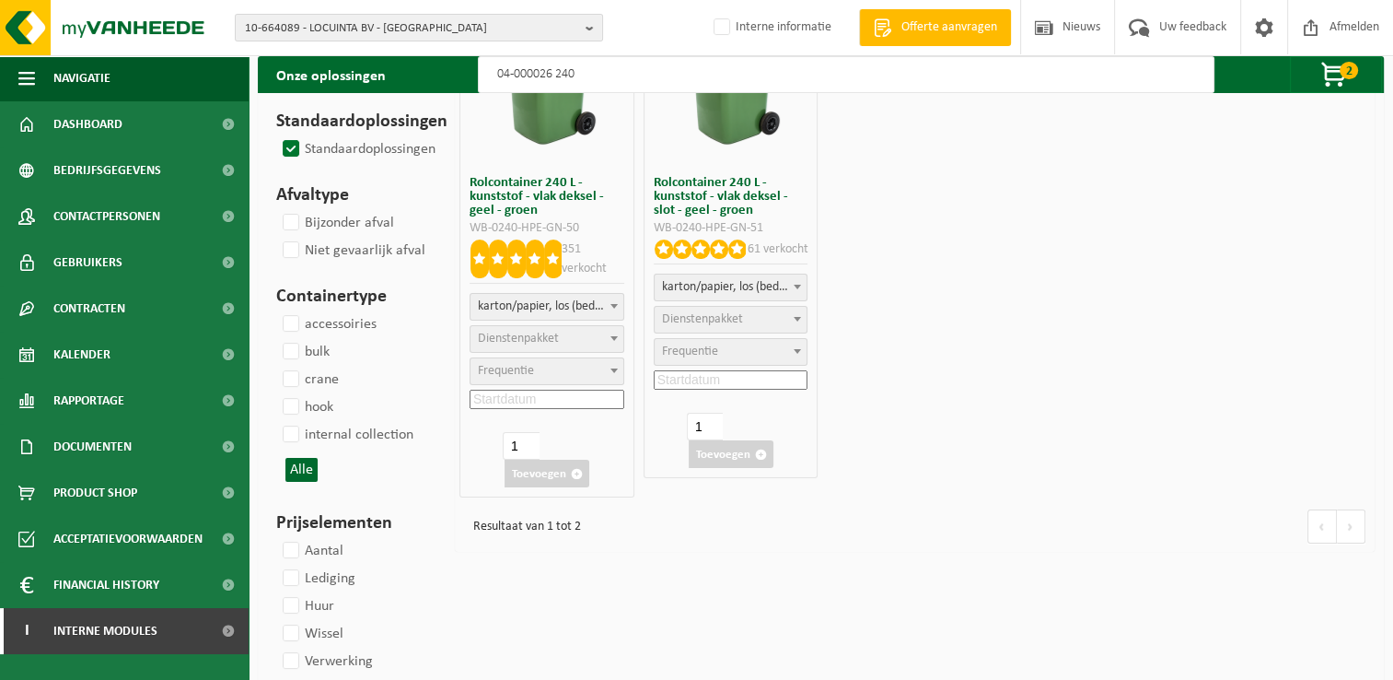
select select
select select "2"
select select
select select "2"
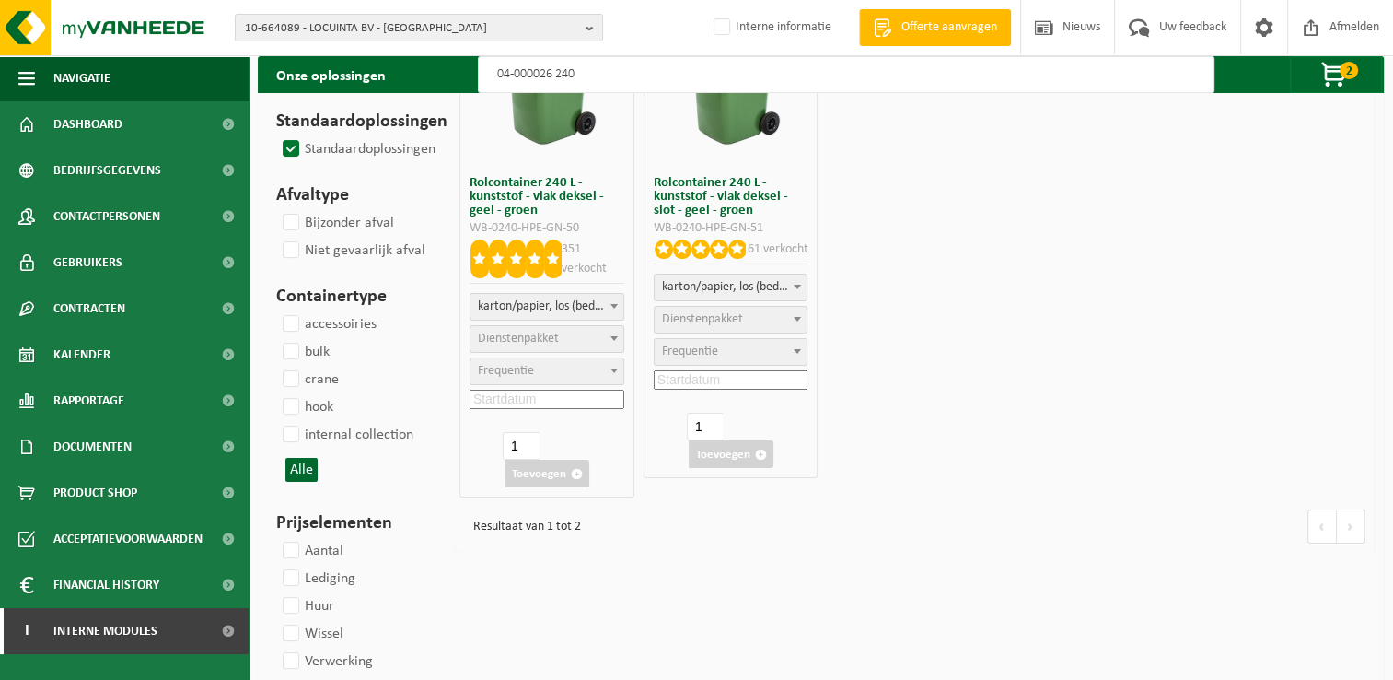
select select
type input "04-000026 240"
click at [523, 372] on span "Frequentie" at bounding box center [506, 371] width 56 height 14
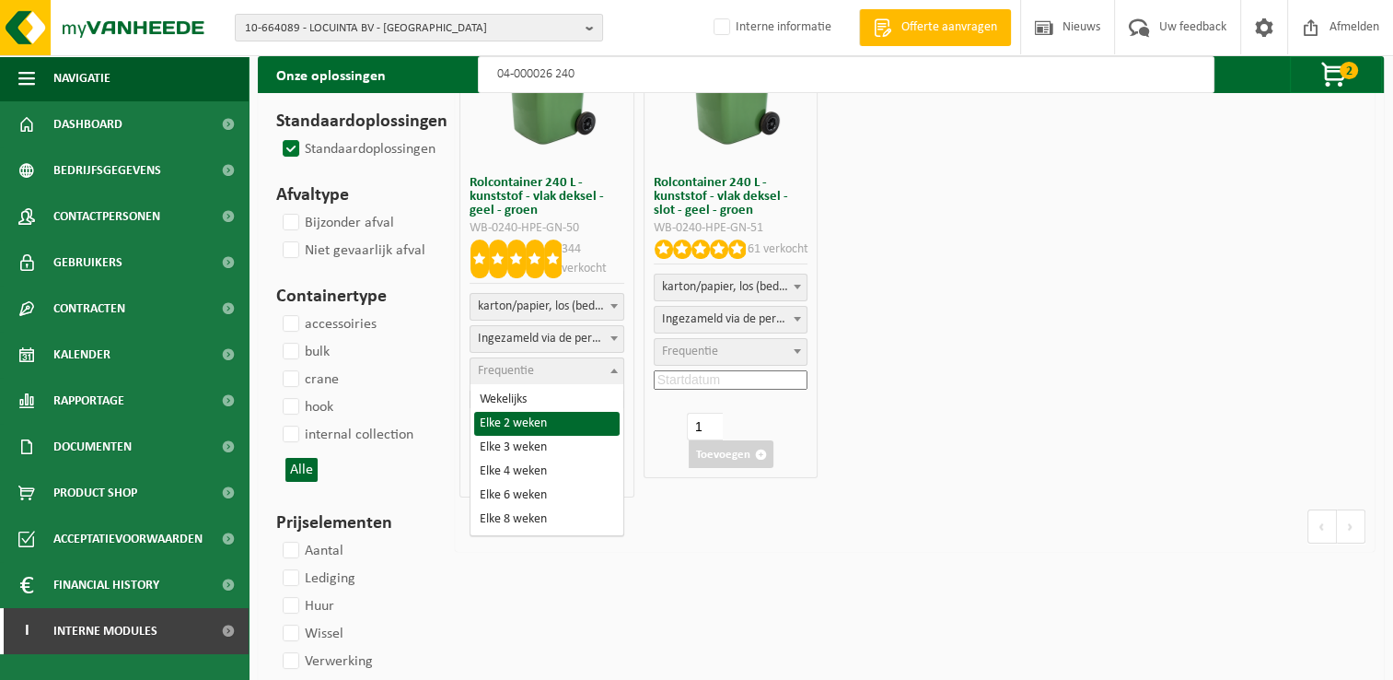
select select "11"
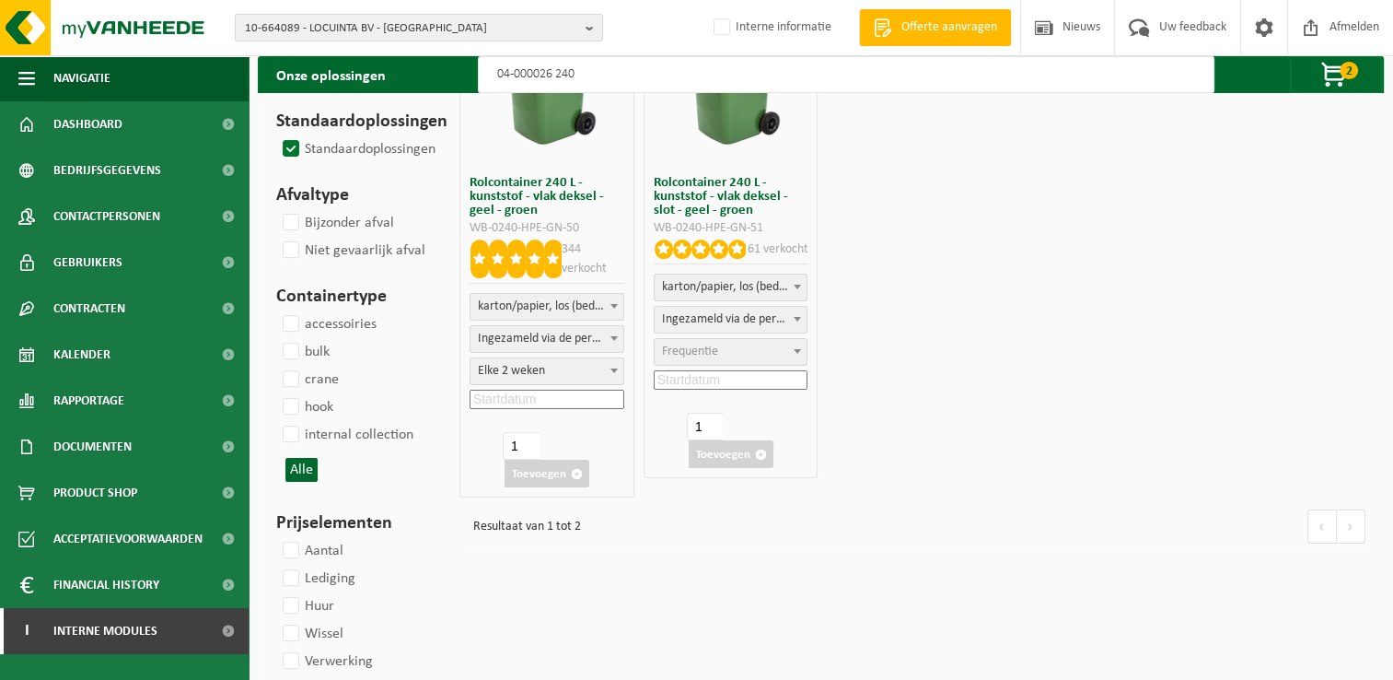
click at [532, 402] on input at bounding box center [547, 399] width 155 height 19
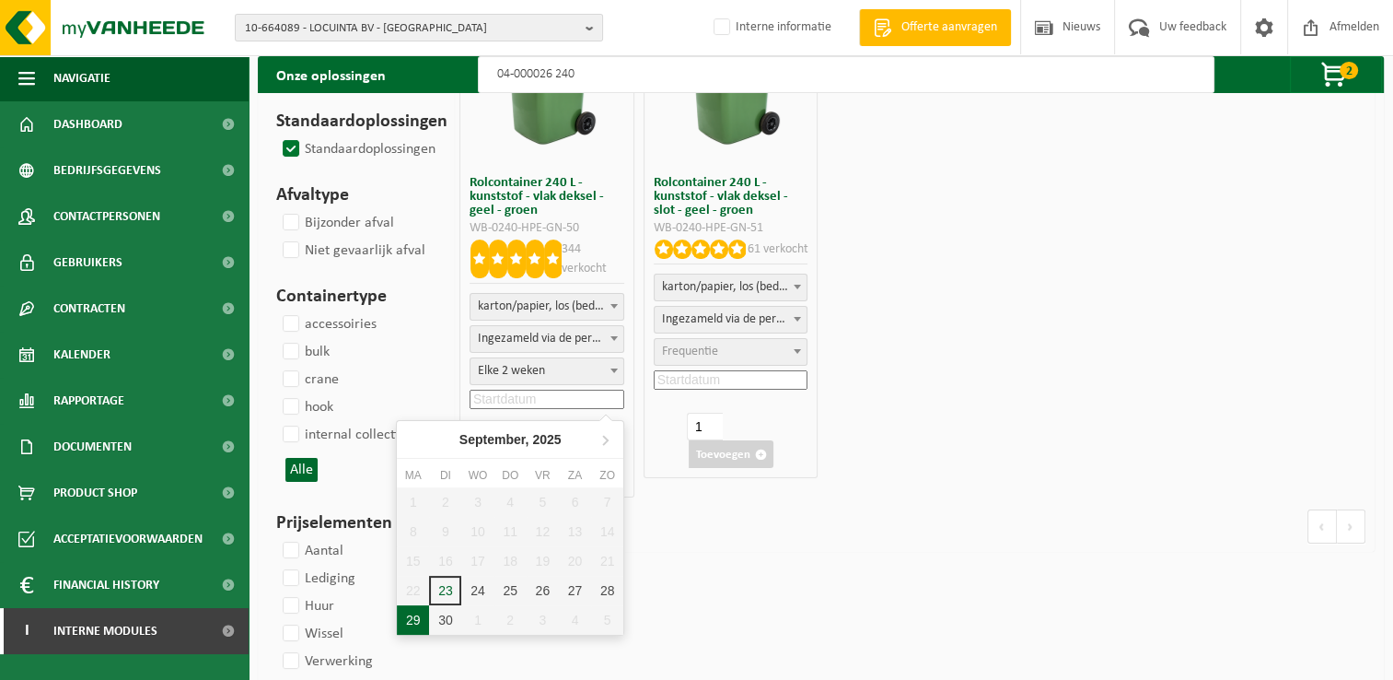
click at [409, 618] on div "29" at bounding box center [413, 619] width 32 height 29
type input "2025-09-29"
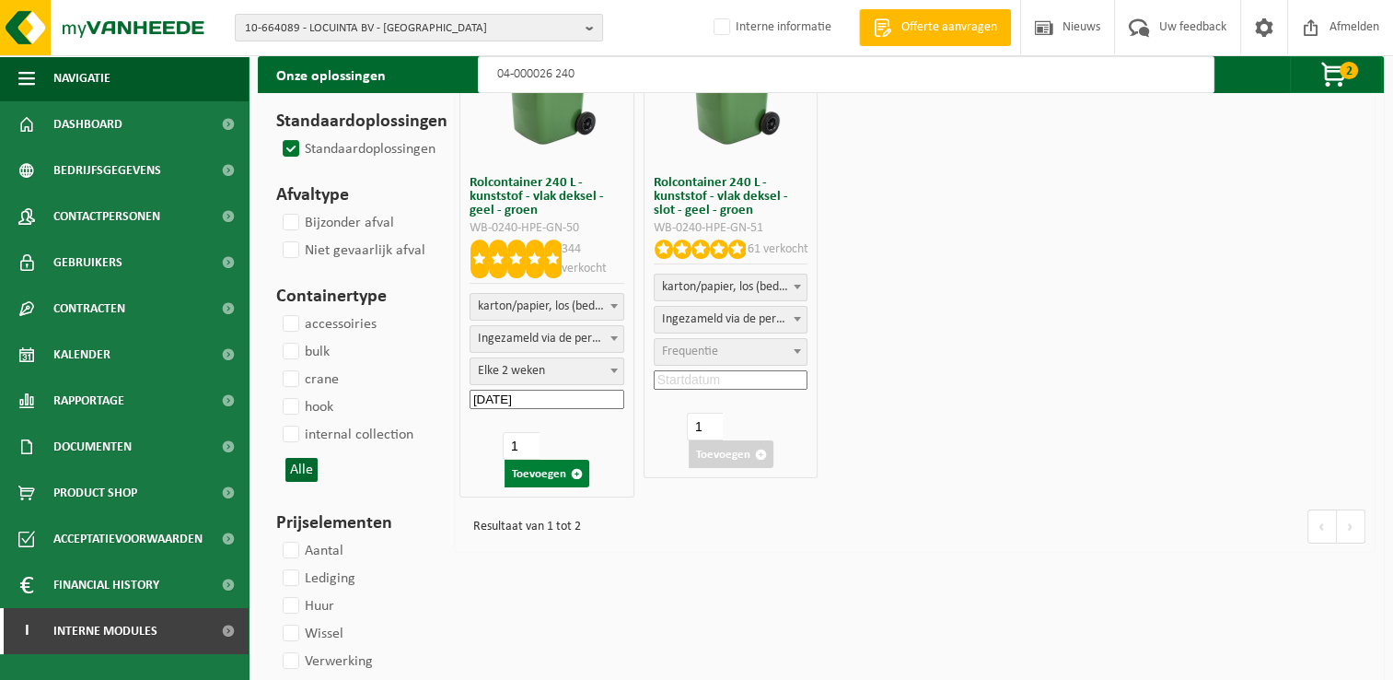
click at [532, 470] on button "Toevoegen" at bounding box center [547, 474] width 85 height 28
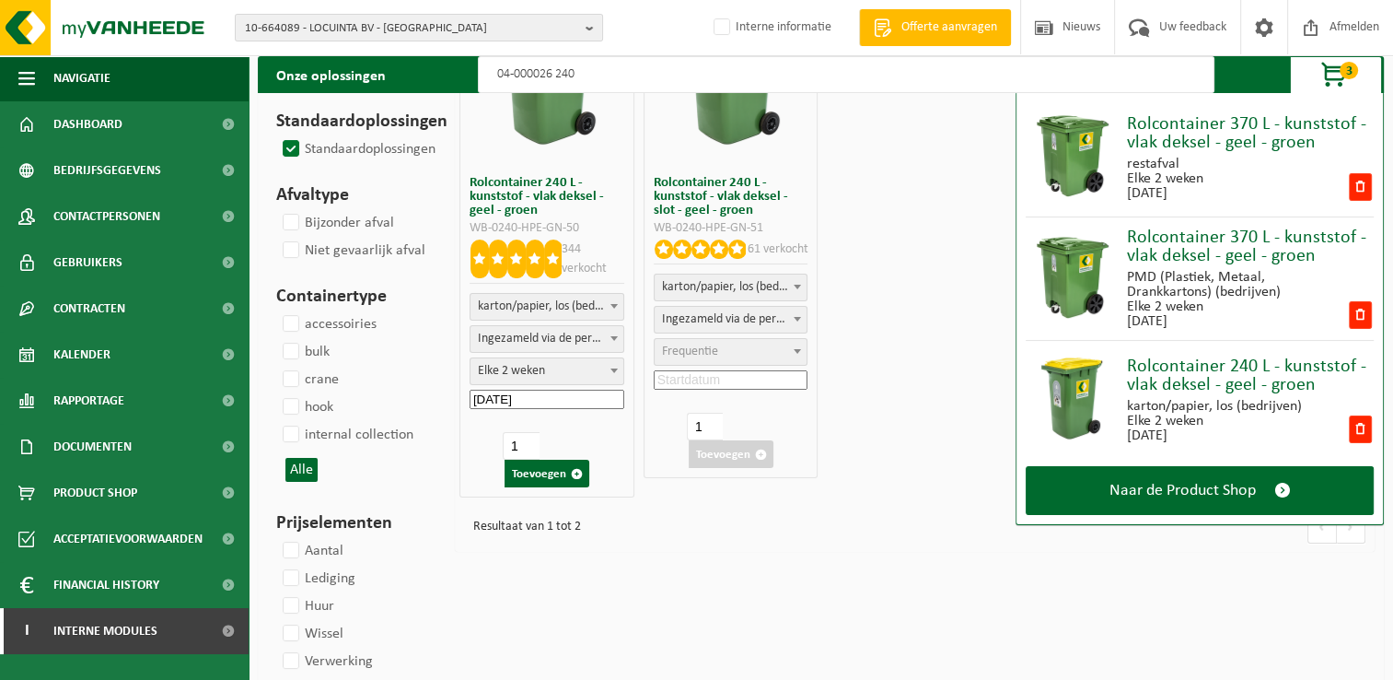
click at [604, 75] on input "04-000026 240" at bounding box center [846, 74] width 737 height 37
click at [552, 76] on input "04-000026 240" at bounding box center [846, 74] width 737 height 37
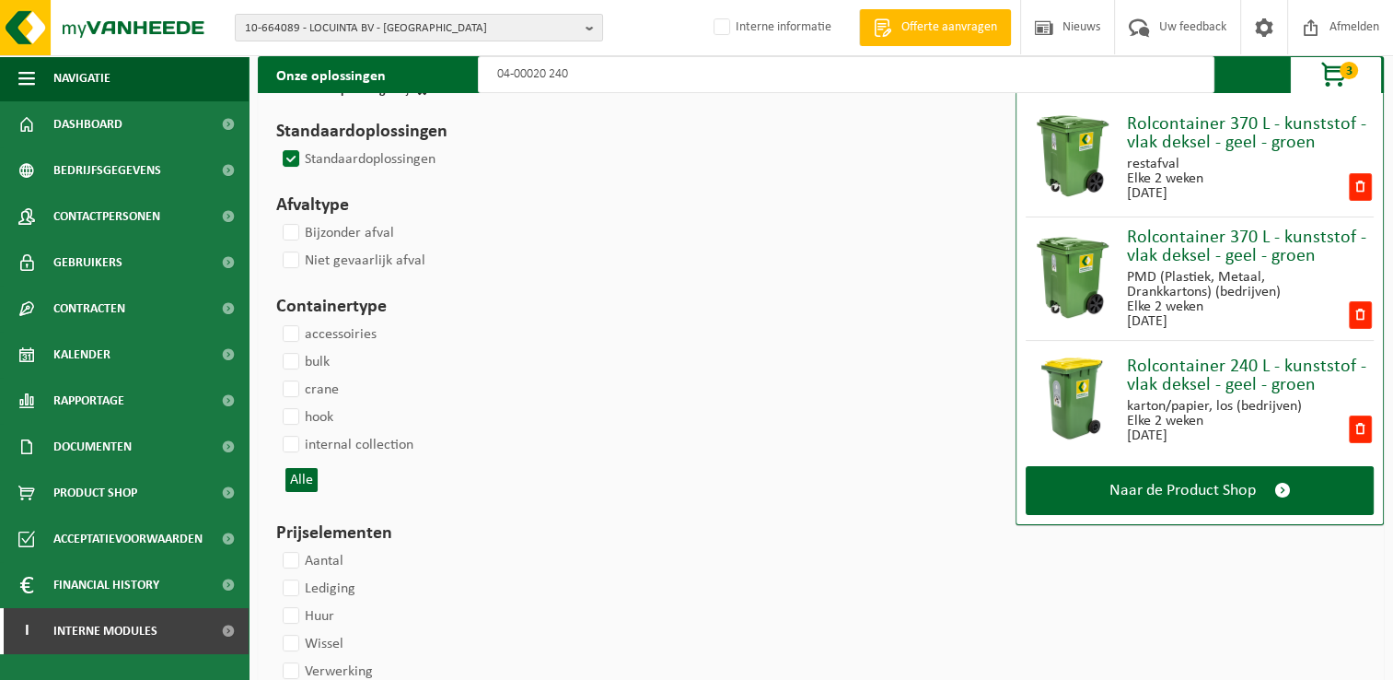
type input "04-000209 240"
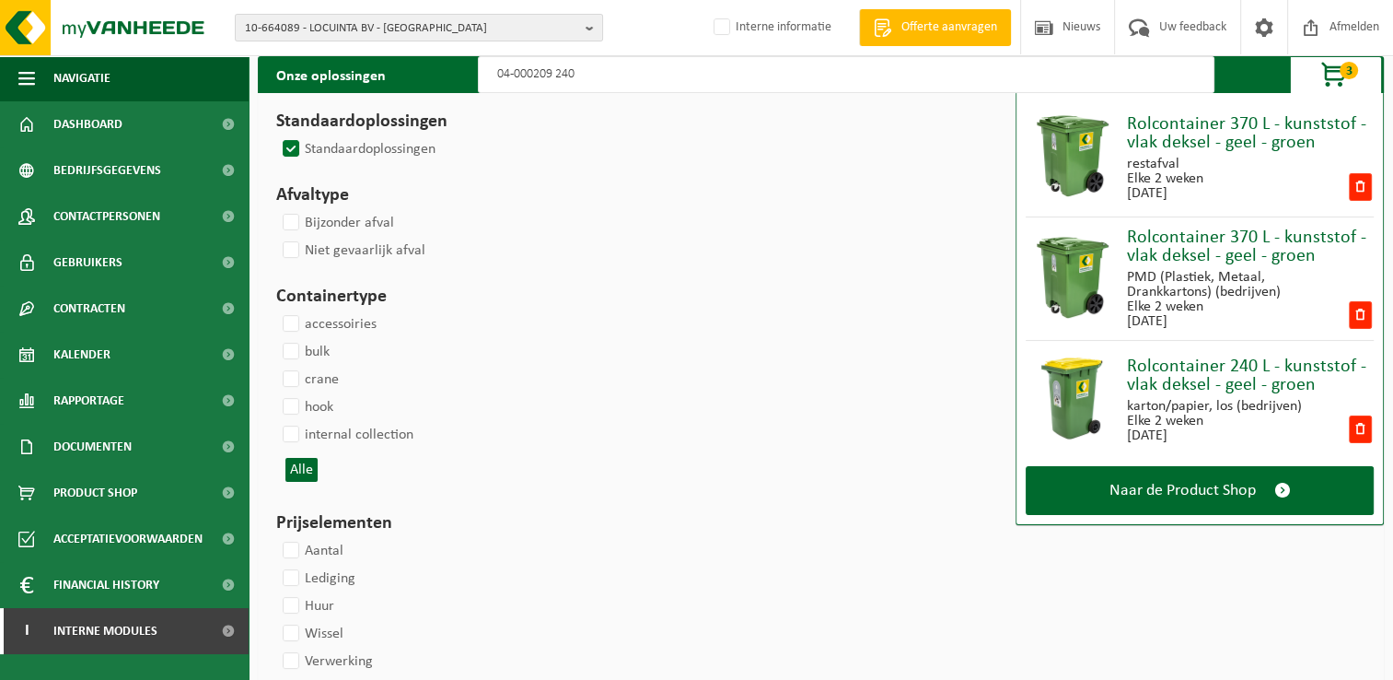
select select
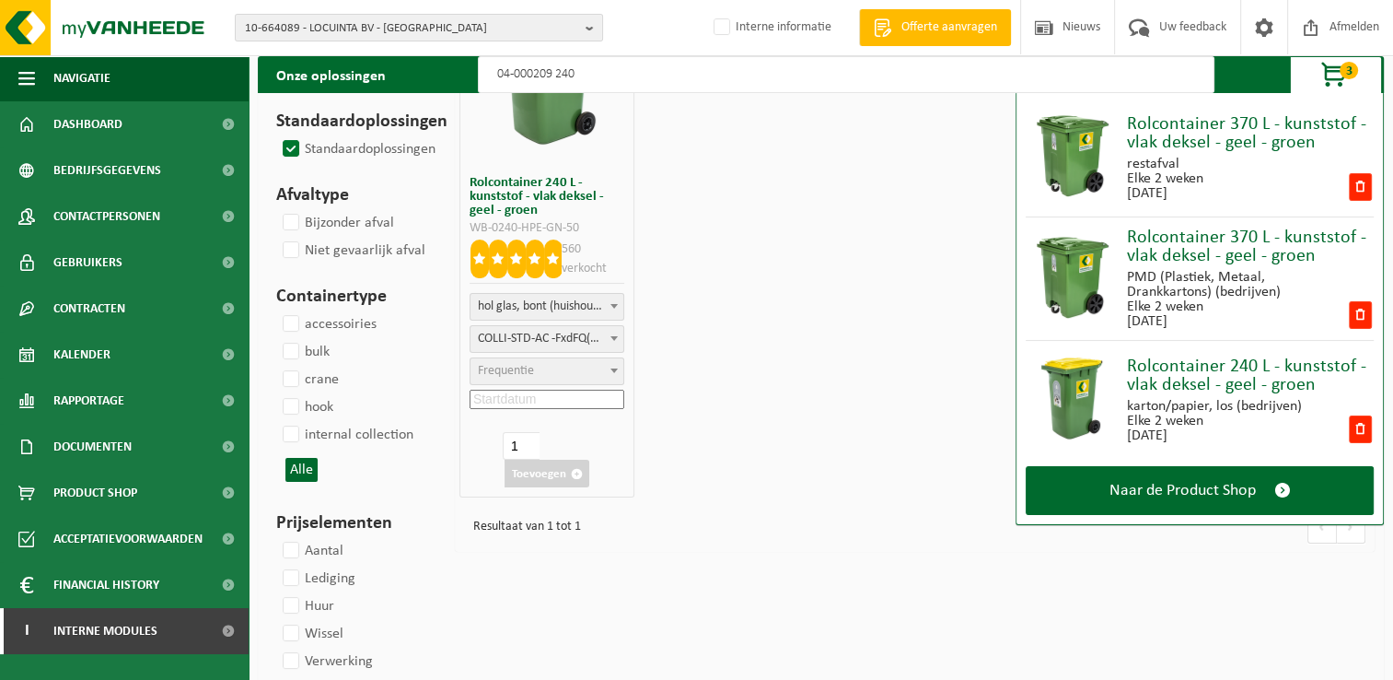
click at [707, 64] on input "04-000209 240" at bounding box center [846, 74] width 737 height 37
type input "04-000209 240"
click at [516, 370] on span "Frequentie" at bounding box center [506, 371] width 56 height 14
select select "15"
click at [582, 396] on input at bounding box center [547, 399] width 155 height 19
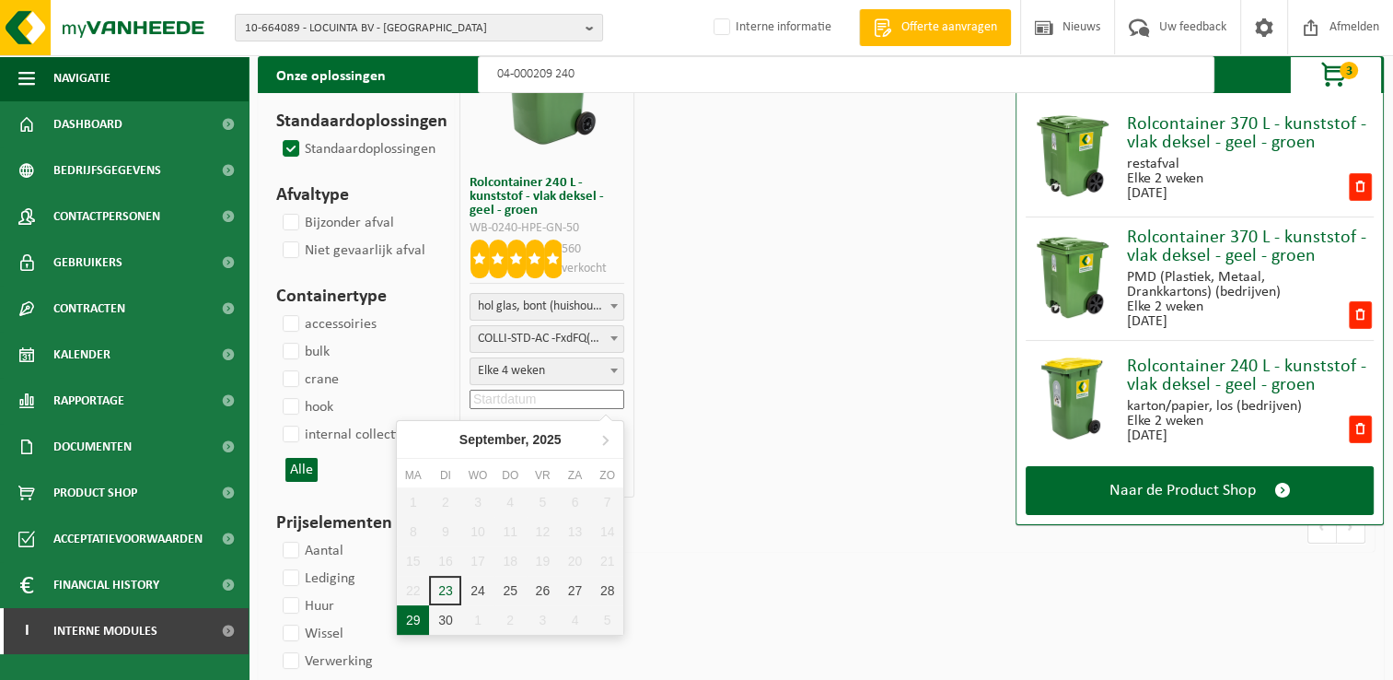
click at [412, 620] on div "29" at bounding box center [413, 619] width 32 height 29
type input "2025-09-29"
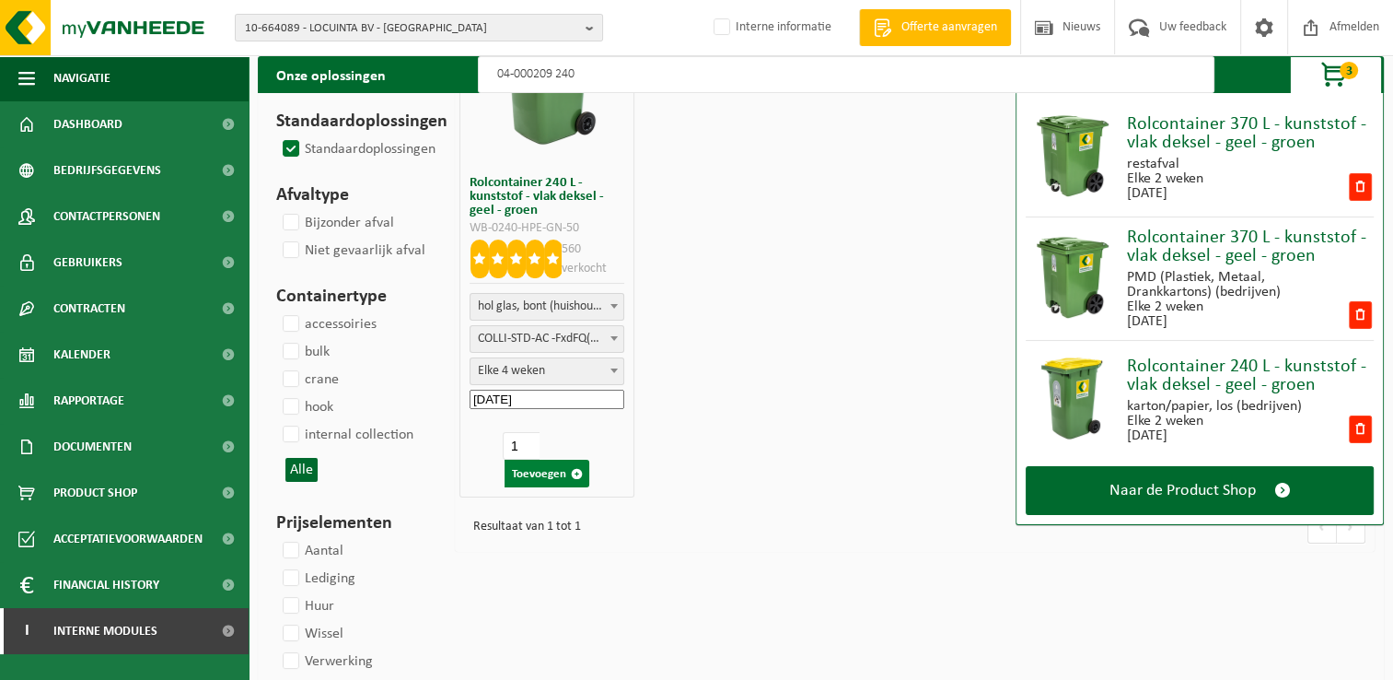
click at [540, 477] on button "Toevoegen" at bounding box center [547, 474] width 85 height 28
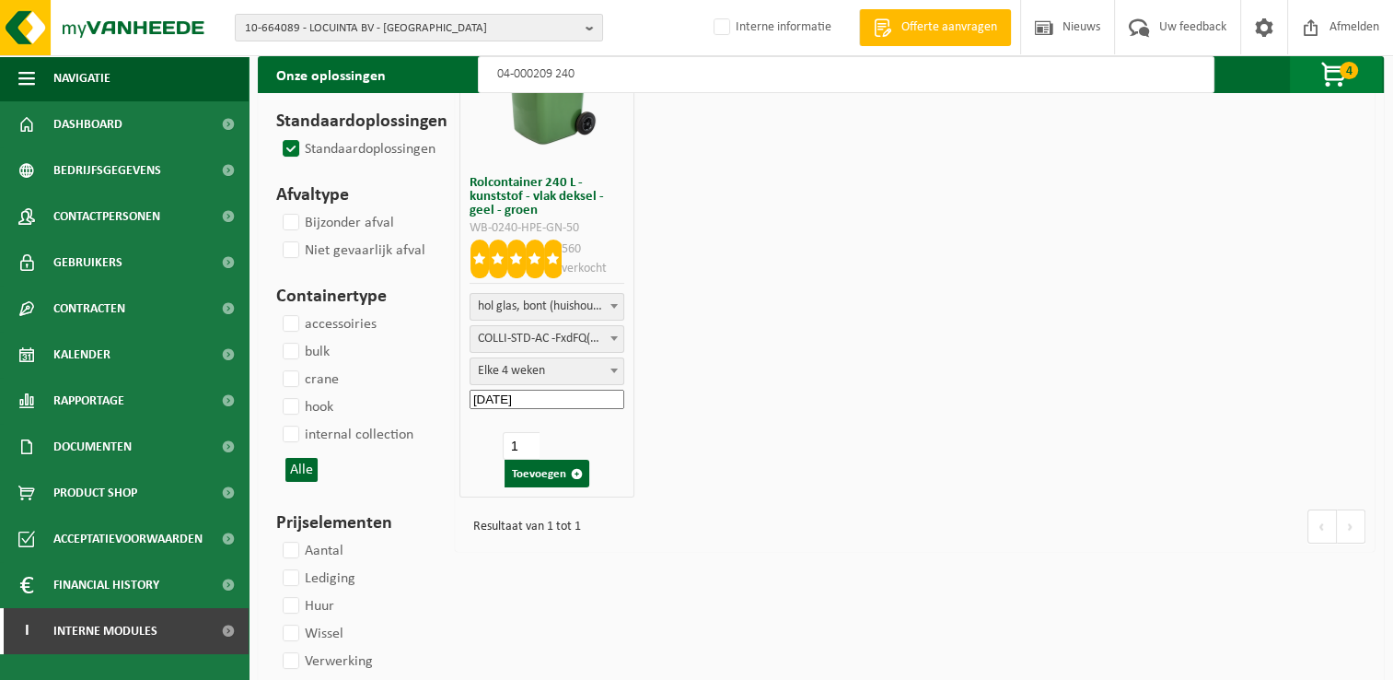
click at [1351, 64] on span "4" at bounding box center [1349, 70] width 18 height 17
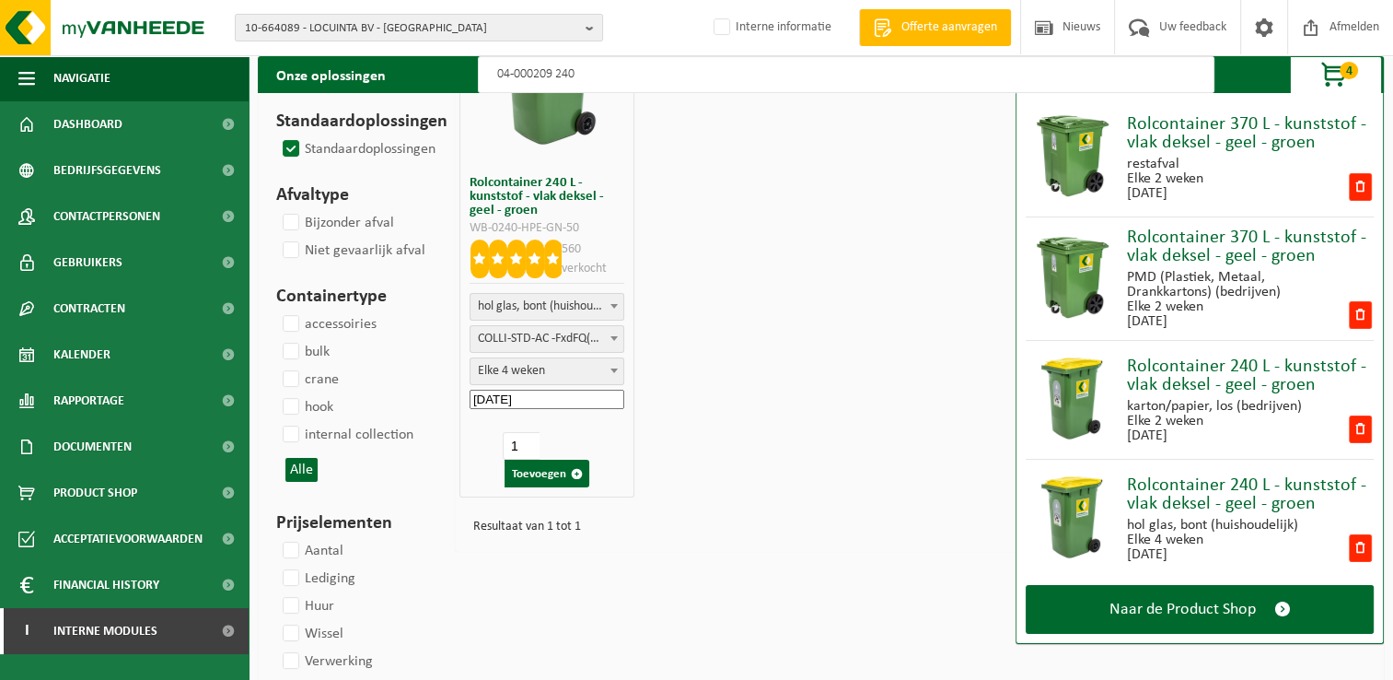
scroll to position [276, 0]
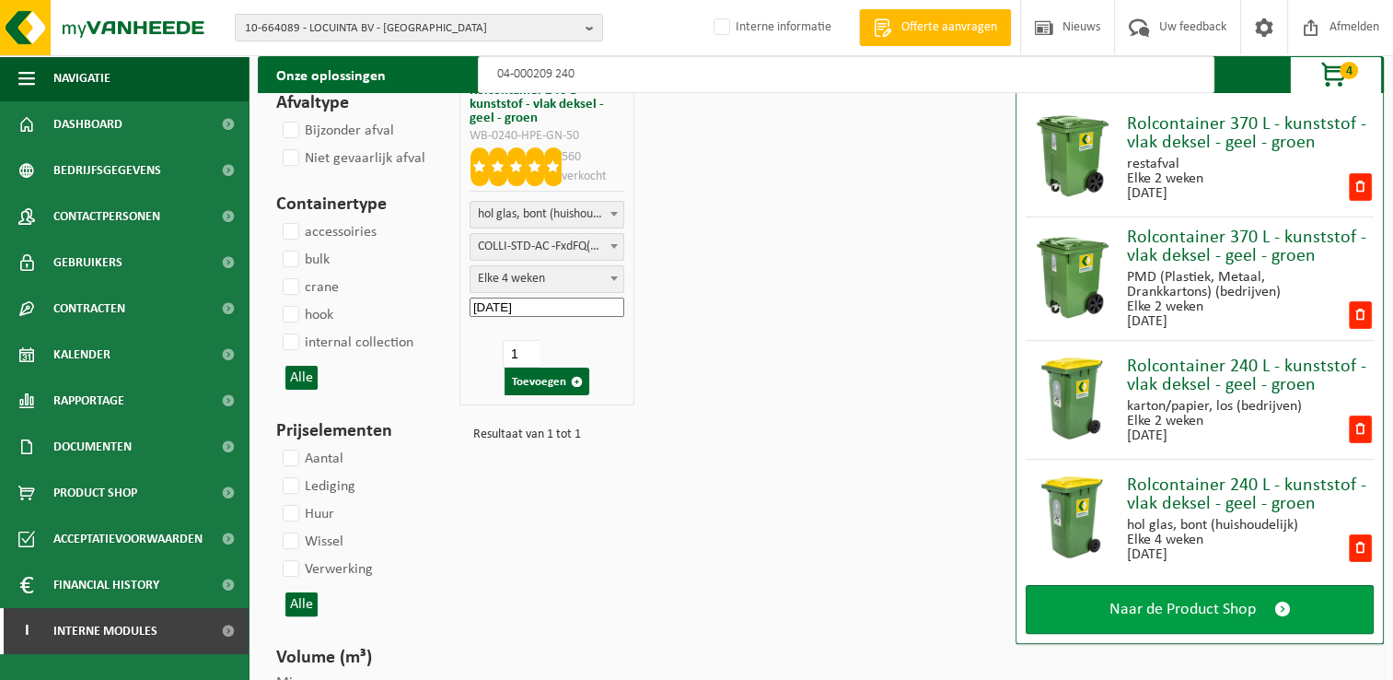
click at [1280, 603] on span at bounding box center [1283, 609] width 17 height 19
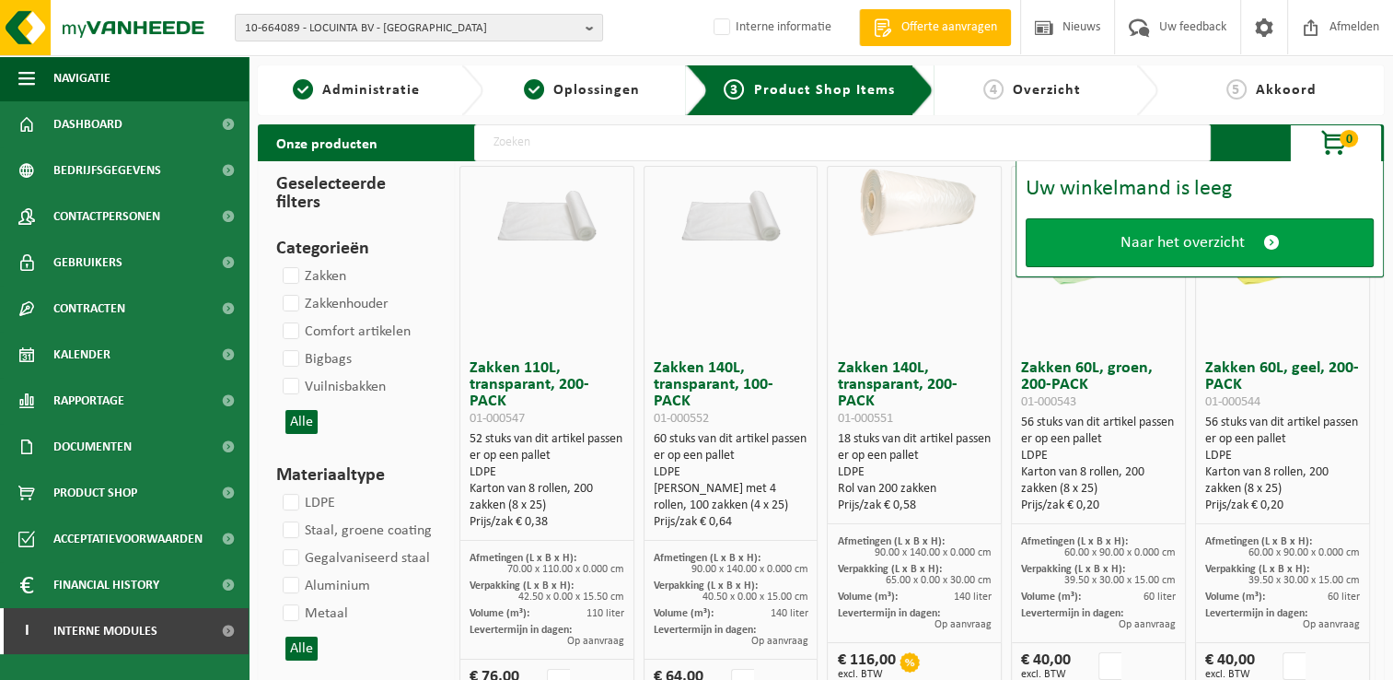
click at [1265, 246] on span at bounding box center [1272, 242] width 17 height 19
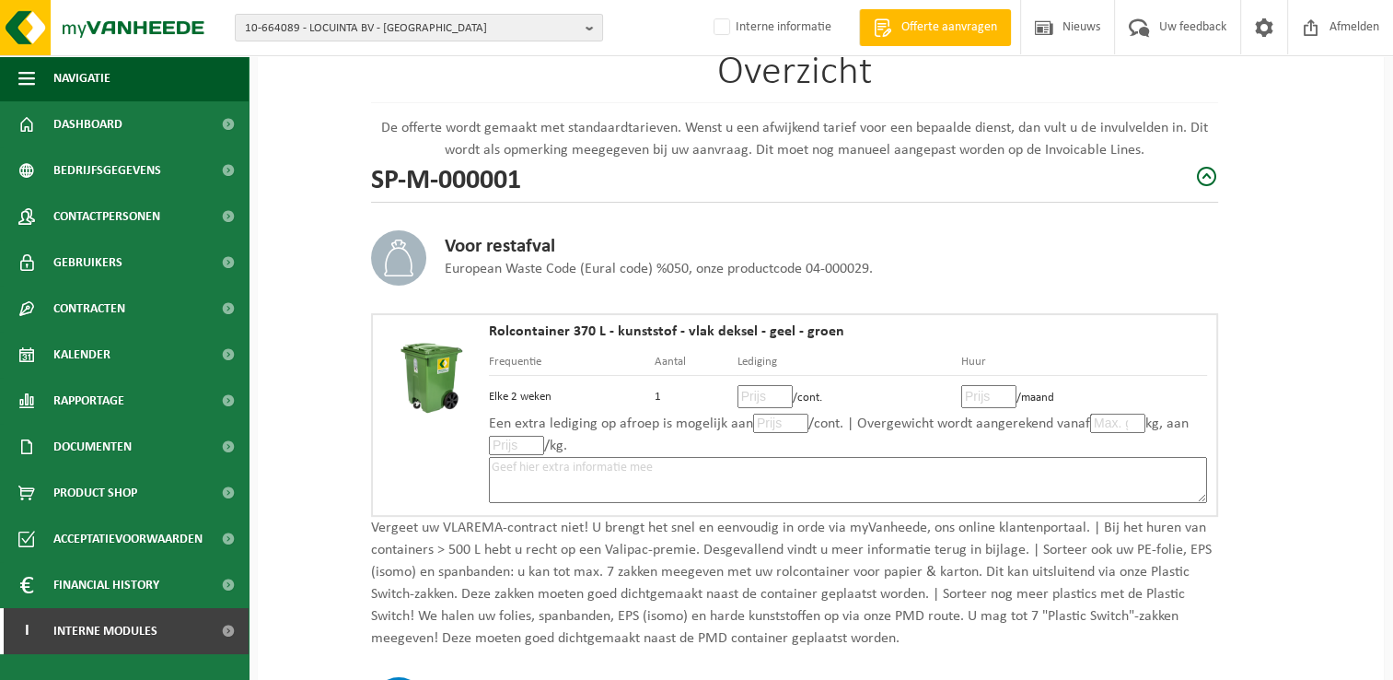
scroll to position [184, 0]
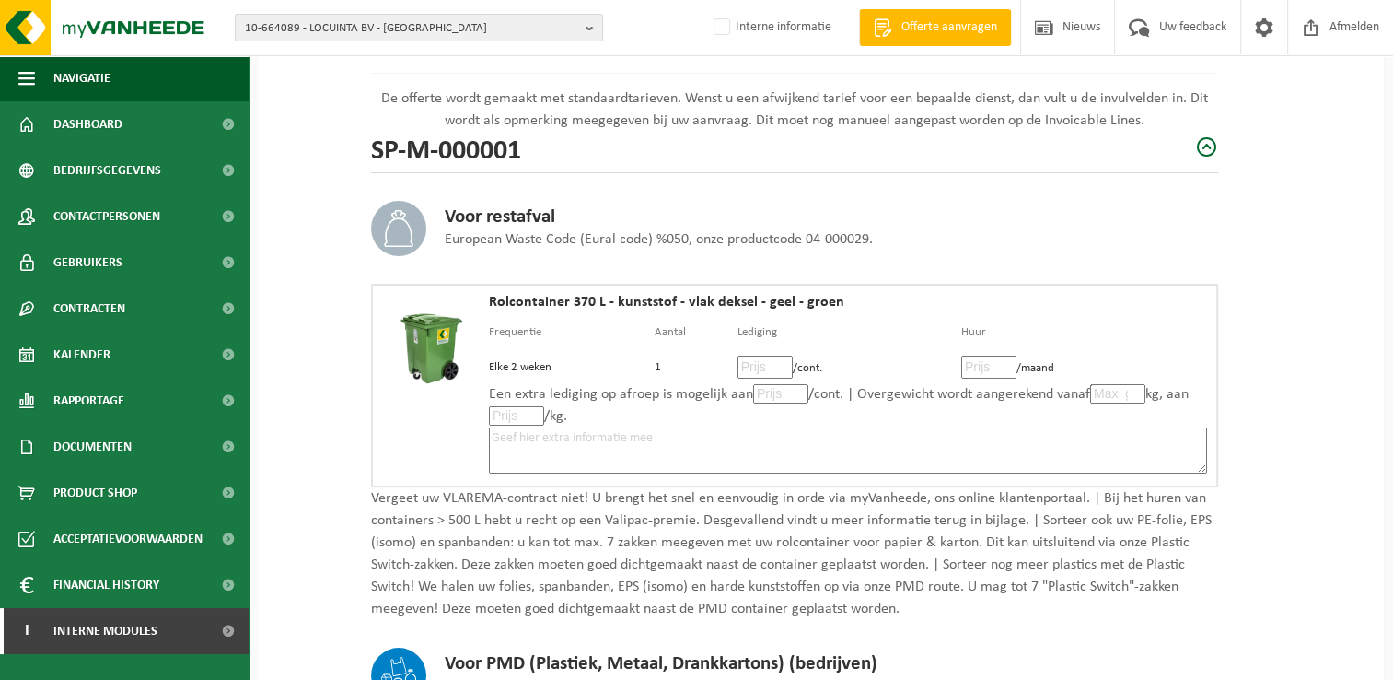
click at [762, 366] on input "number" at bounding box center [765, 366] width 55 height 23
type input "18"
type input "18.50"
click at [984, 360] on input "number" at bounding box center [989, 366] width 55 height 23
type input "3"
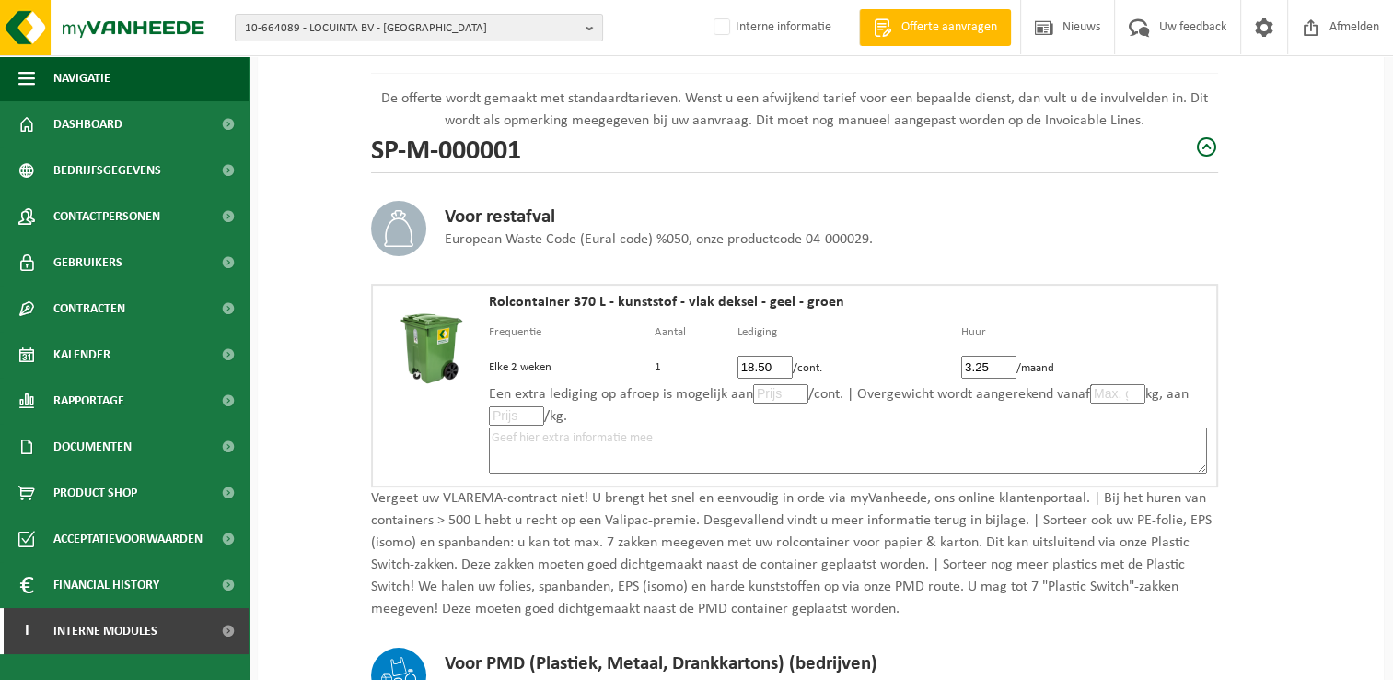
type input "3.25"
click at [1102, 394] on input "number" at bounding box center [1117, 393] width 55 height 19
type input "51"
click at [1102, 441] on textarea at bounding box center [848, 450] width 718 height 46
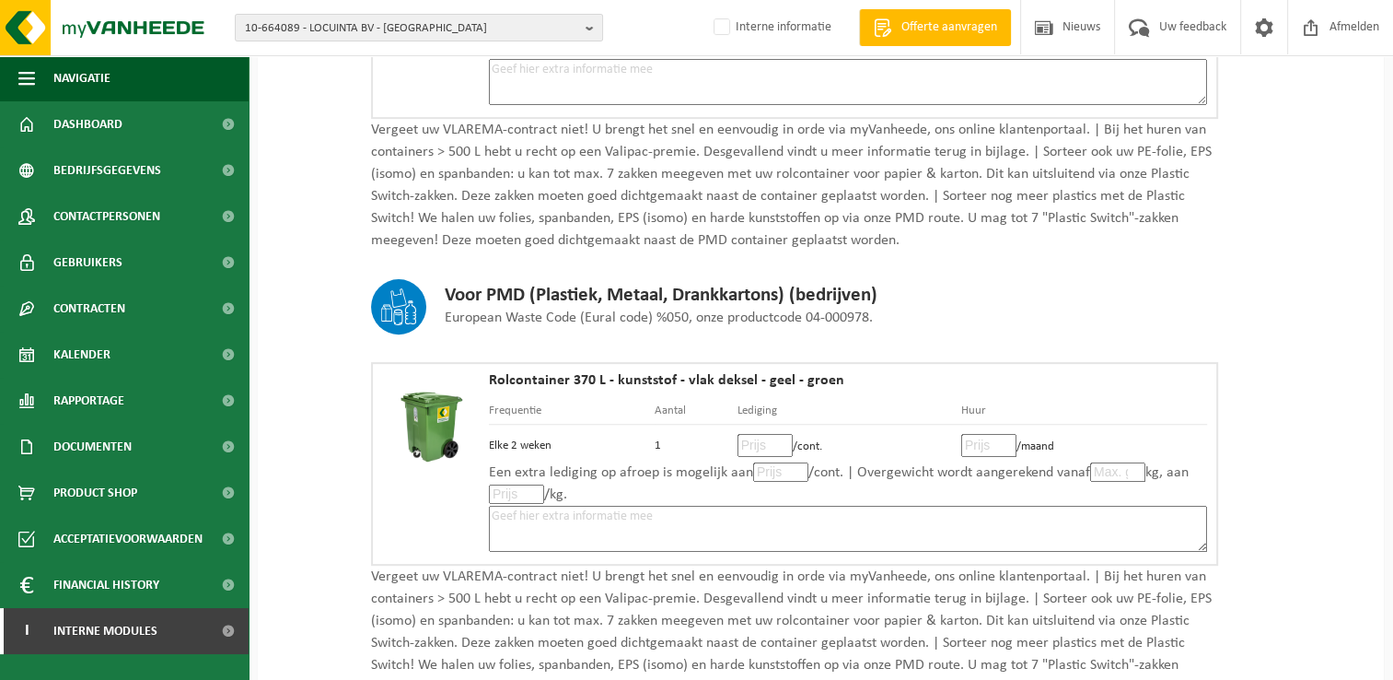
scroll to position [737, 0]
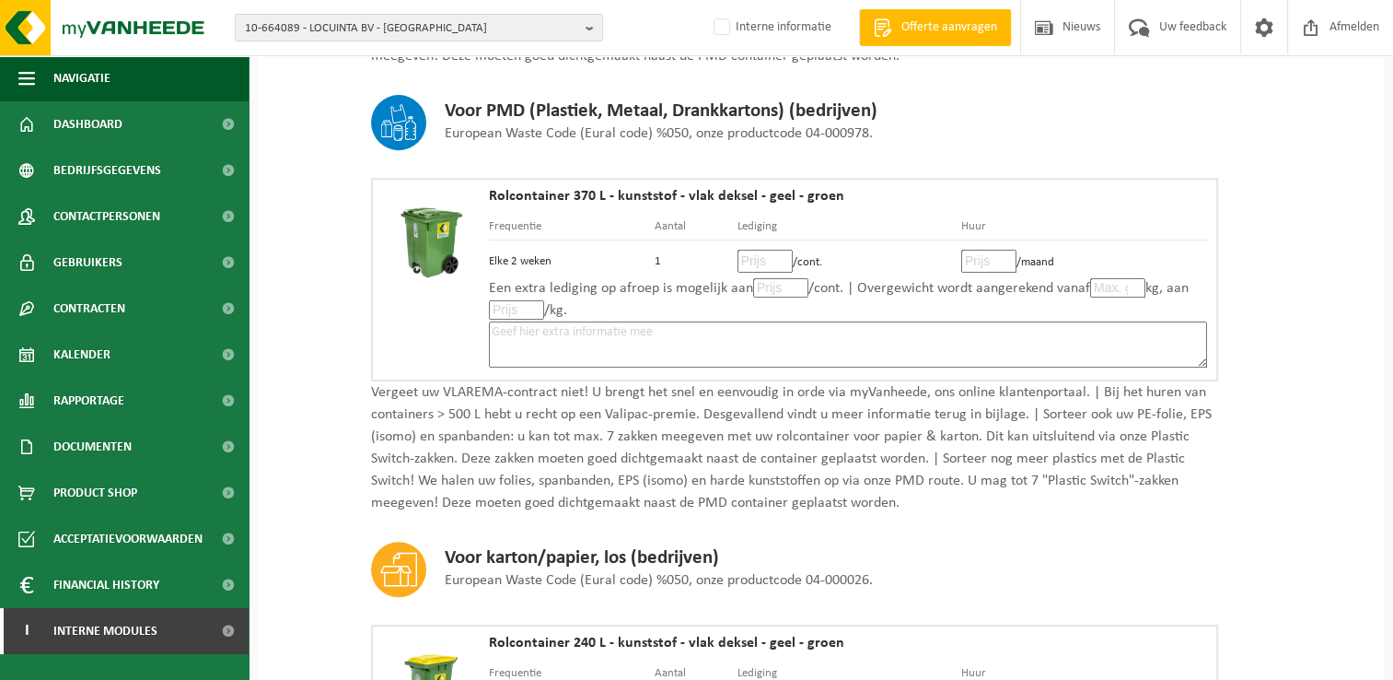
click at [754, 256] on input "number" at bounding box center [765, 261] width 55 height 23
type input "13"
type input "13.00"
click at [985, 262] on input "number" at bounding box center [989, 261] width 55 height 23
type input "3"
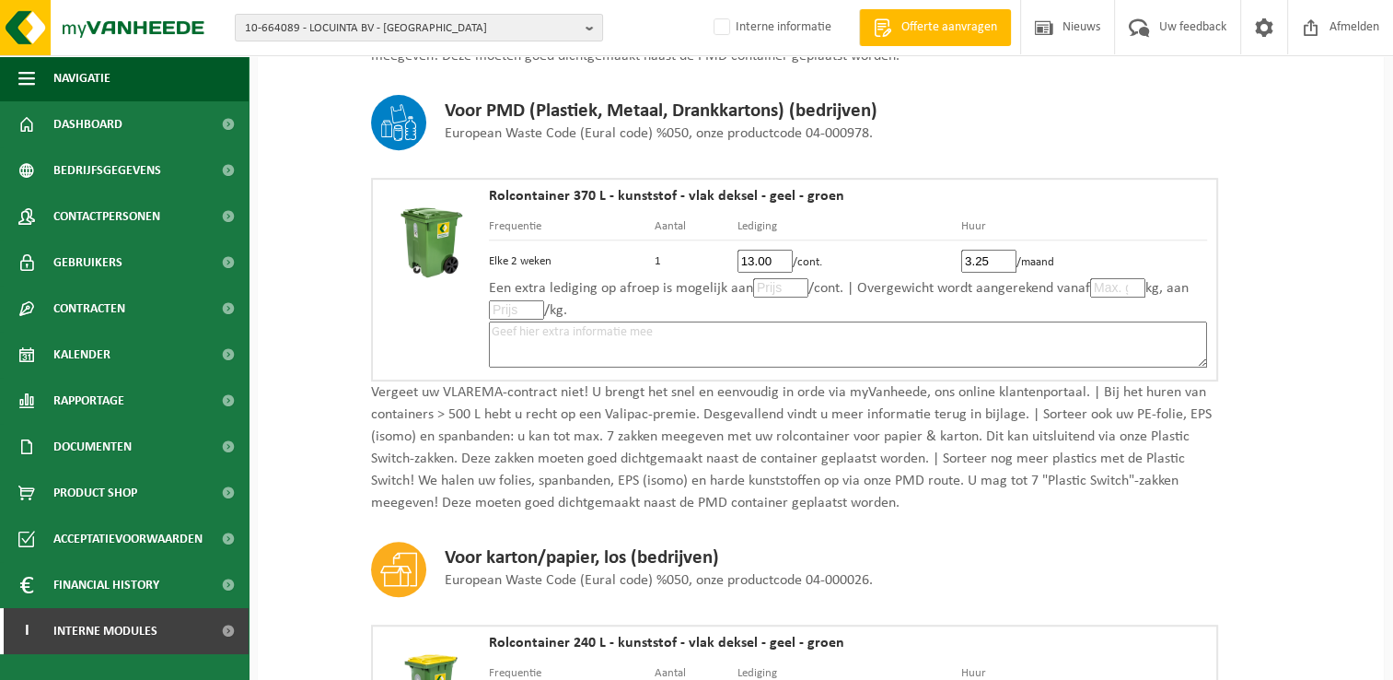
type input "3.25"
click at [922, 322] on textarea at bounding box center [848, 344] width 718 height 46
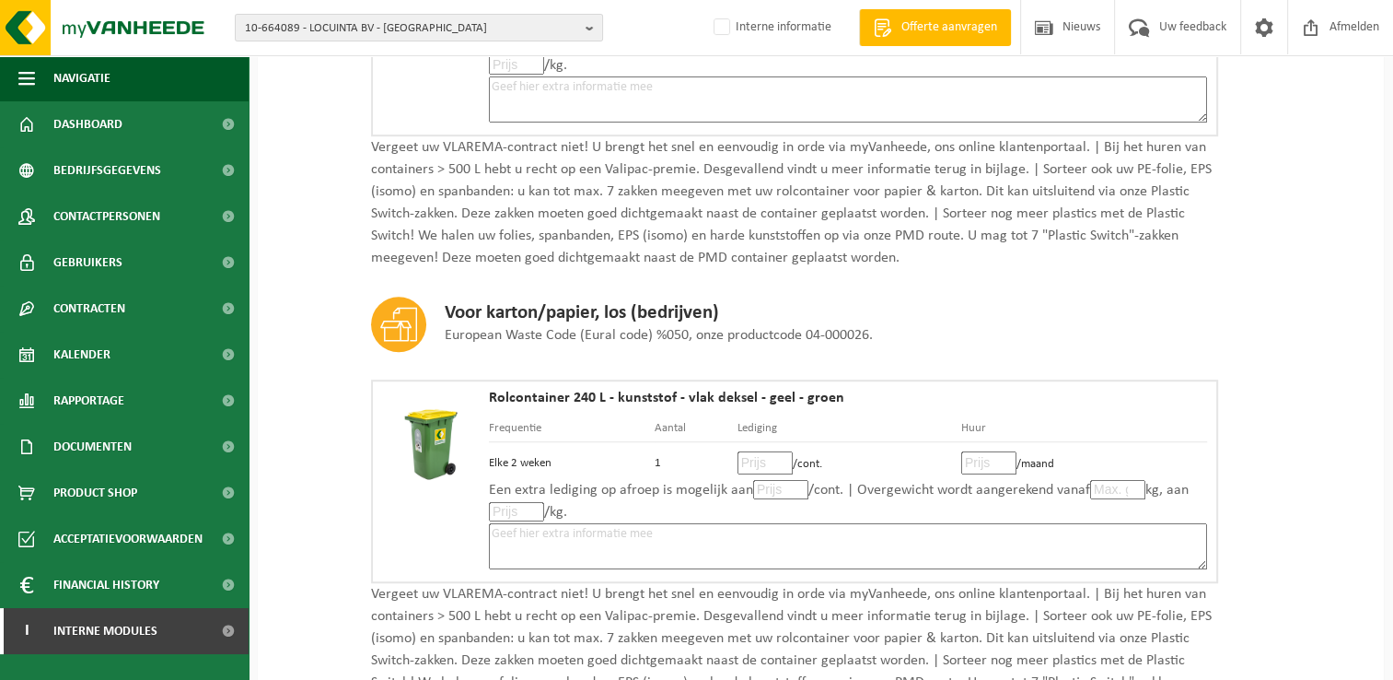
scroll to position [1105, 0]
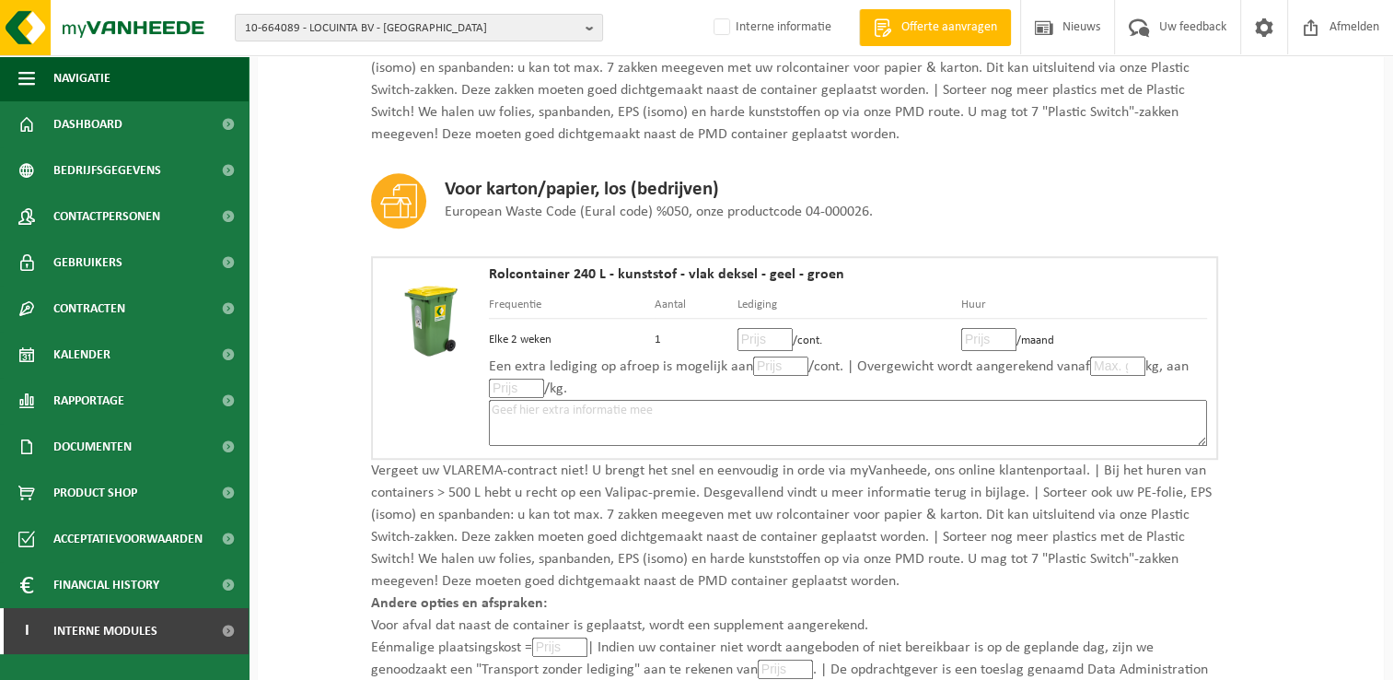
click at [752, 330] on input "number" at bounding box center [765, 339] width 55 height 23
type input "7"
type input "7.50"
click at [984, 334] on input "number" at bounding box center [989, 339] width 55 height 23
type input "3"
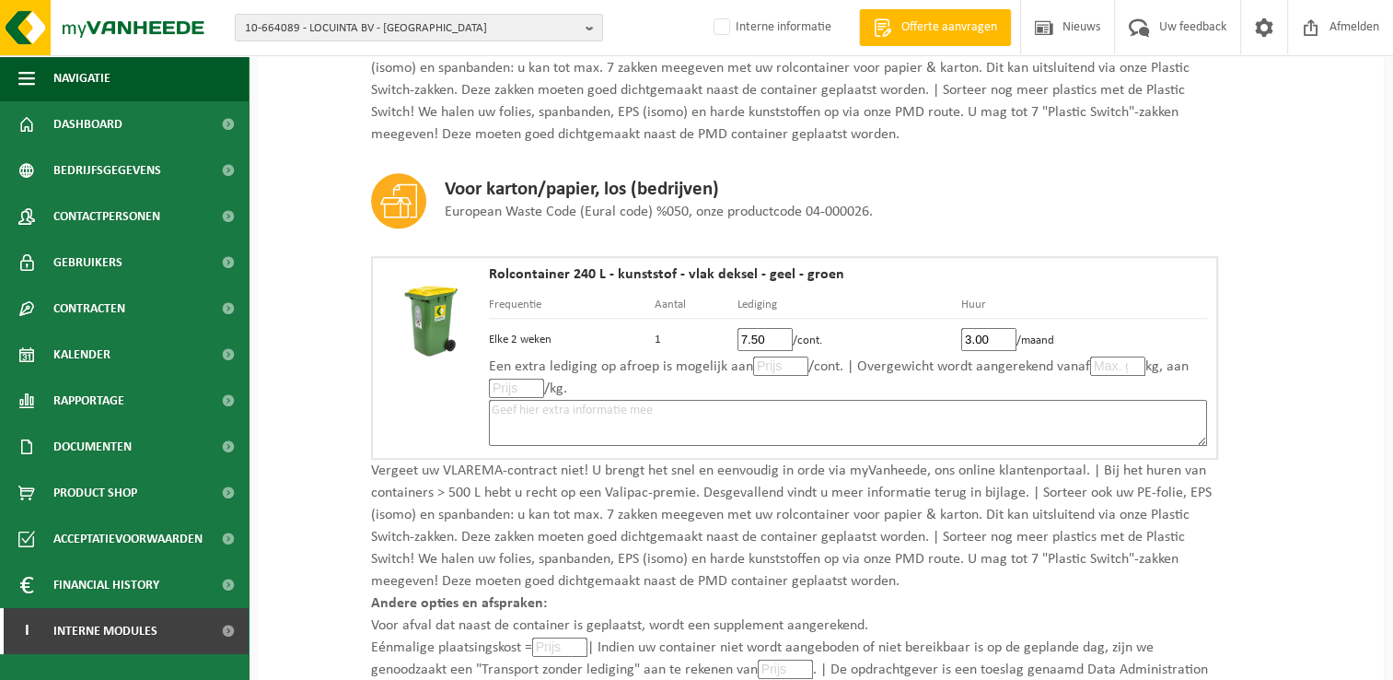
type input "3.00"
click at [960, 408] on textarea at bounding box center [848, 423] width 718 height 46
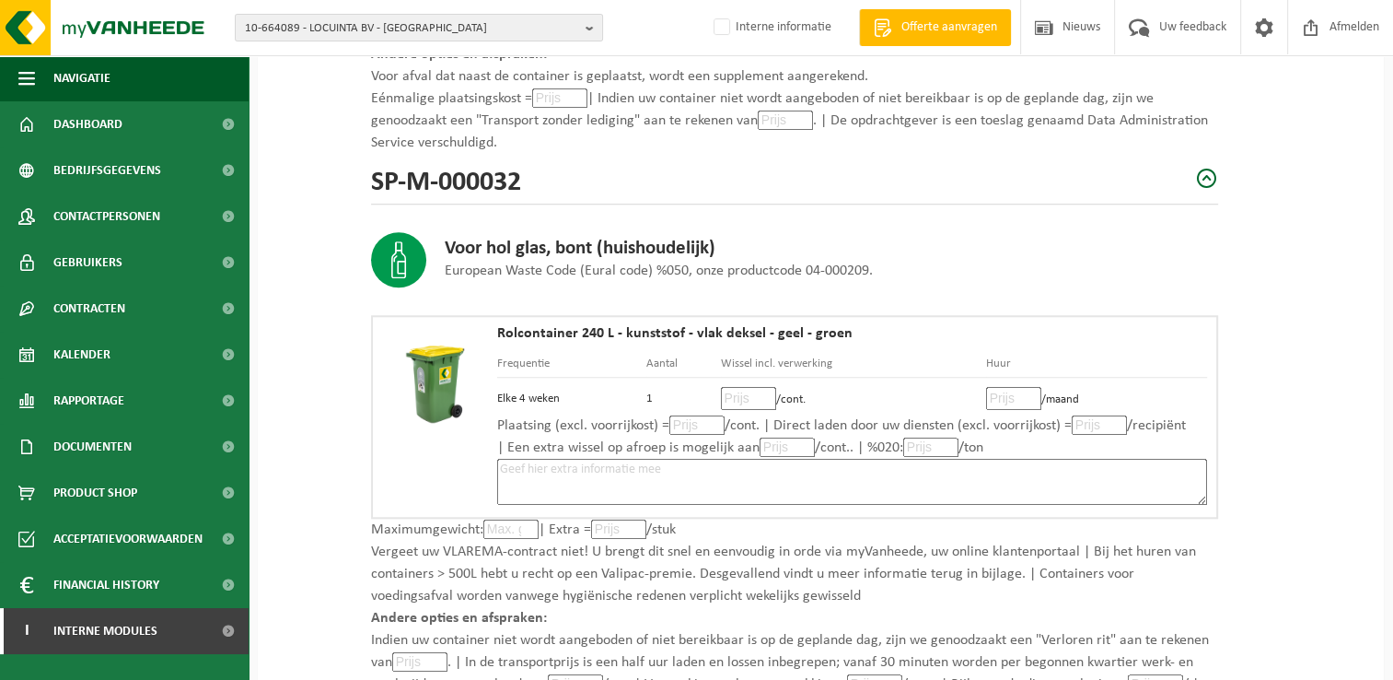
scroll to position [1658, 0]
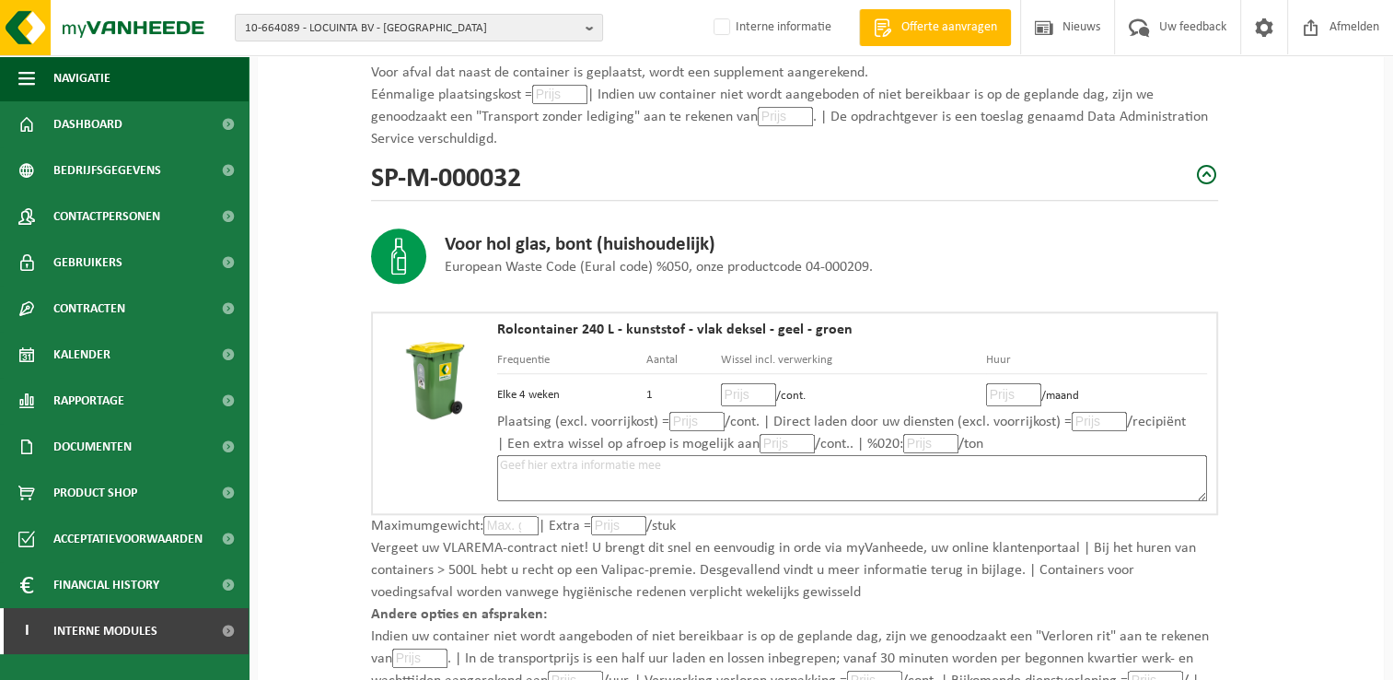
click at [746, 383] on input "number" at bounding box center [748, 394] width 55 height 23
type input "29"
type input "29.00"
click at [1009, 386] on input "number" at bounding box center [1013, 394] width 55 height 23
type input "3"
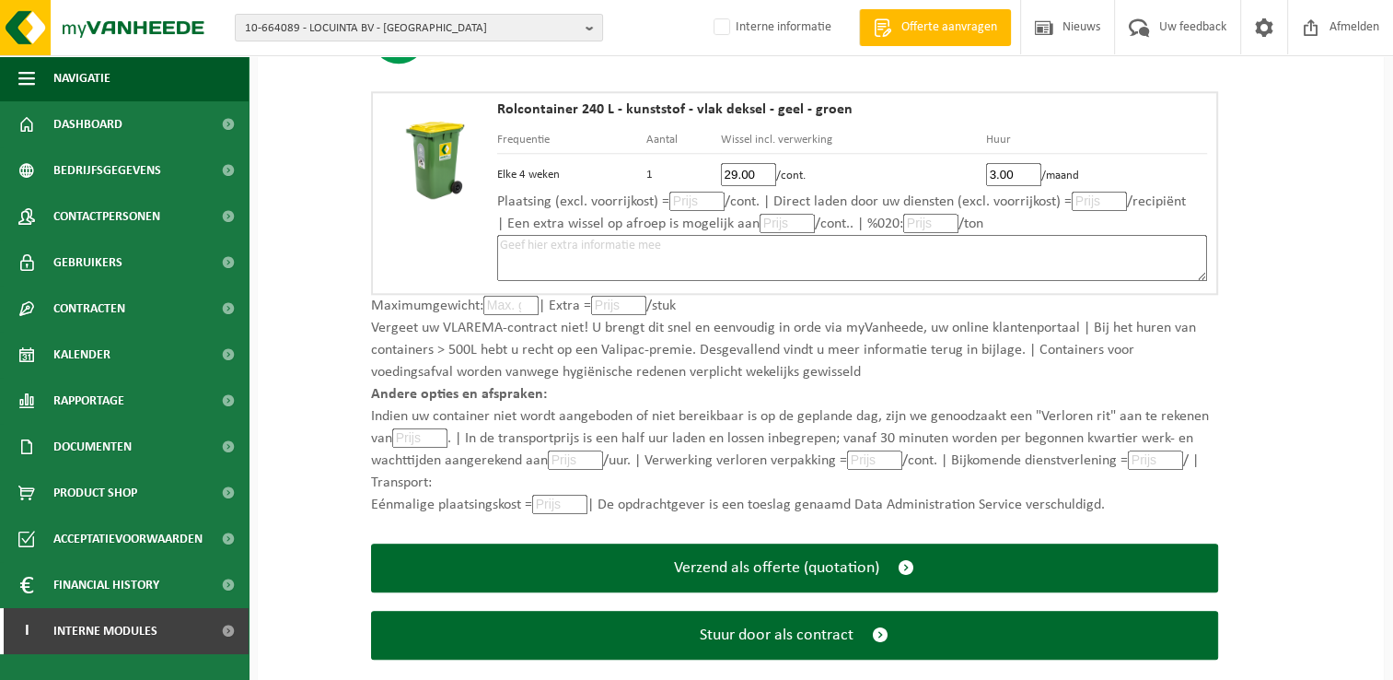
scroll to position [1903, 0]
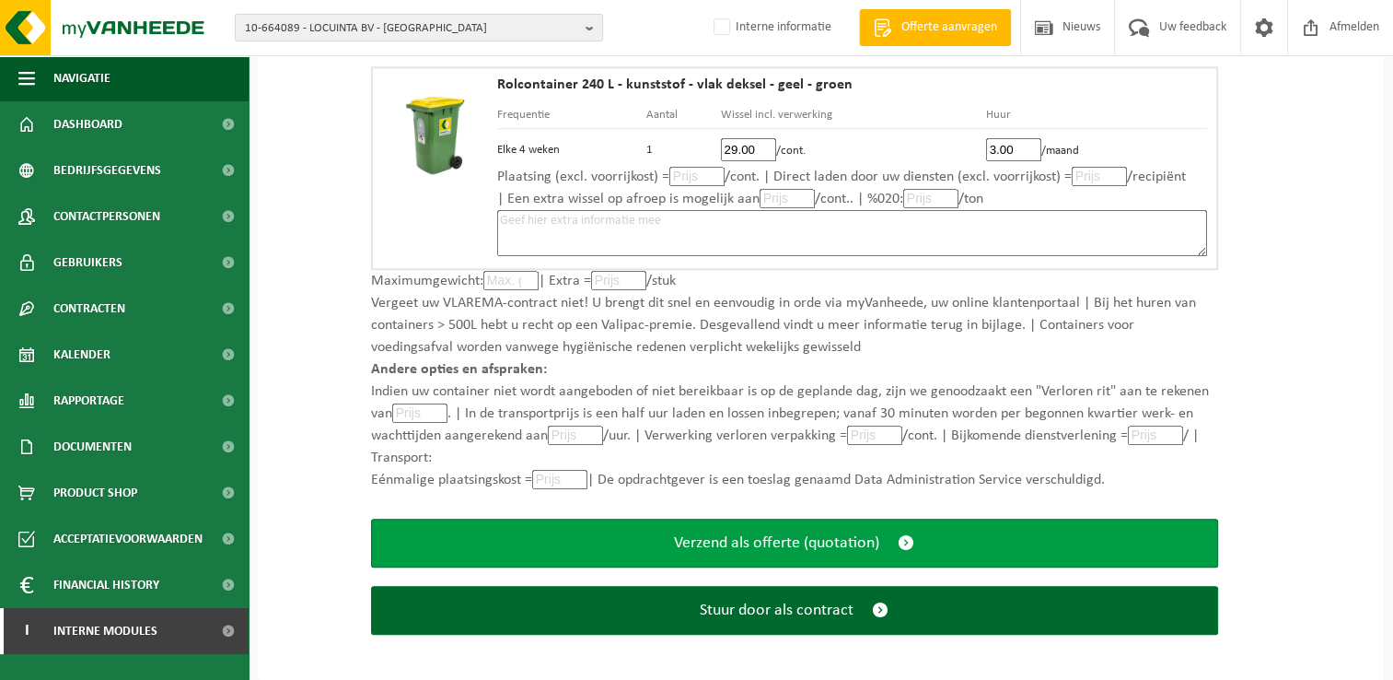
type input "3.00"
click at [903, 535] on span "submit" at bounding box center [906, 542] width 17 height 19
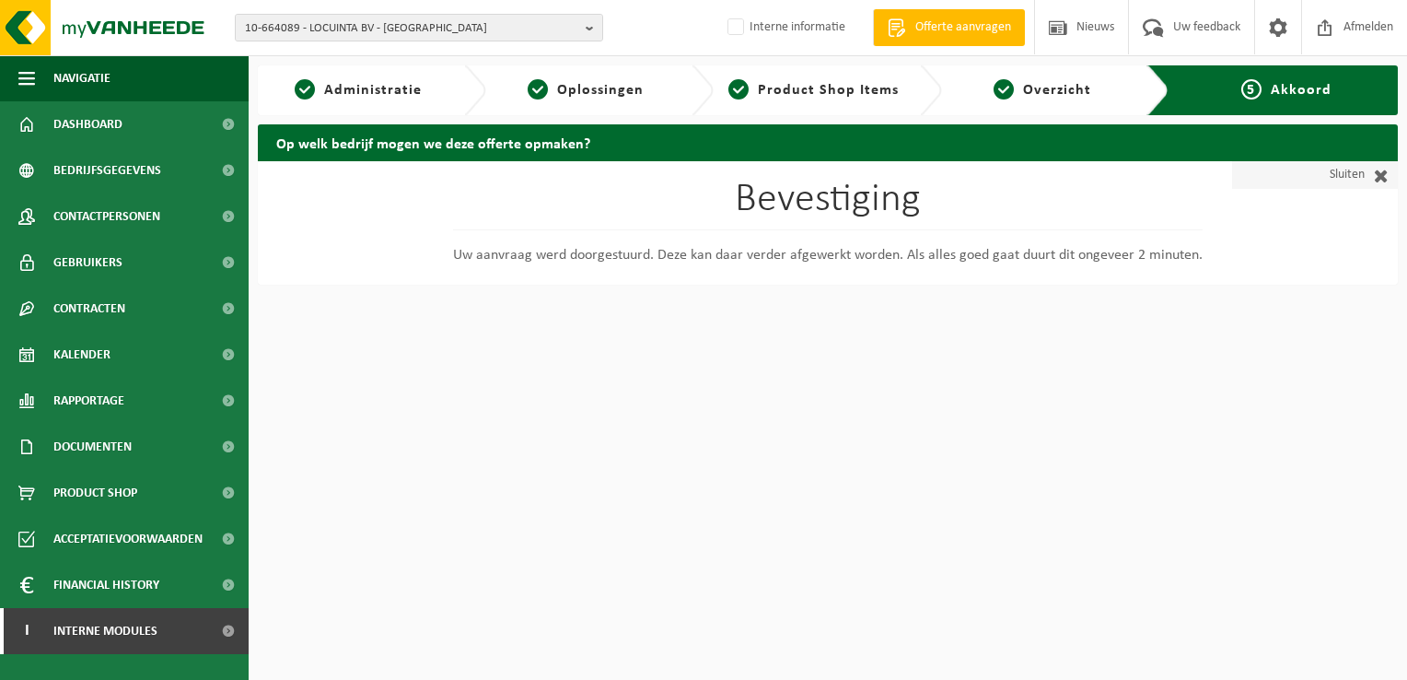
click at [1381, 177] on span at bounding box center [1377, 175] width 24 height 18
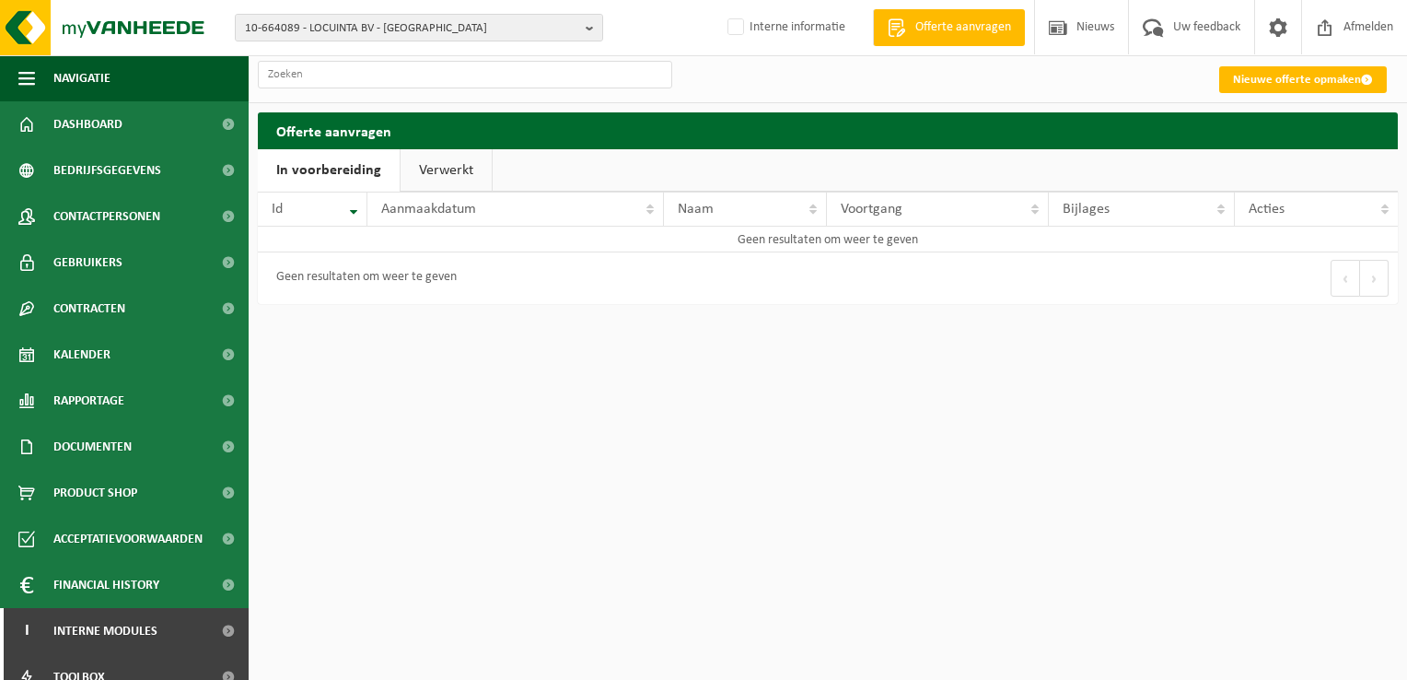
click at [435, 170] on link "Verwerkt" at bounding box center [446, 170] width 91 height 42
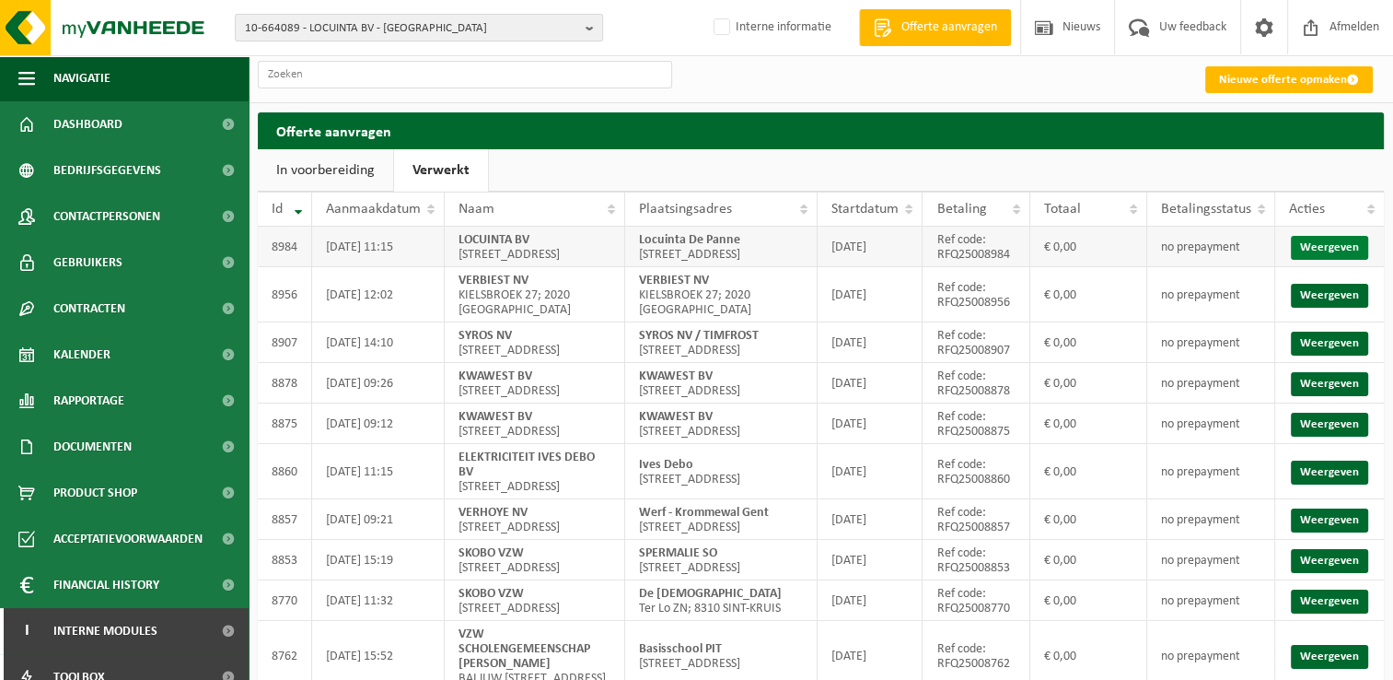
click at [1349, 255] on link "Weergeven" at bounding box center [1329, 248] width 77 height 24
click at [589, 25] on b "button" at bounding box center [594, 28] width 17 height 26
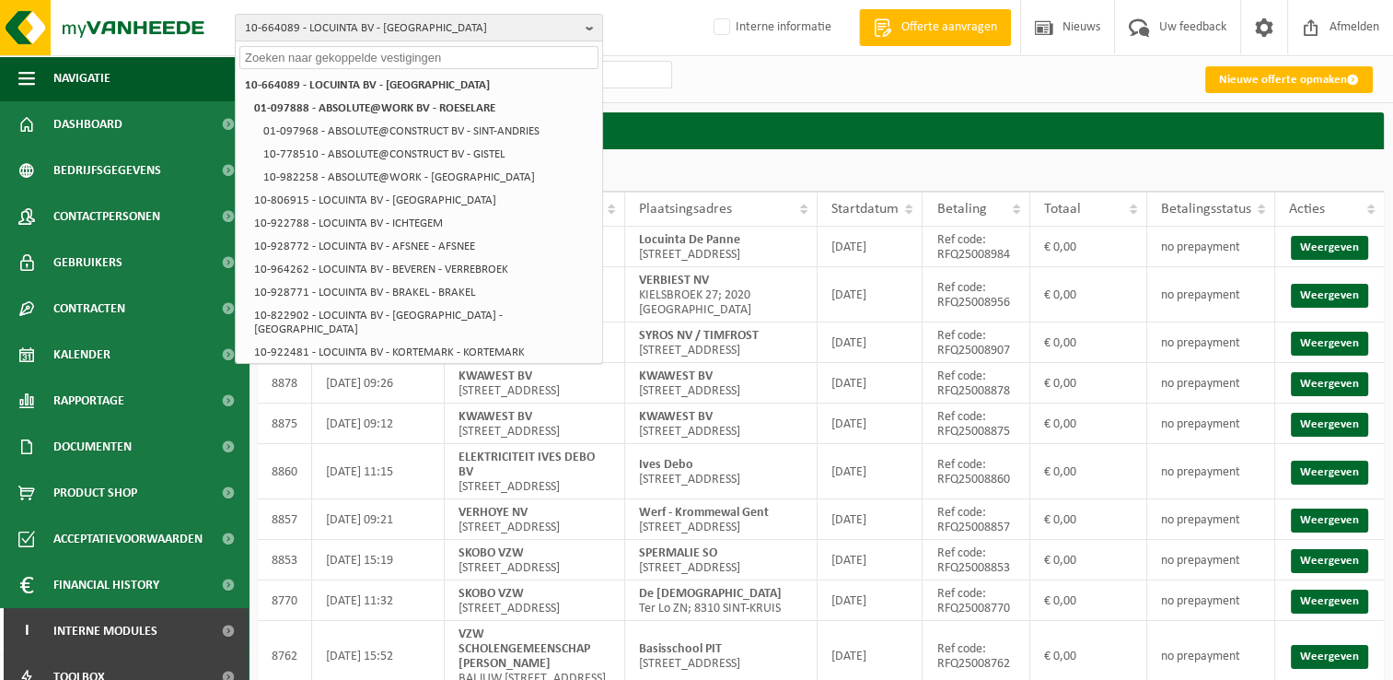
click at [535, 63] on input "text" at bounding box center [418, 57] width 359 height 23
paste input "10-956056"
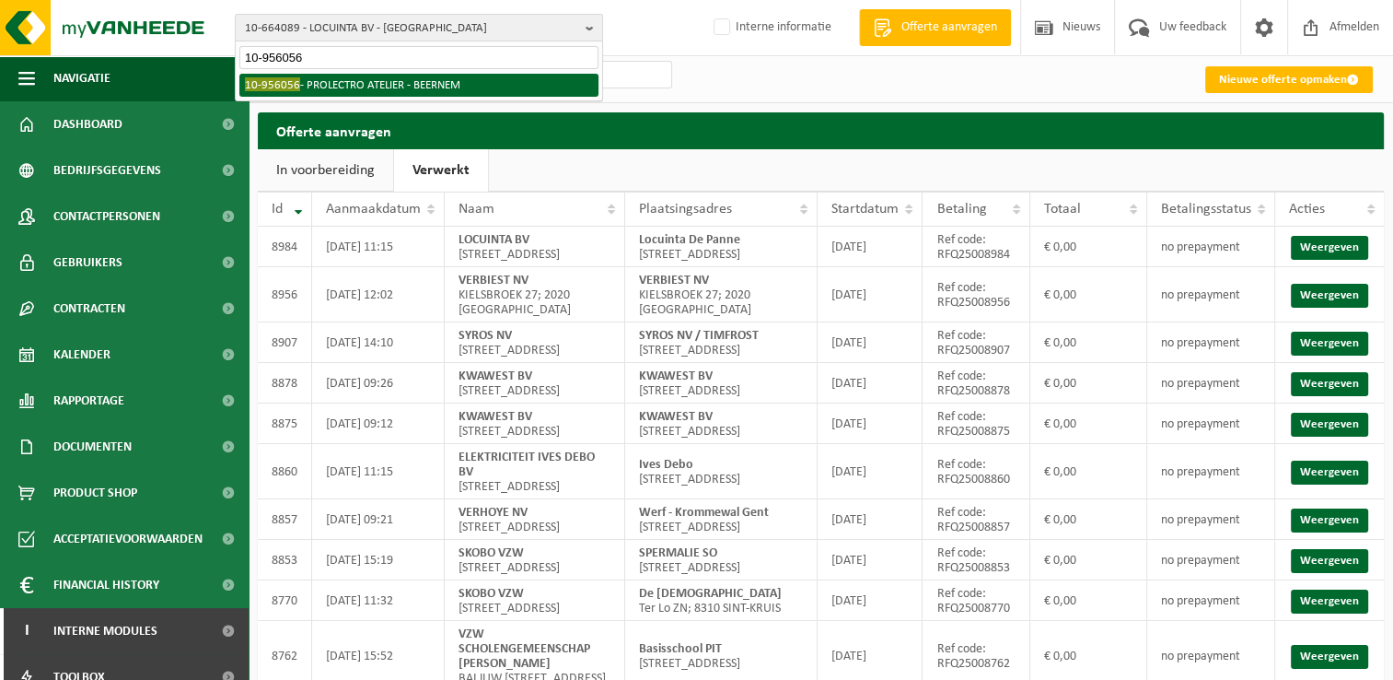
type input "10-956056"
click at [454, 79] on li "10-956056 - PROLECTRO ATELIER - BEERNEM" at bounding box center [418, 85] width 359 height 23
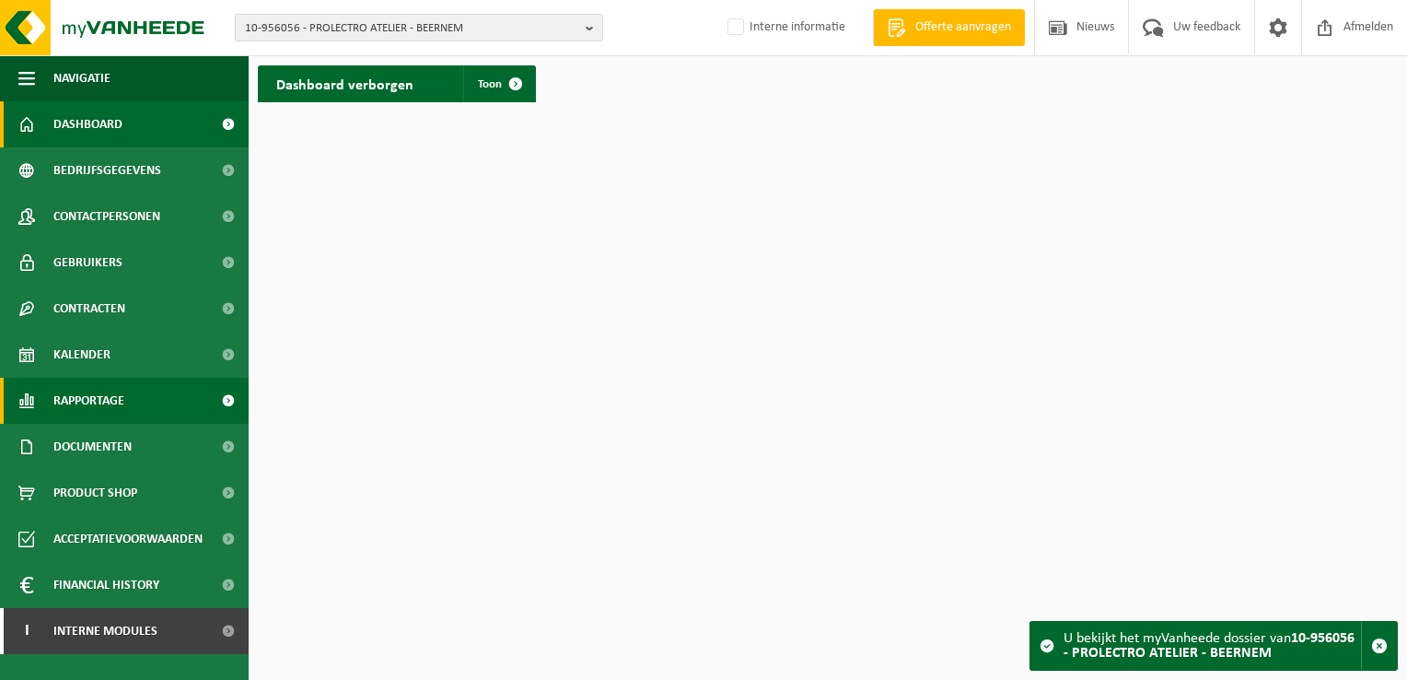
click at [89, 397] on span "Rapportage" at bounding box center [88, 401] width 71 height 46
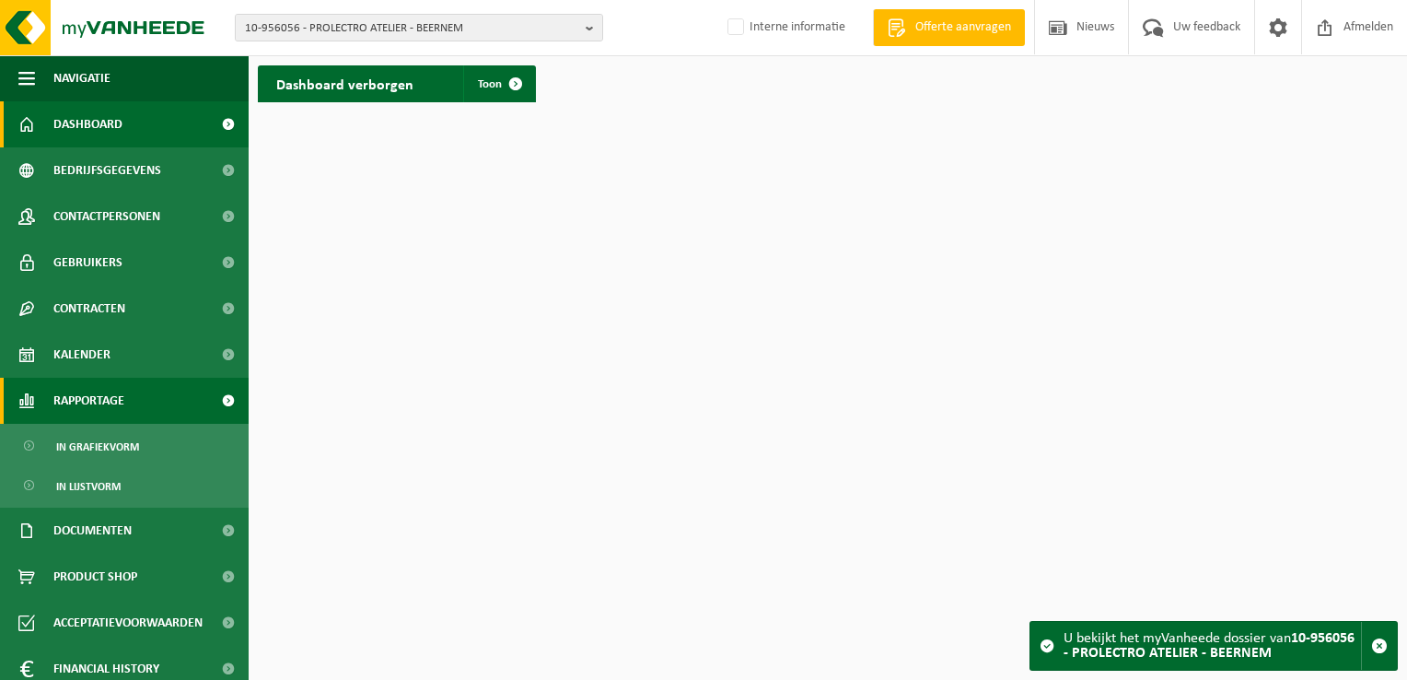
click at [92, 402] on span "Rapportage" at bounding box center [88, 401] width 71 height 46
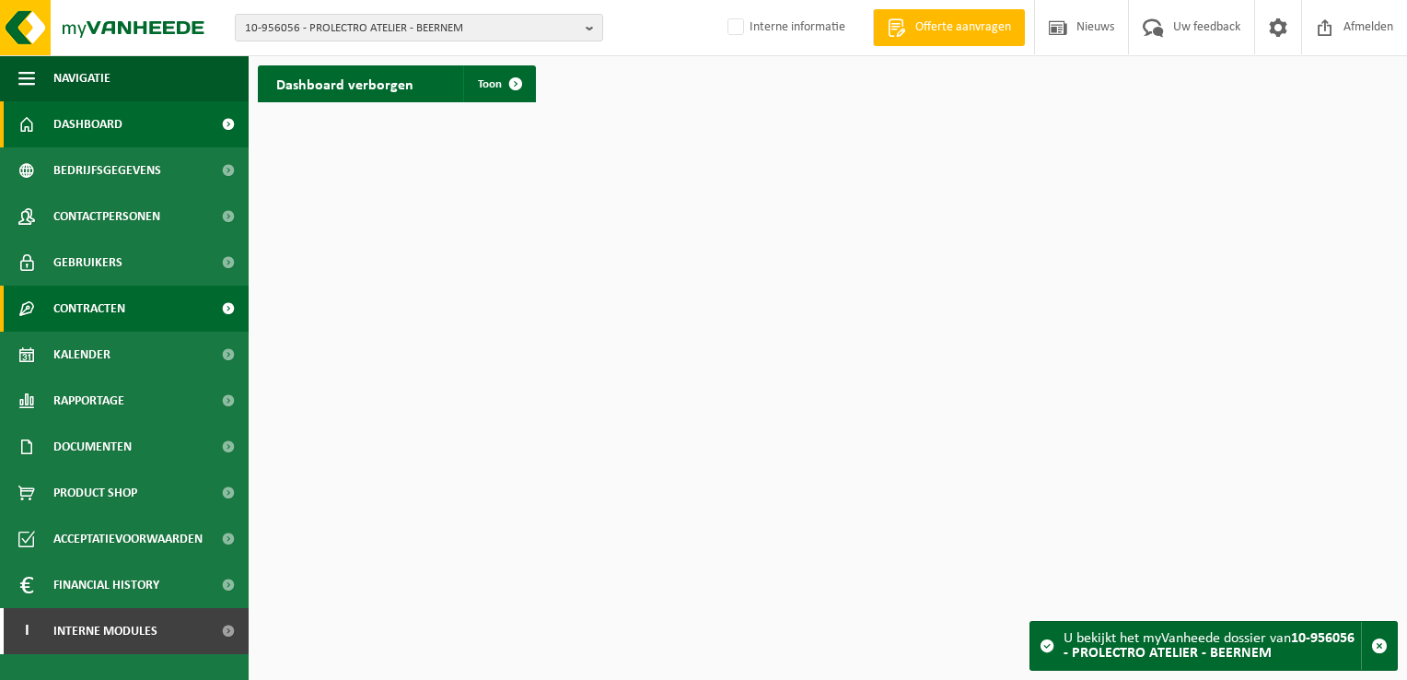
click at [103, 309] on span "Contracten" at bounding box center [89, 309] width 72 height 46
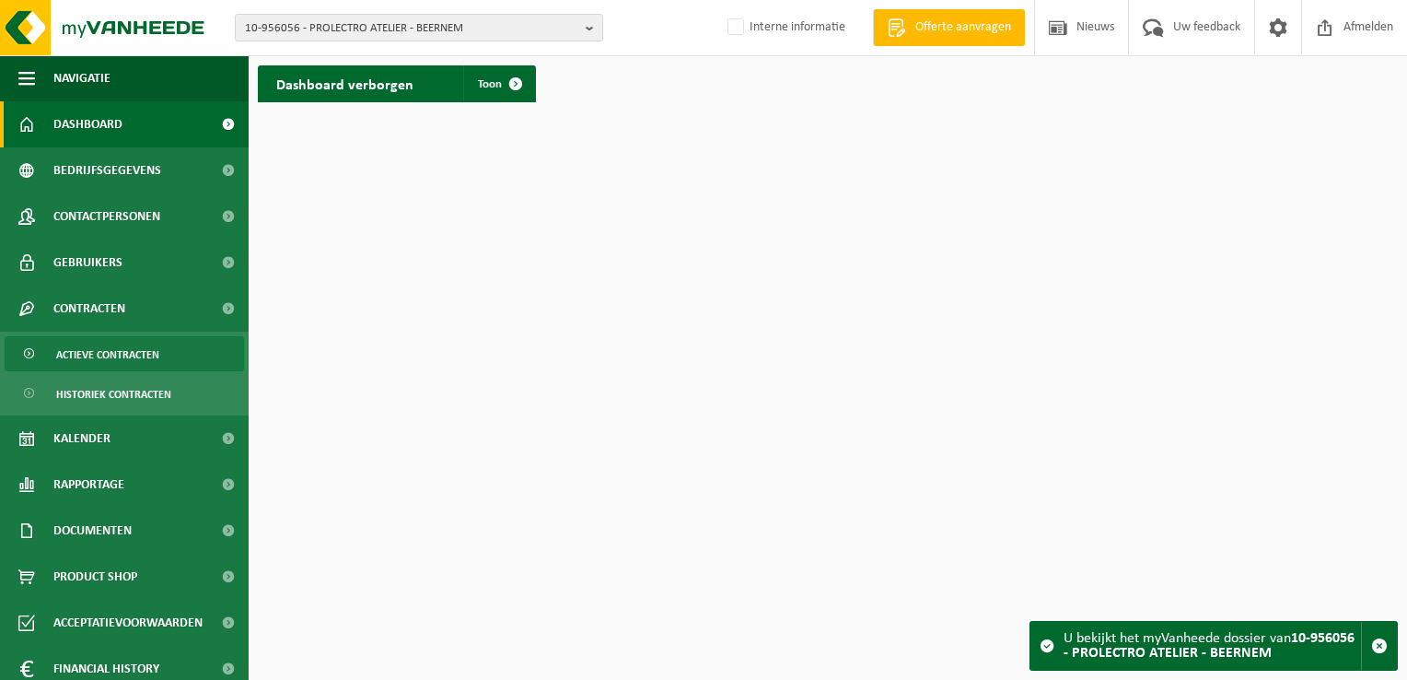
click at [84, 355] on span "Actieve contracten" at bounding box center [107, 354] width 103 height 35
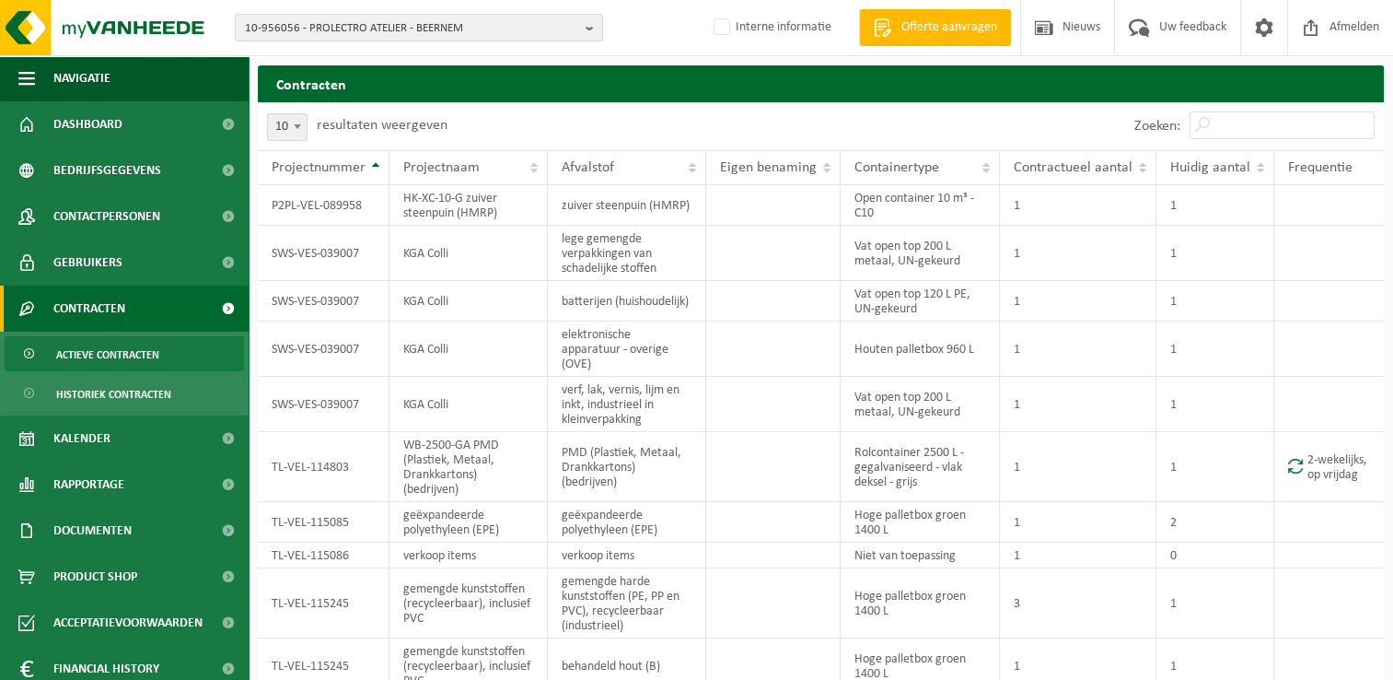
click at [294, 127] on b at bounding box center [297, 126] width 7 height 5
click at [1276, 119] on input "Zoeken:" at bounding box center [1282, 125] width 185 height 28
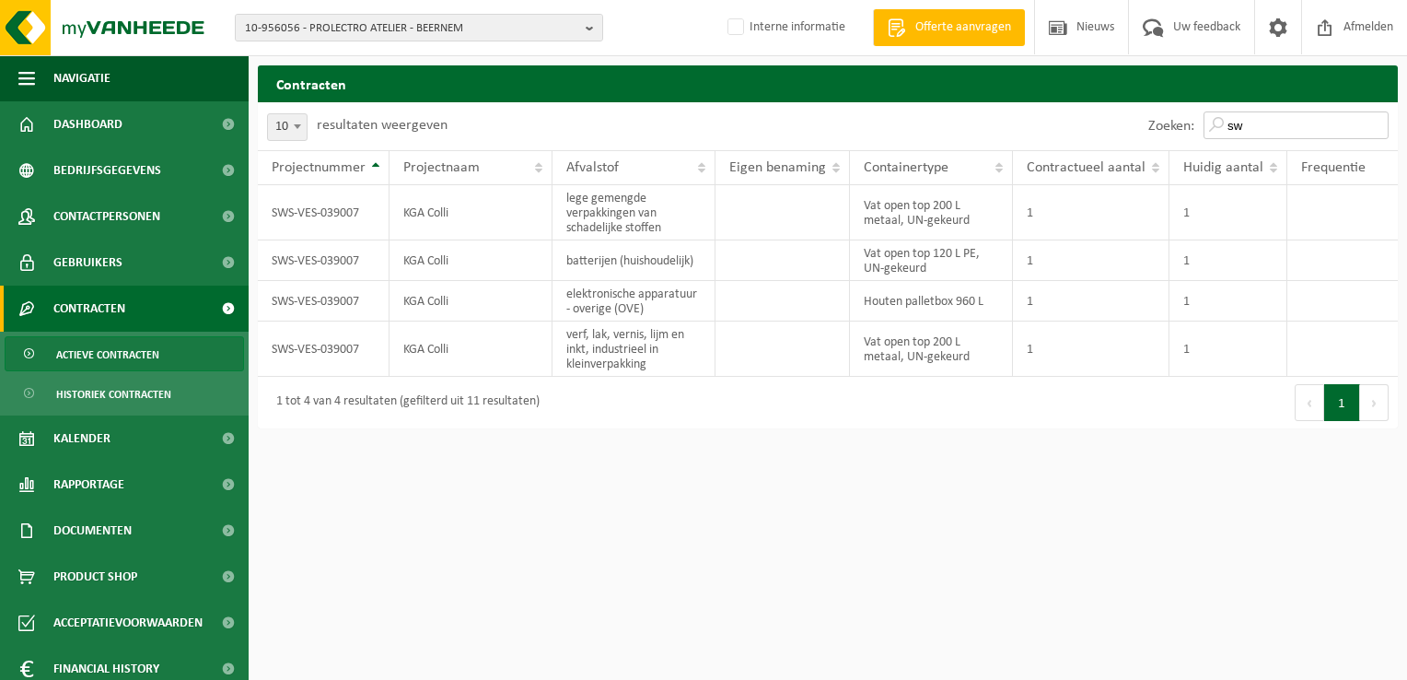
type input "s"
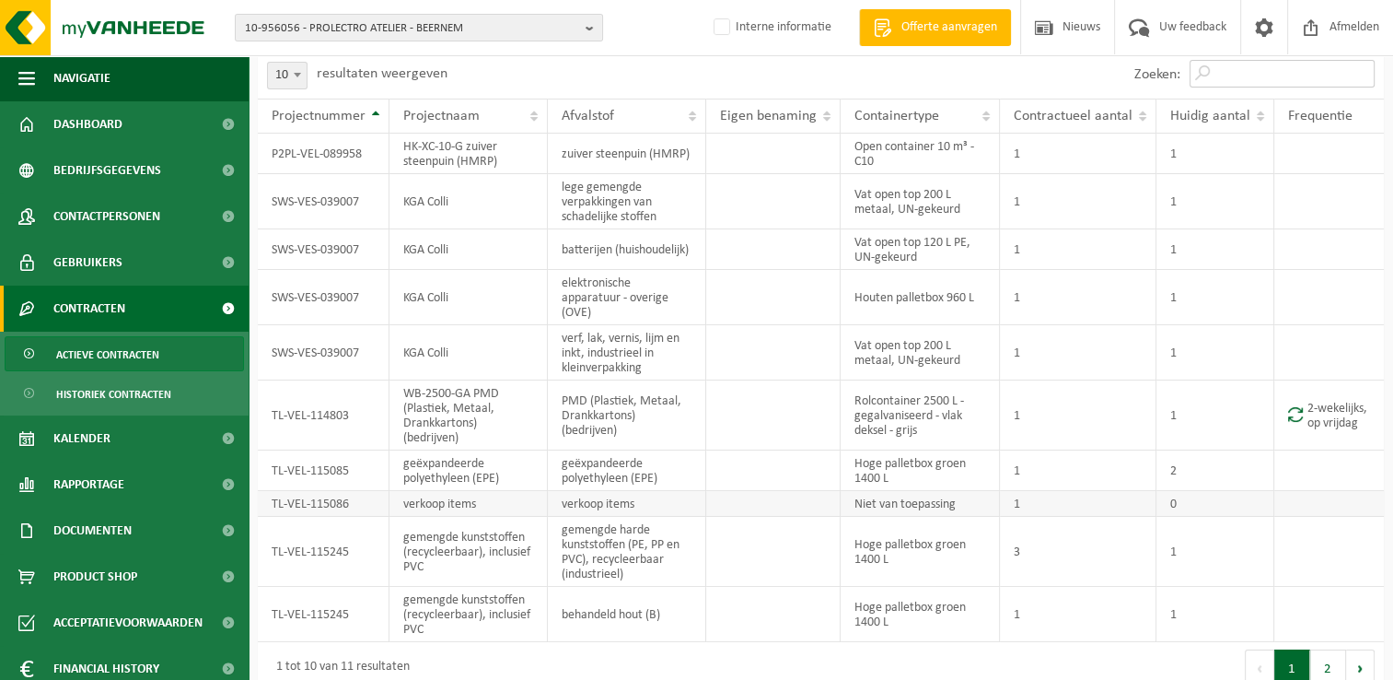
scroll to position [72, 0]
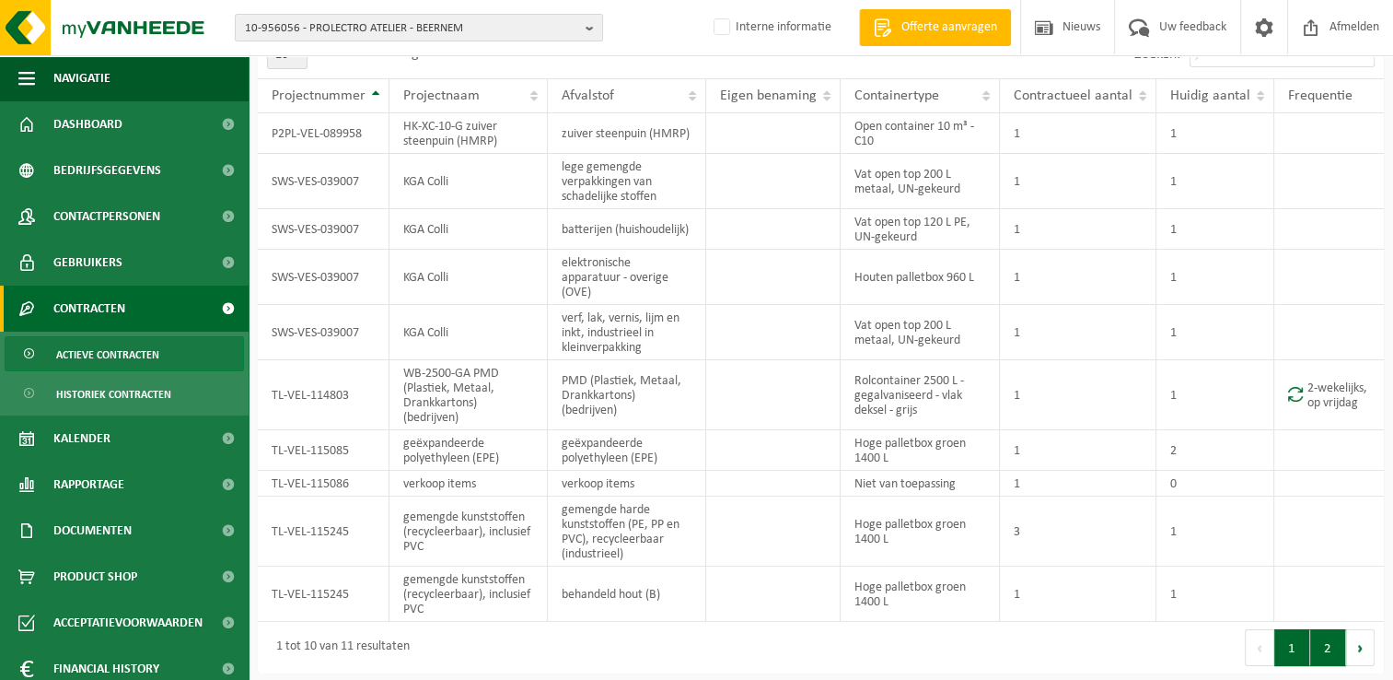
click at [1334, 646] on button "2" at bounding box center [1329, 647] width 36 height 37
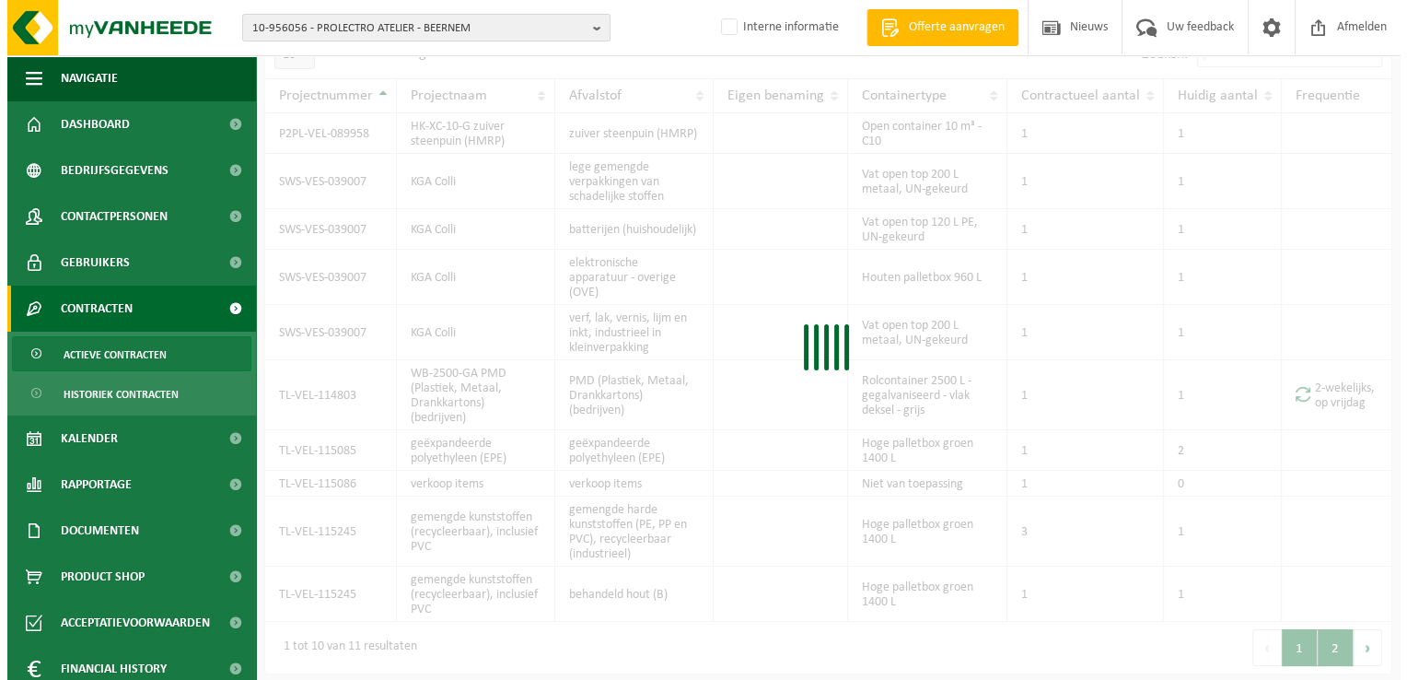
scroll to position [0, 0]
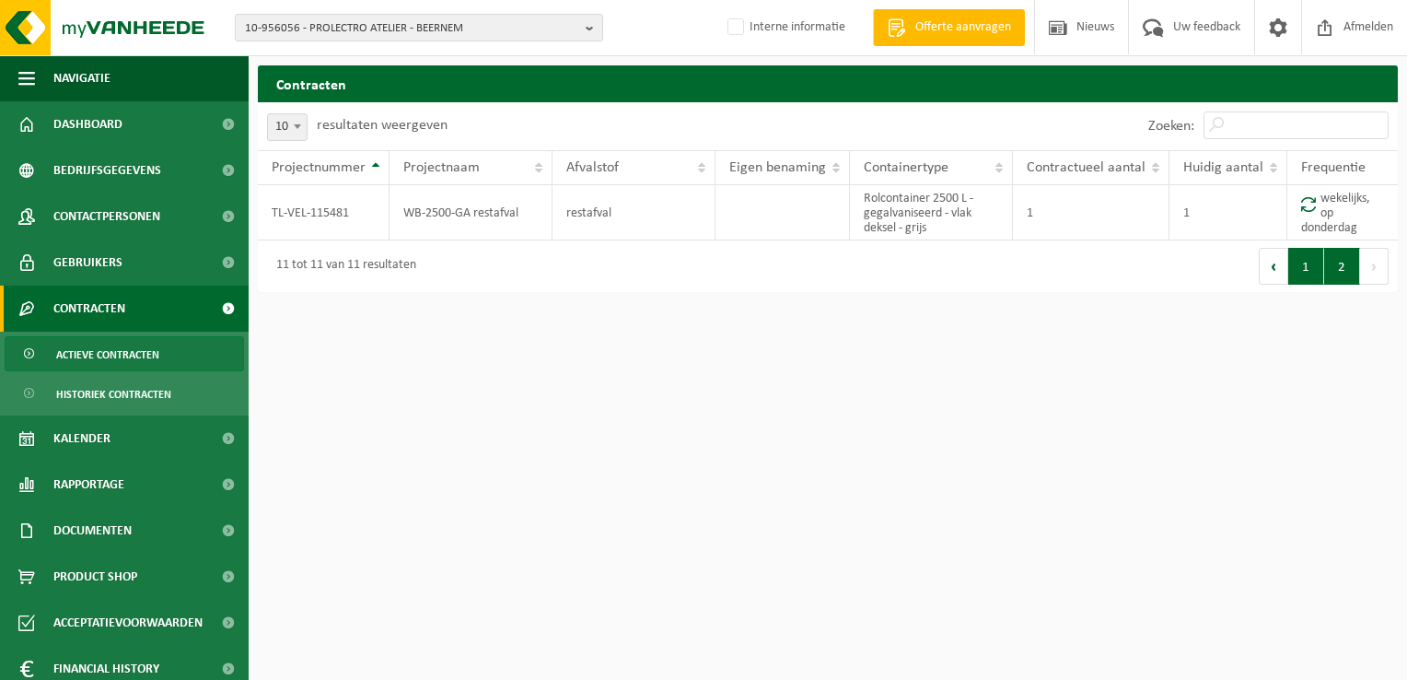
click at [1300, 268] on button "1" at bounding box center [1306, 266] width 36 height 37
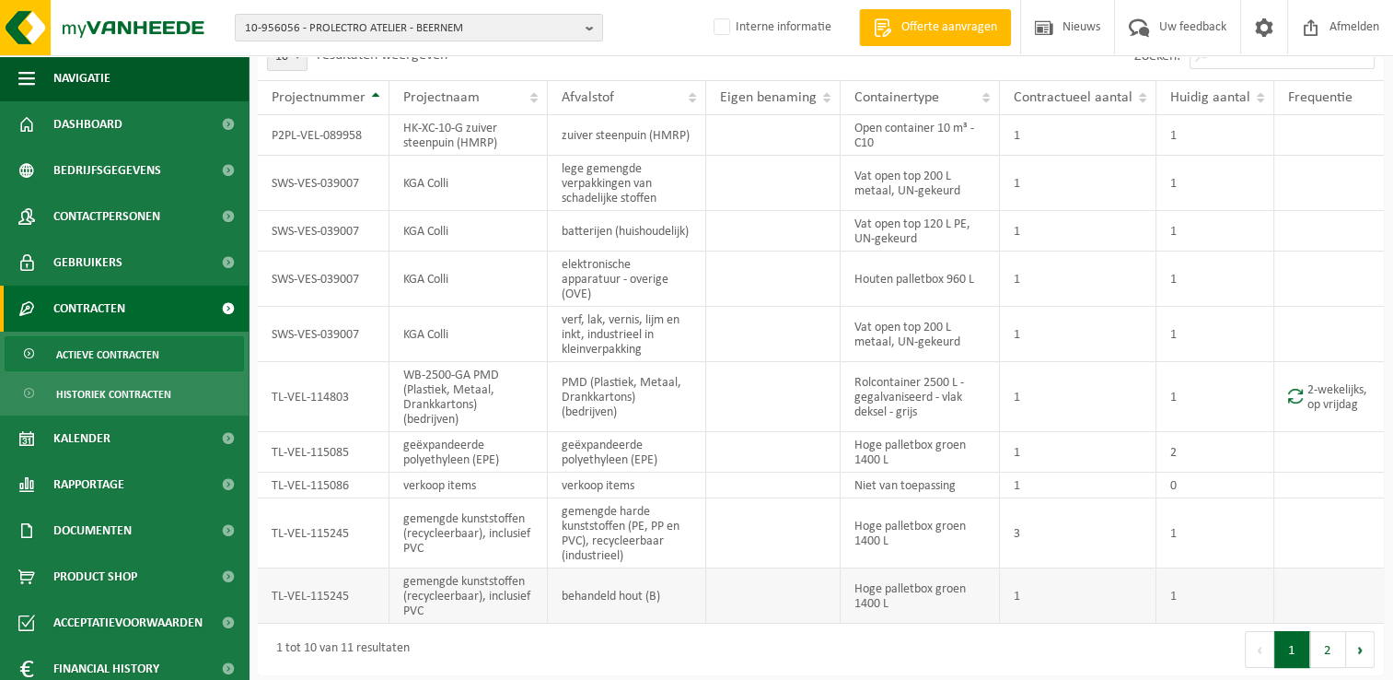
scroll to position [72, 0]
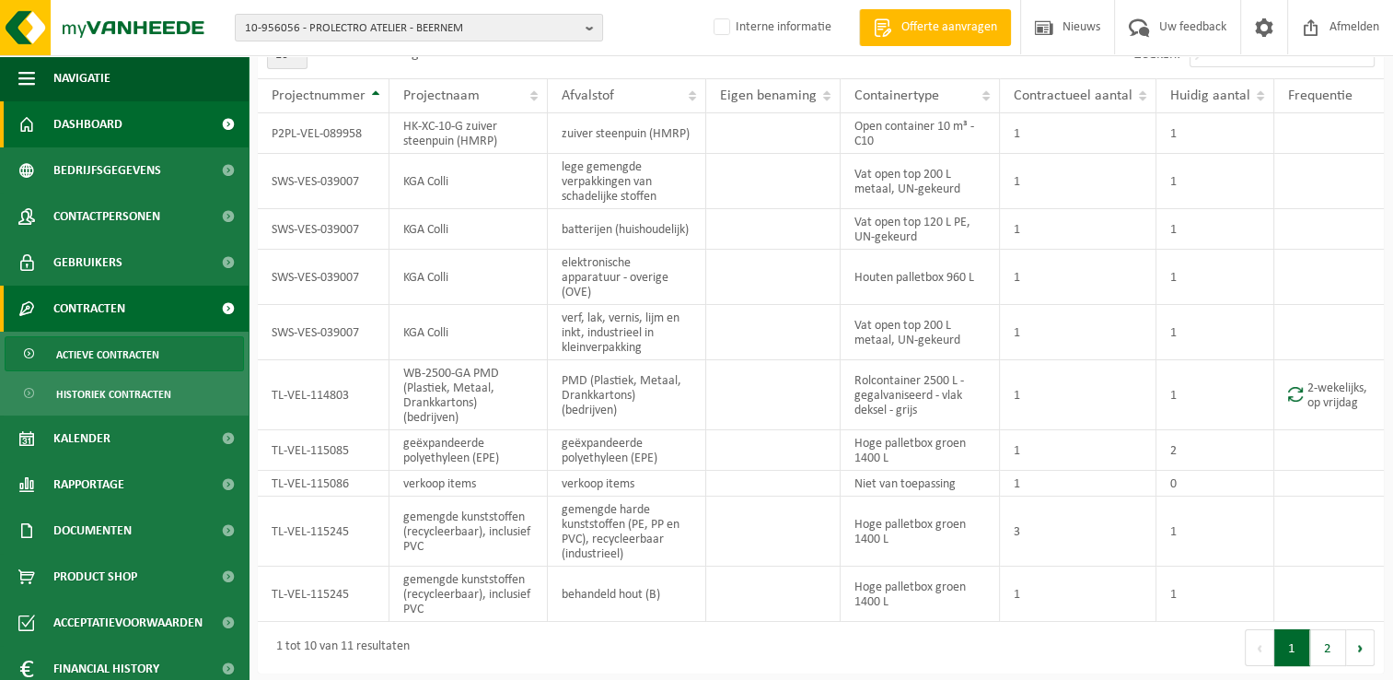
click at [103, 125] on span "Dashboard" at bounding box center [87, 124] width 69 height 46
